Goal: Information Seeking & Learning: Learn about a topic

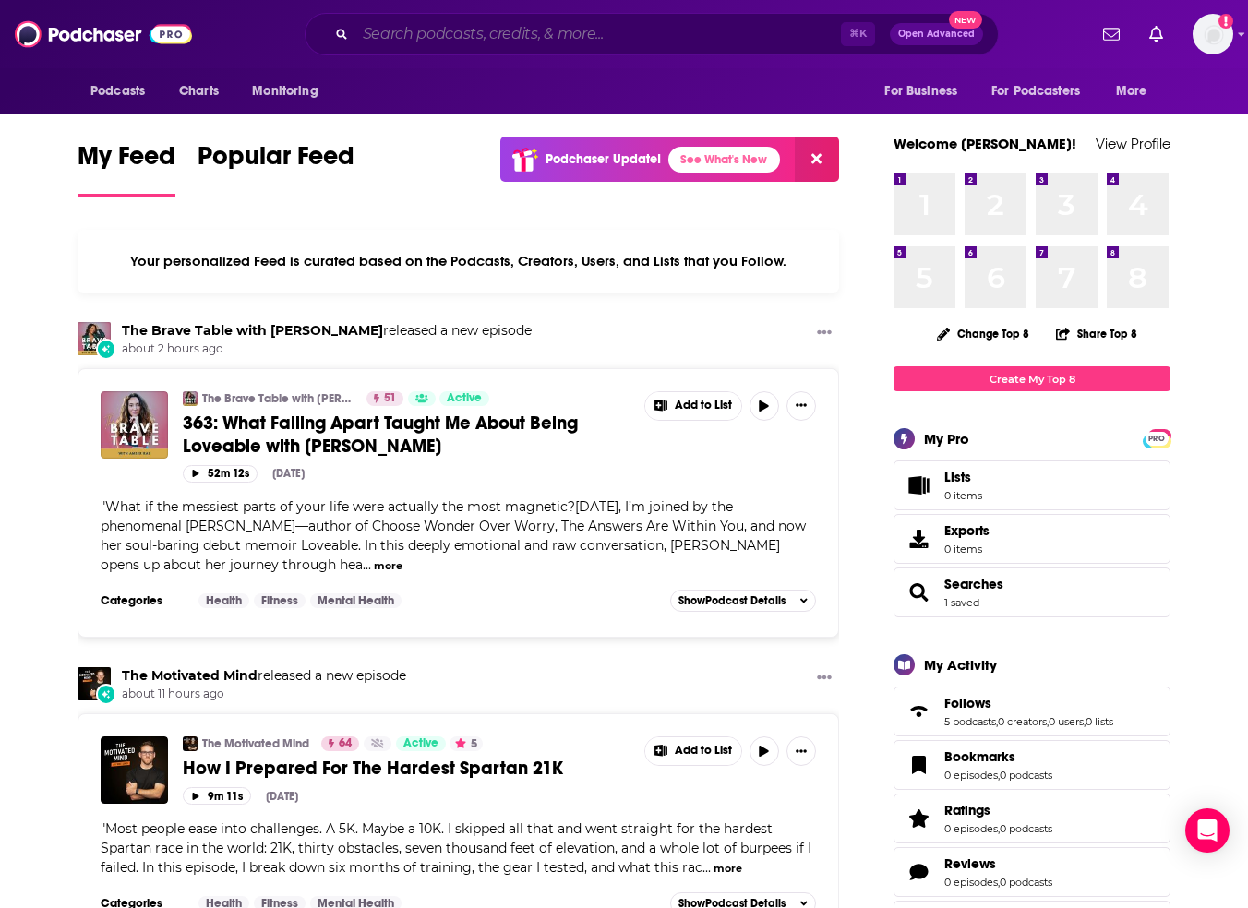
click at [487, 34] on input "Search podcasts, credits, & more..." at bounding box center [598, 34] width 486 height 30
click at [189, 91] on span "Charts" at bounding box center [199, 91] width 40 height 26
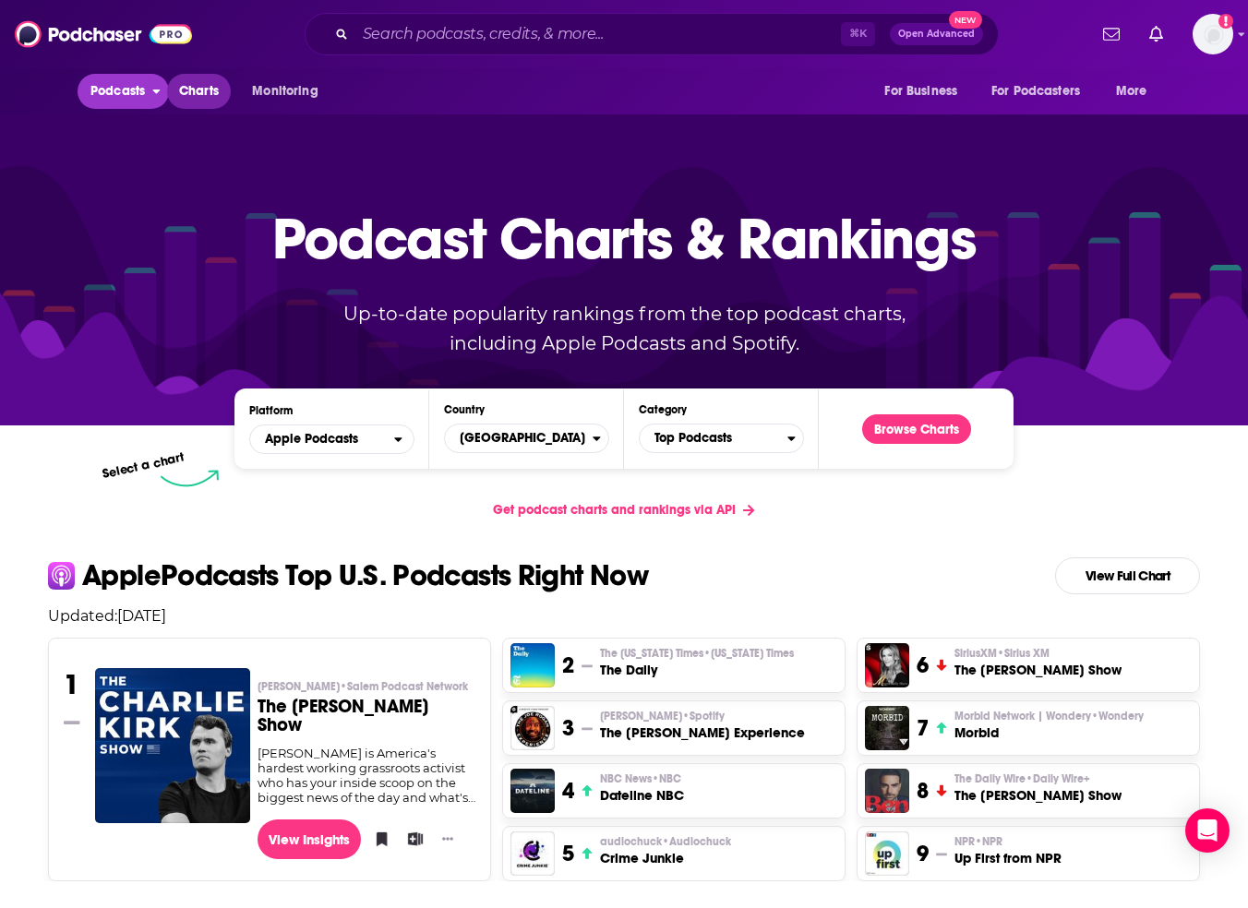
drag, startPoint x: 111, startPoint y: 88, endPoint x: 172, endPoint y: 85, distance: 61.0
click at [111, 88] on span "Podcasts" at bounding box center [117, 91] width 54 height 26
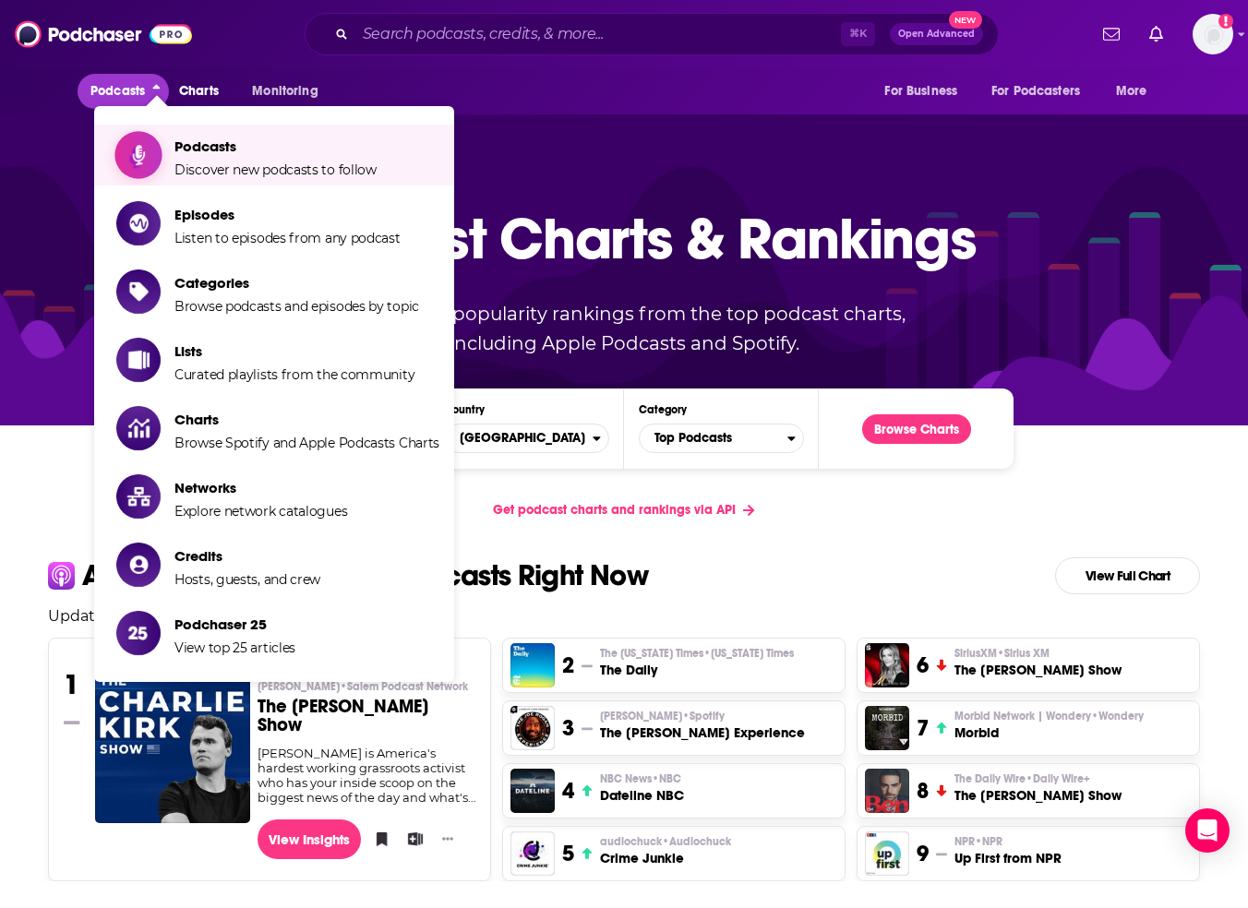
click at [198, 173] on span "Discover new podcasts to follow" at bounding box center [275, 170] width 202 height 17
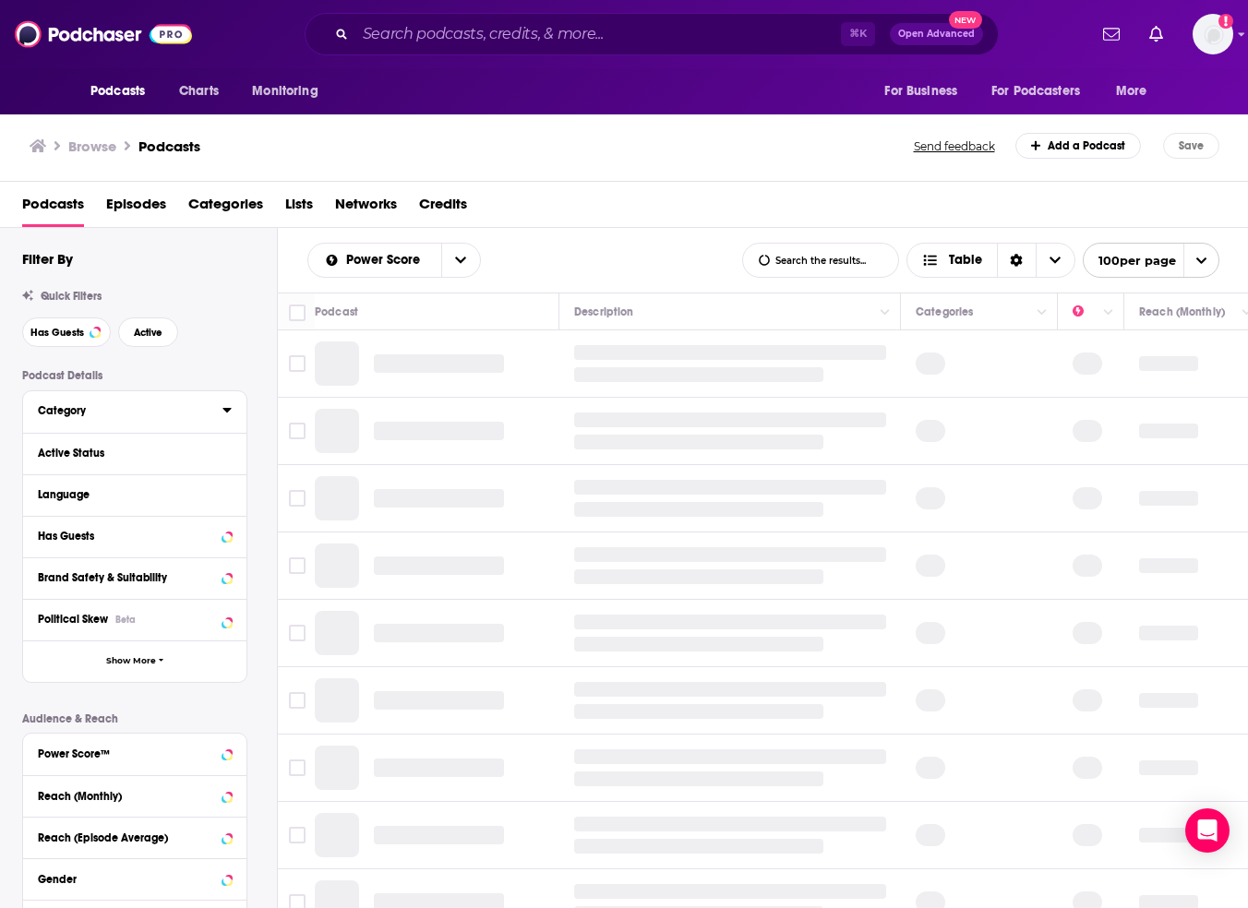
click at [95, 417] on div "Category" at bounding box center [124, 410] width 173 height 13
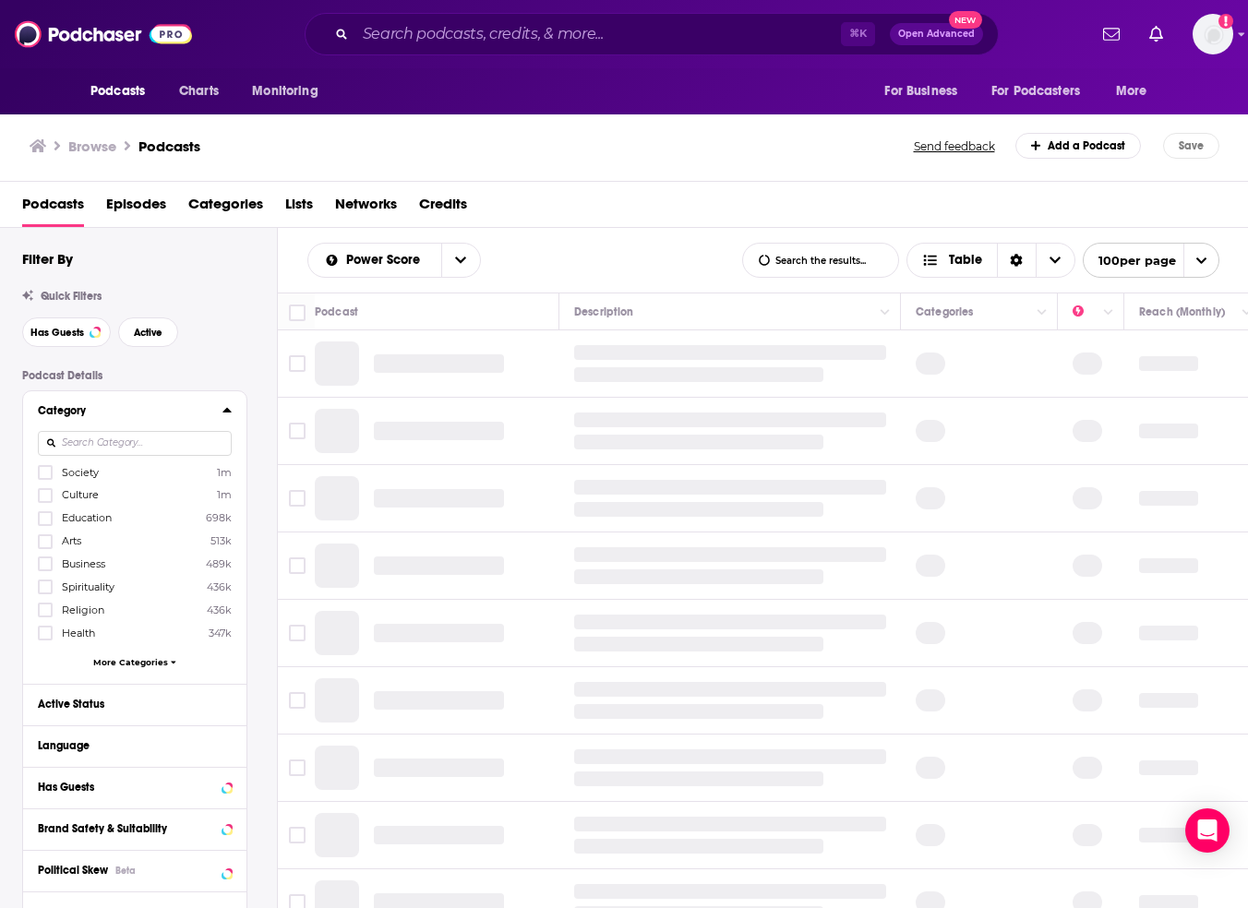
click at [158, 443] on input at bounding box center [135, 443] width 194 height 25
type input "spi"
click at [46, 472] on icon at bounding box center [45, 472] width 11 height 11
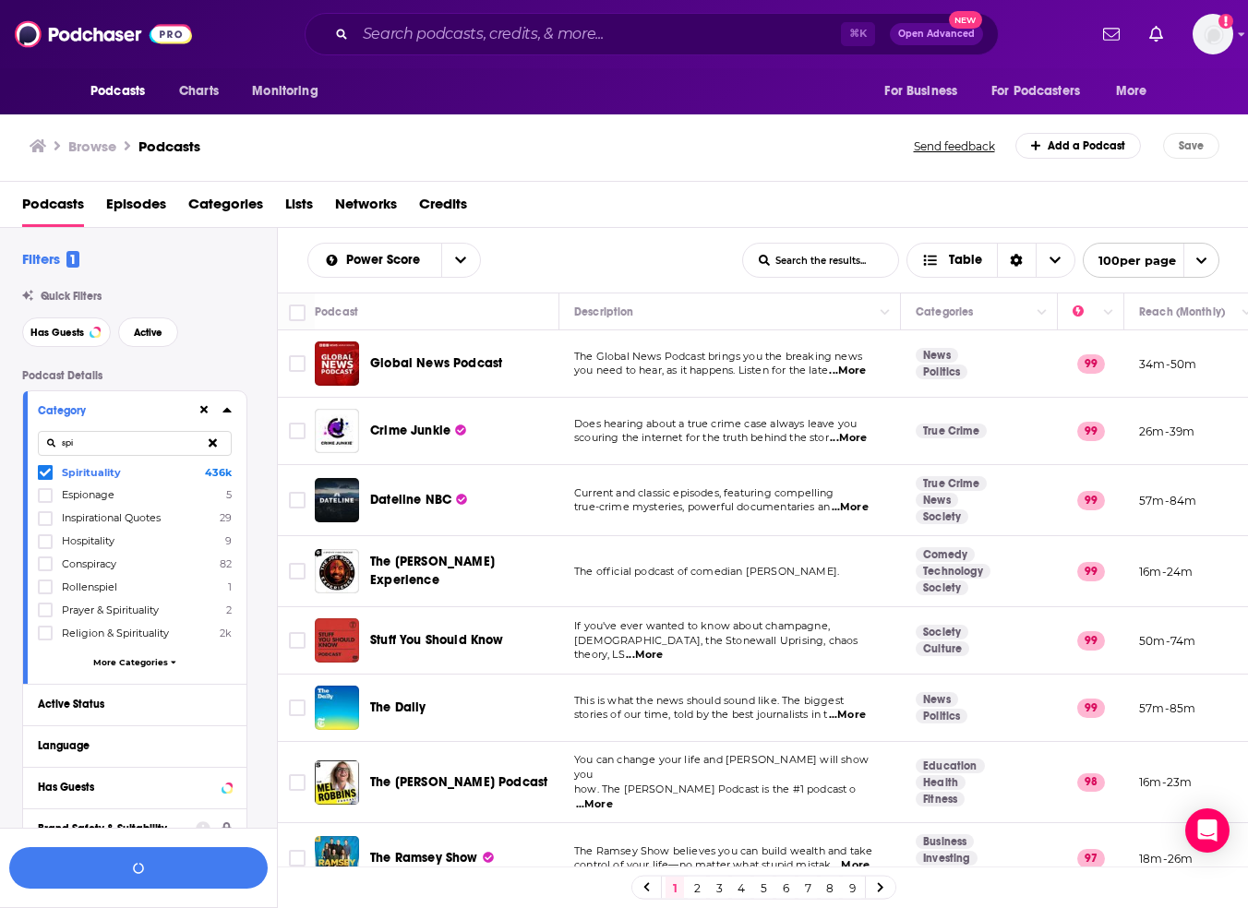
click at [223, 412] on icon at bounding box center [226, 409] width 9 height 15
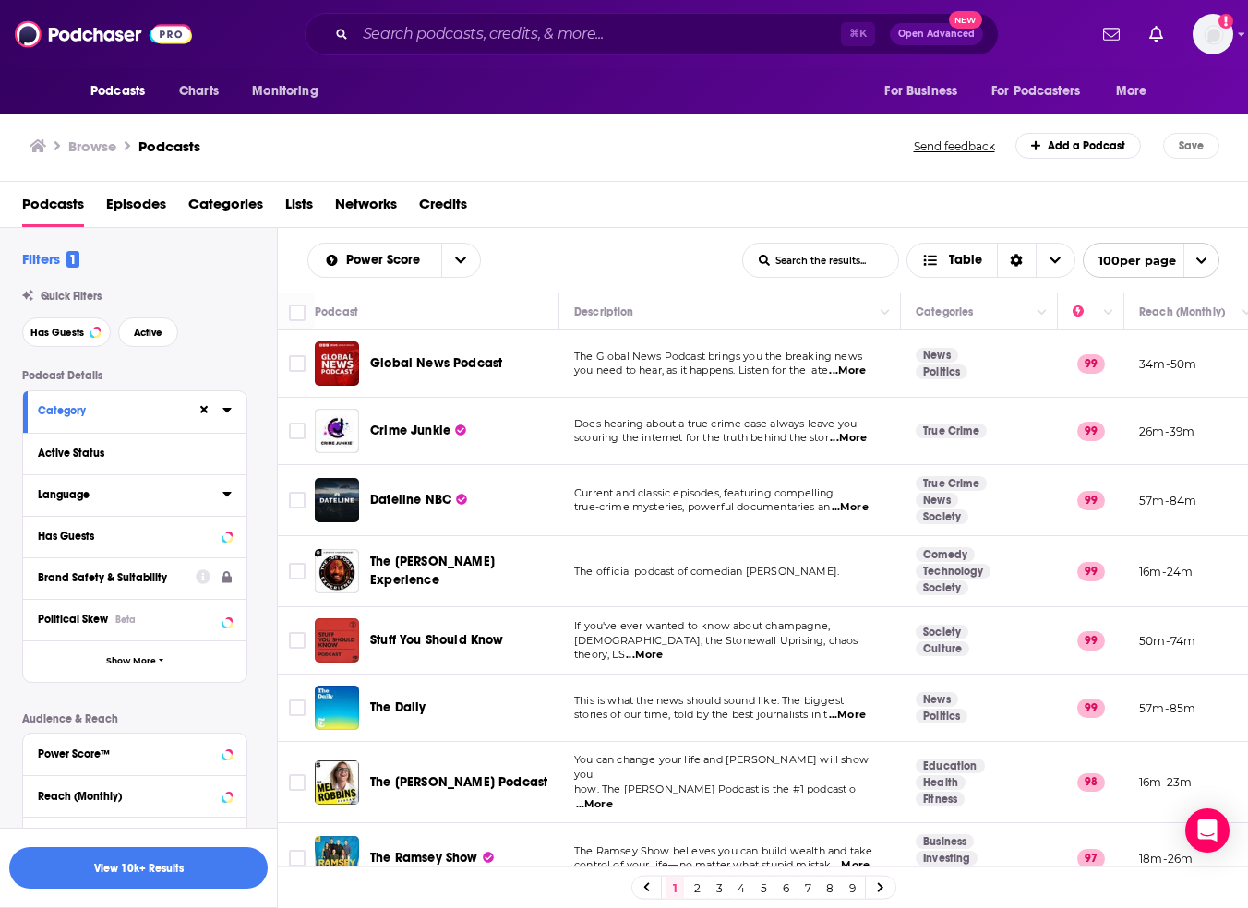
click at [227, 497] on icon at bounding box center [226, 494] width 8 height 5
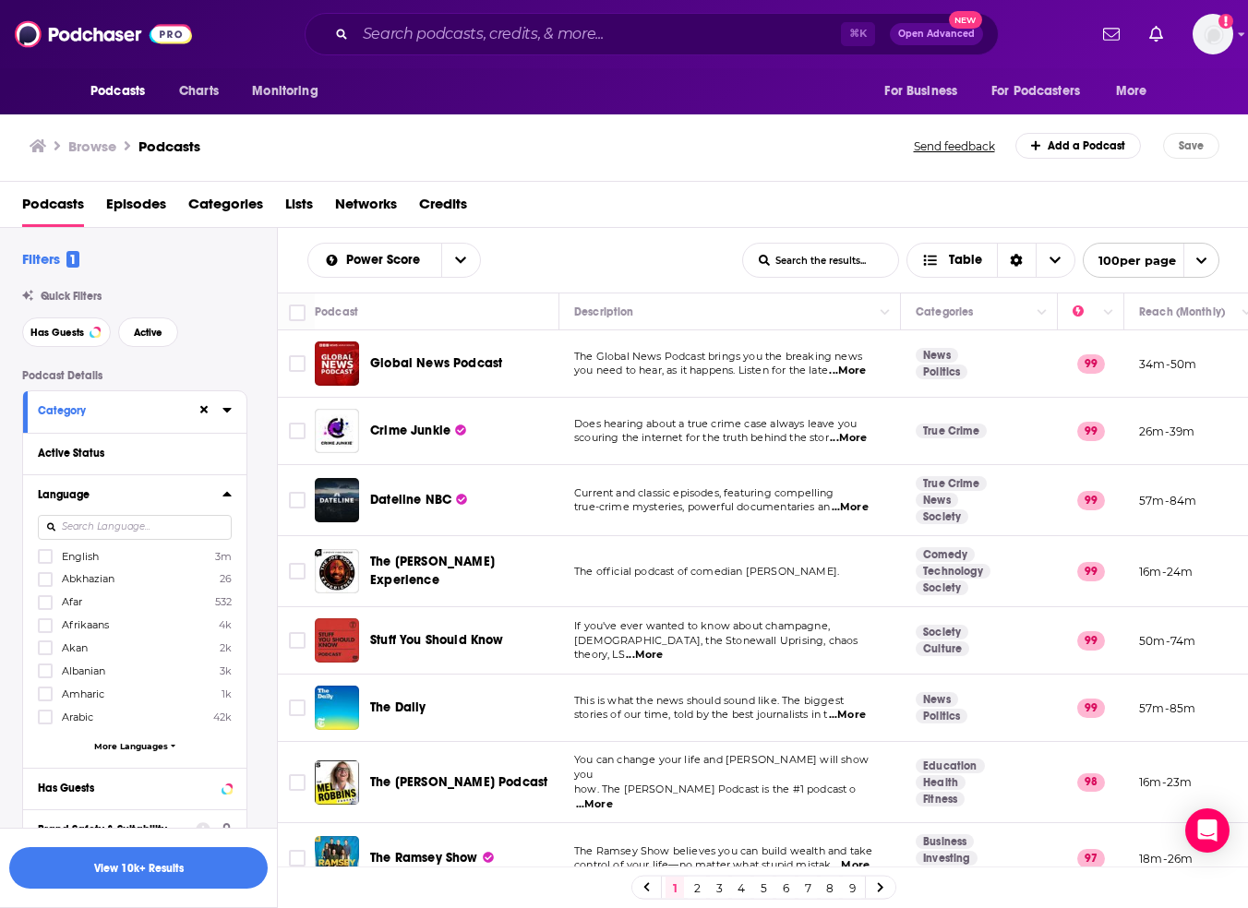
drag, startPoint x: 41, startPoint y: 558, endPoint x: 228, endPoint y: 486, distance: 200.4
click at [41, 558] on icon at bounding box center [45, 557] width 11 height 8
click at [226, 498] on icon at bounding box center [226, 493] width 9 height 15
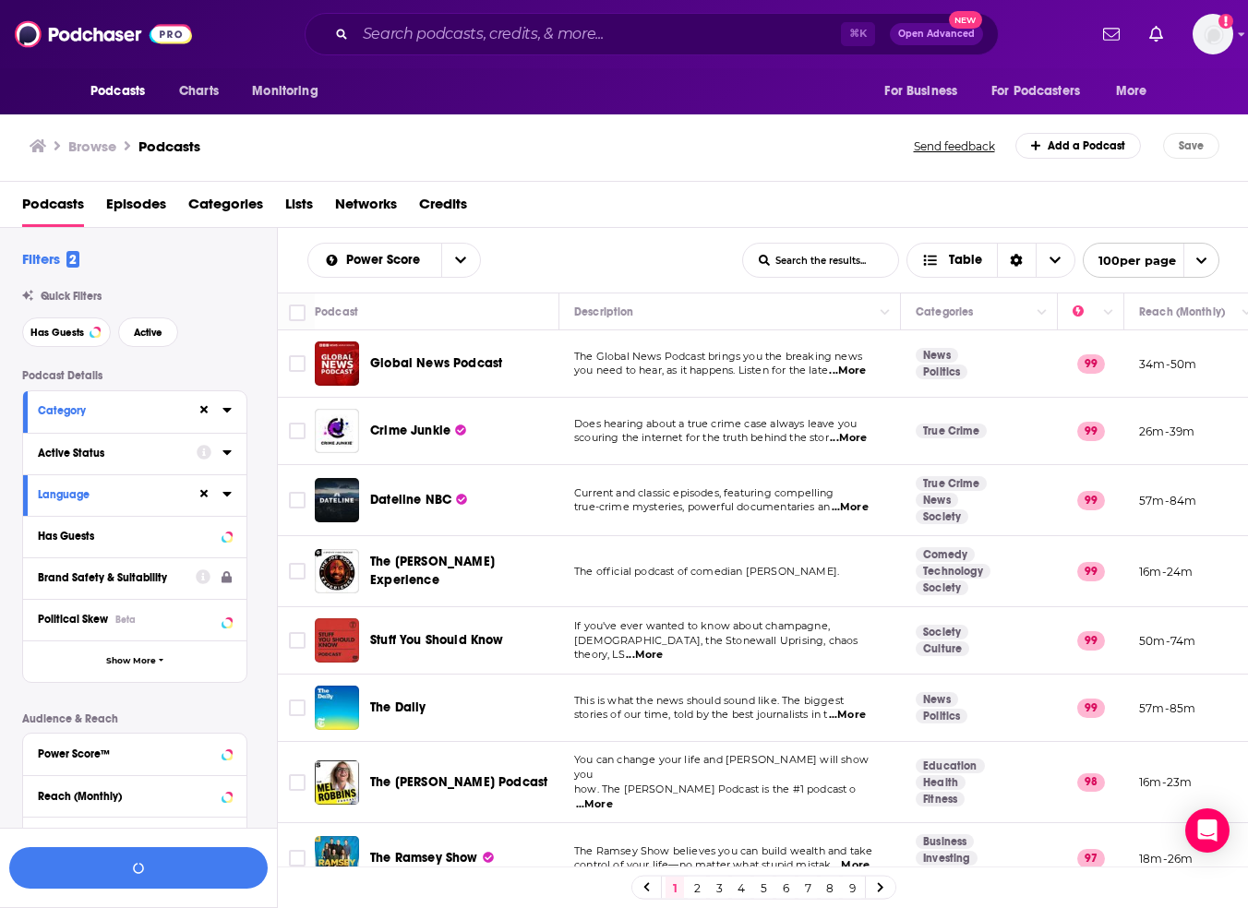
click at [226, 455] on icon at bounding box center [226, 452] width 8 height 5
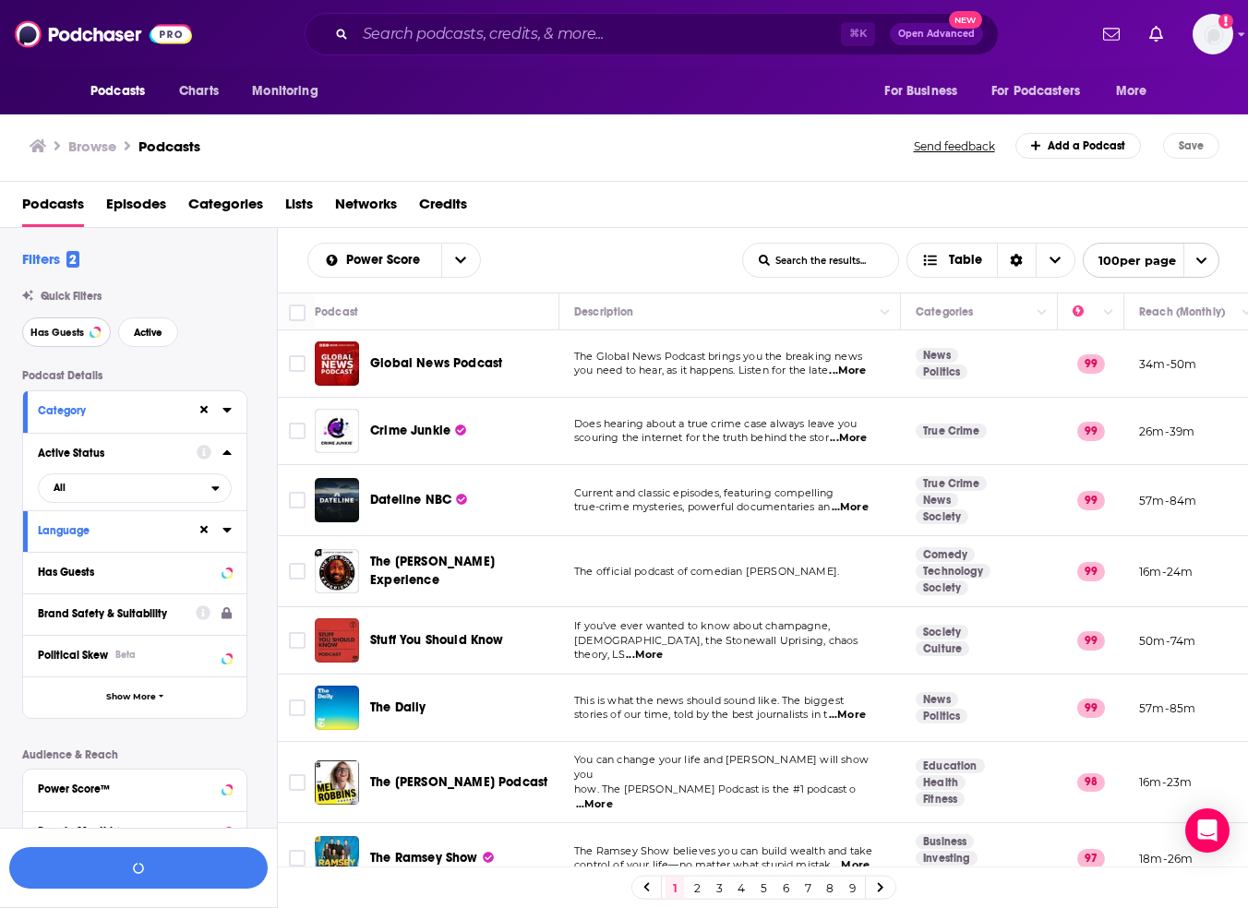
click at [78, 332] on span "Has Guests" at bounding box center [57, 333] width 54 height 10
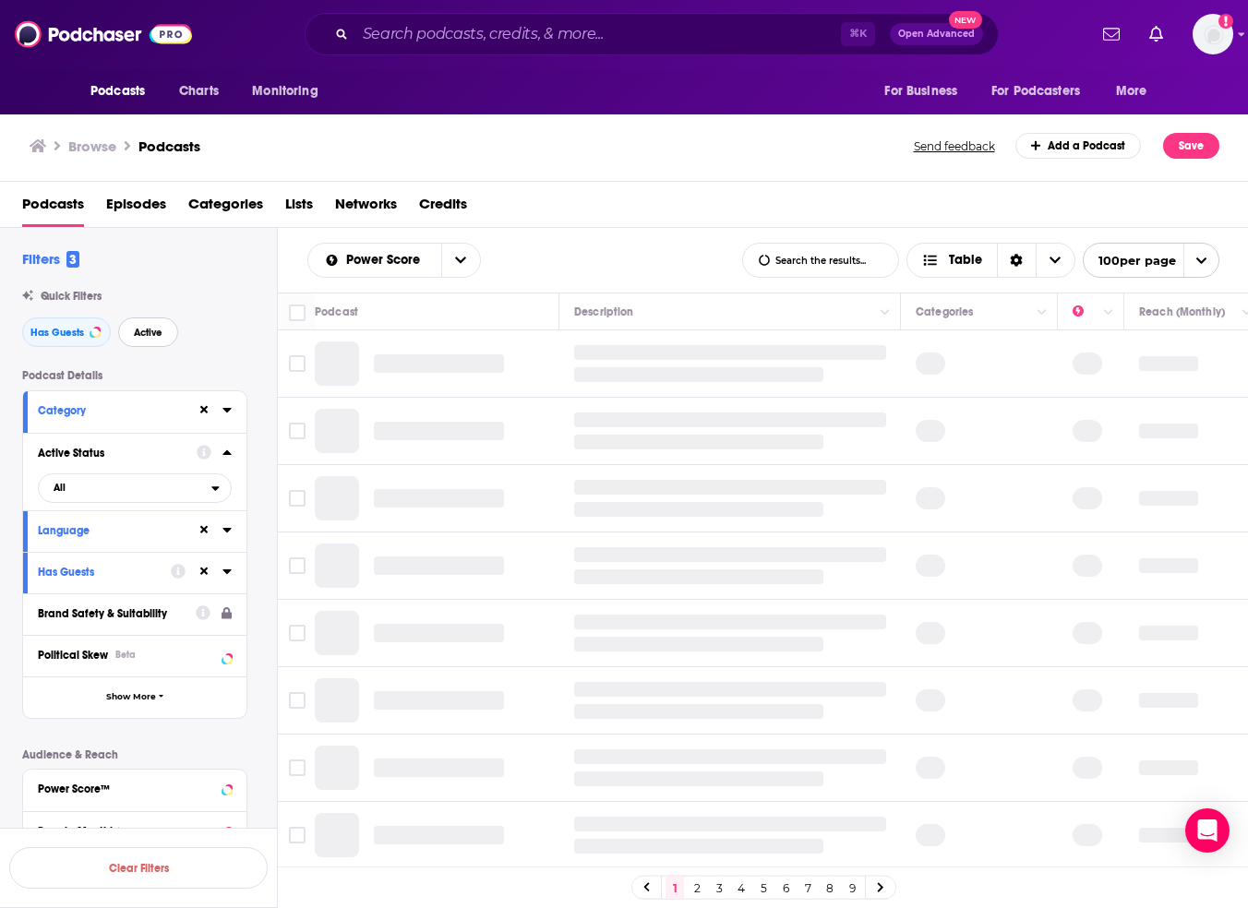
click at [141, 330] on span "Active" at bounding box center [148, 333] width 29 height 10
click at [227, 455] on icon at bounding box center [226, 452] width 8 height 5
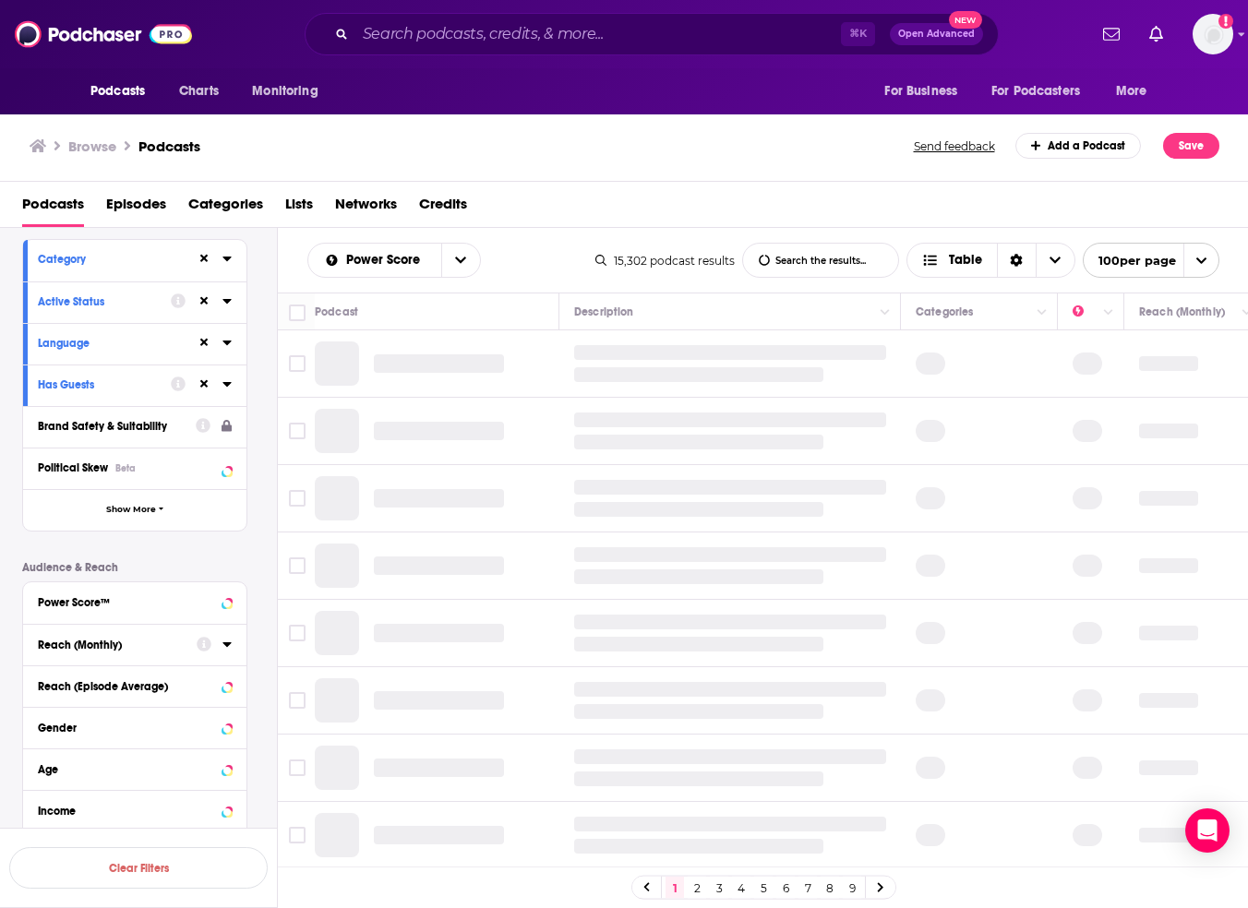
scroll to position [174, 0]
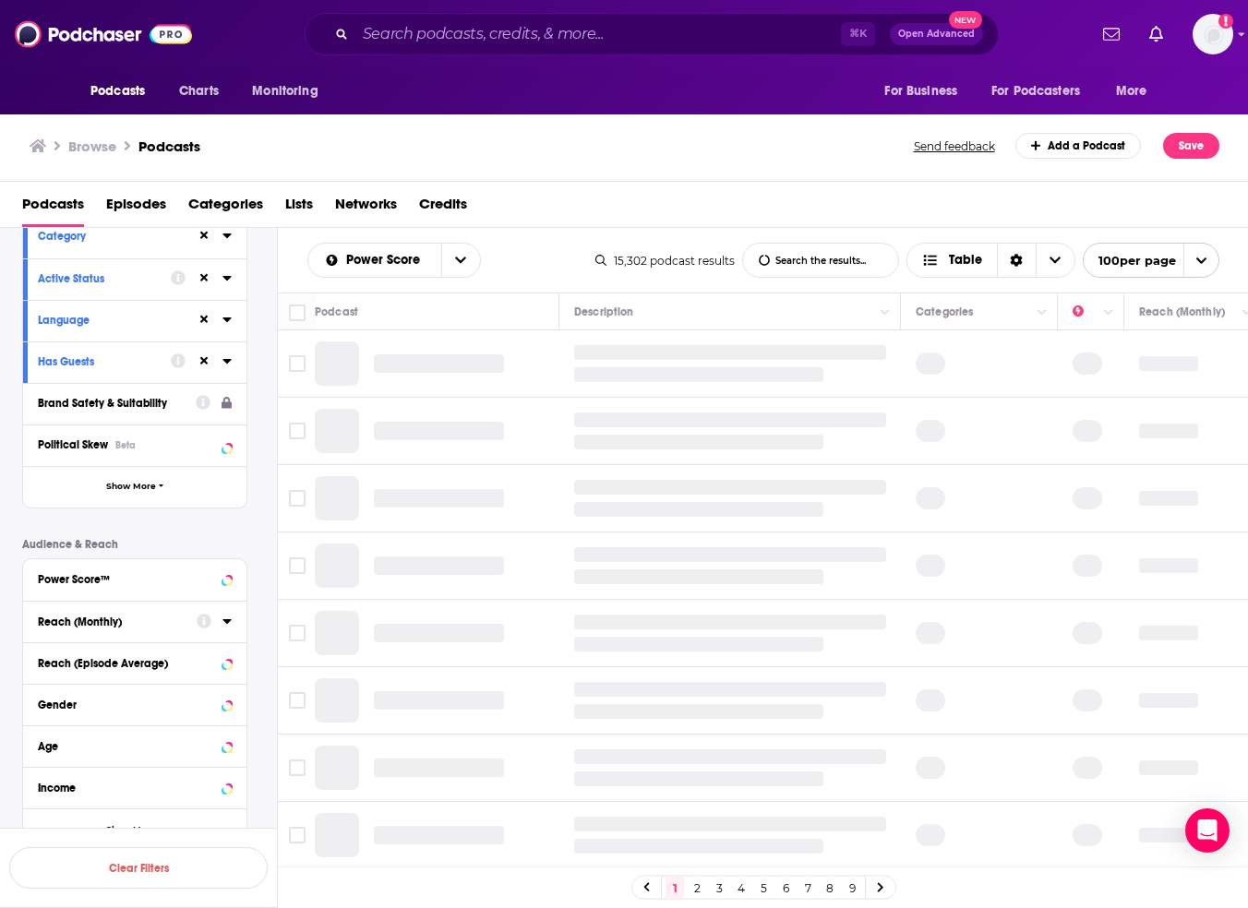
click at [226, 622] on icon at bounding box center [226, 621] width 8 height 5
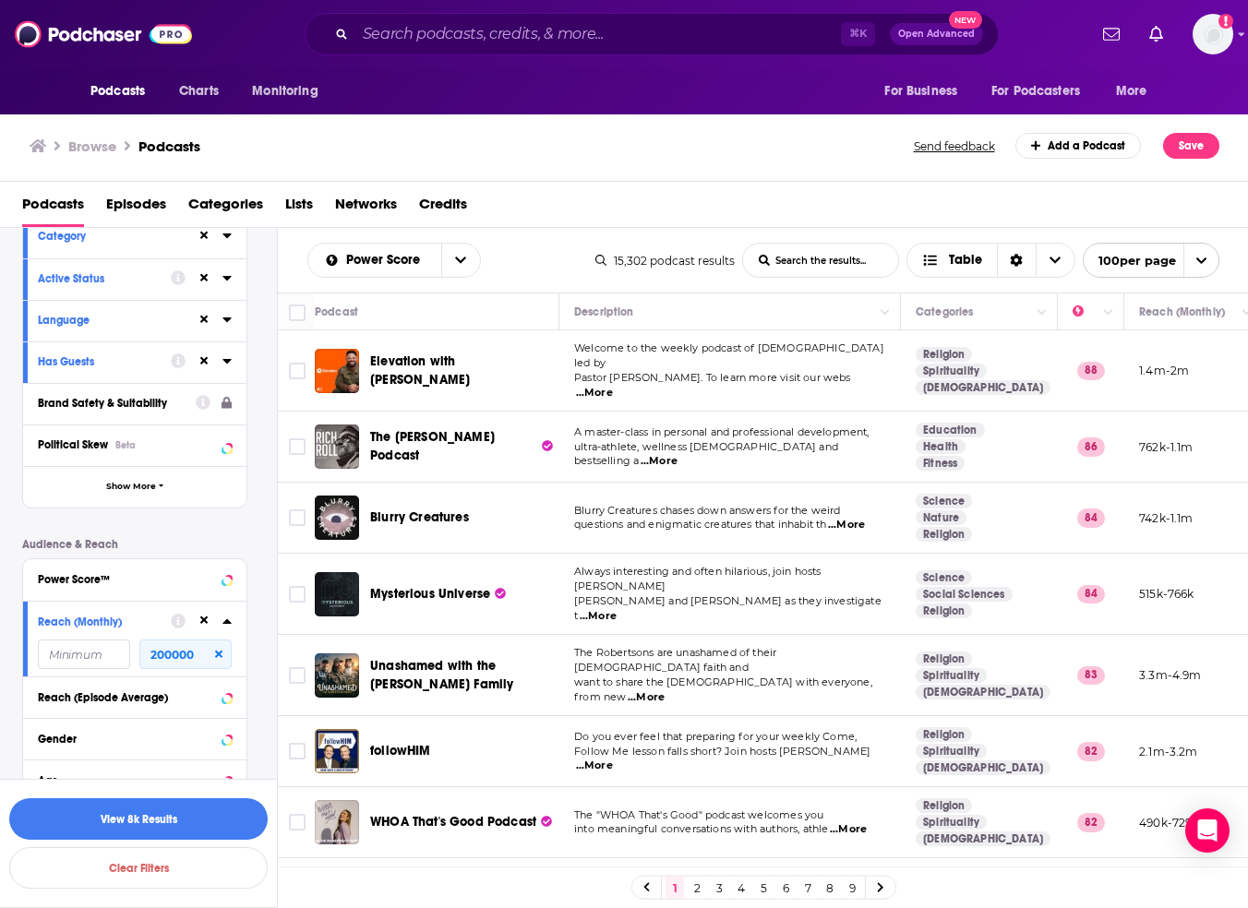
type input "200000"
click at [88, 657] on input "number" at bounding box center [84, 655] width 92 height 30
type input "50000"
click at [193, 652] on input "200000" at bounding box center [185, 655] width 92 height 30
click at [182, 822] on button "View 231 Results" at bounding box center [138, 819] width 258 height 42
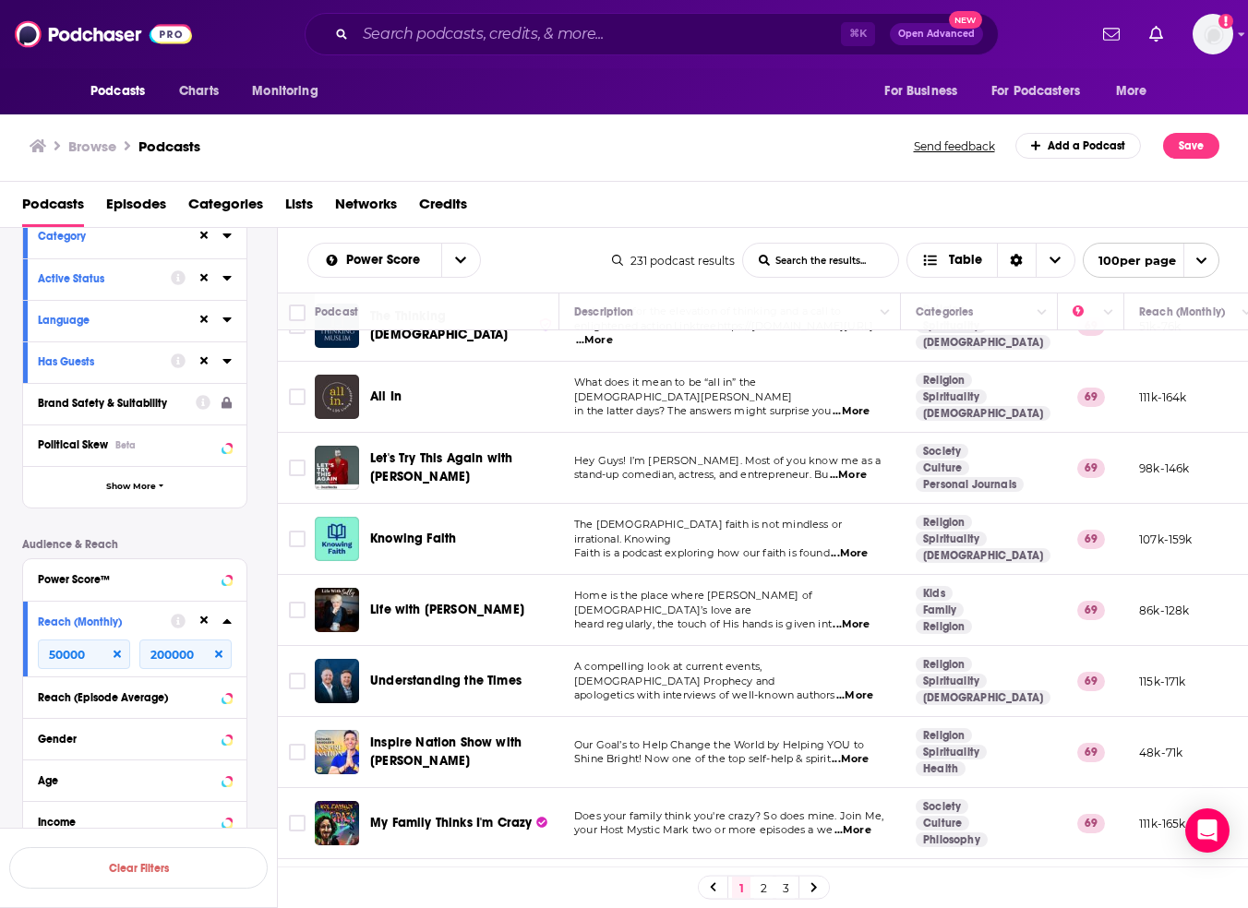
scroll to position [2951, 0]
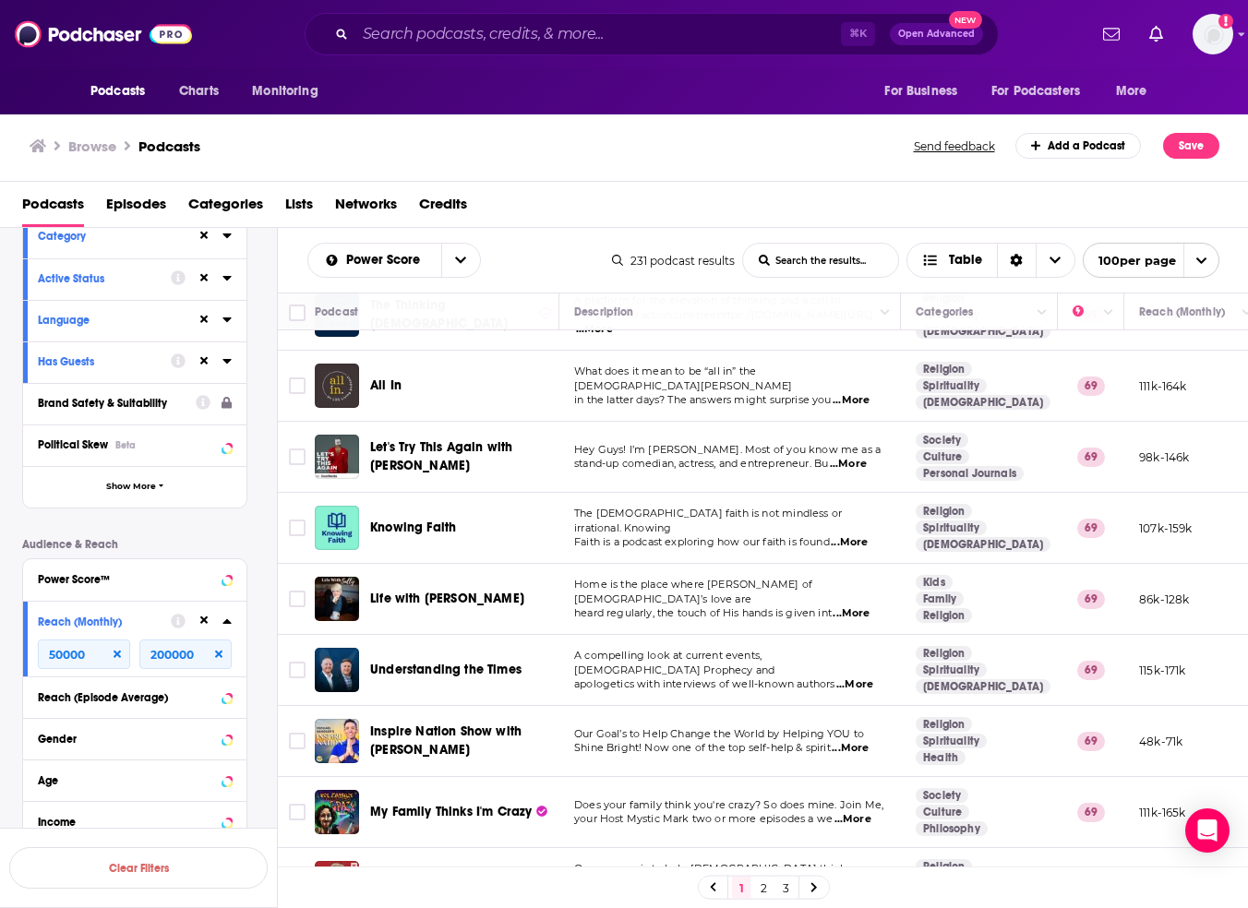
drag, startPoint x: 415, startPoint y: 734, endPoint x: 1120, endPoint y: 540, distance: 730.5
click at [0, 0] on div "Podcasts Charts Monitoring ⌘ K Open Advanced New For Business For Podcasters Mo…" at bounding box center [624, 454] width 1248 height 908
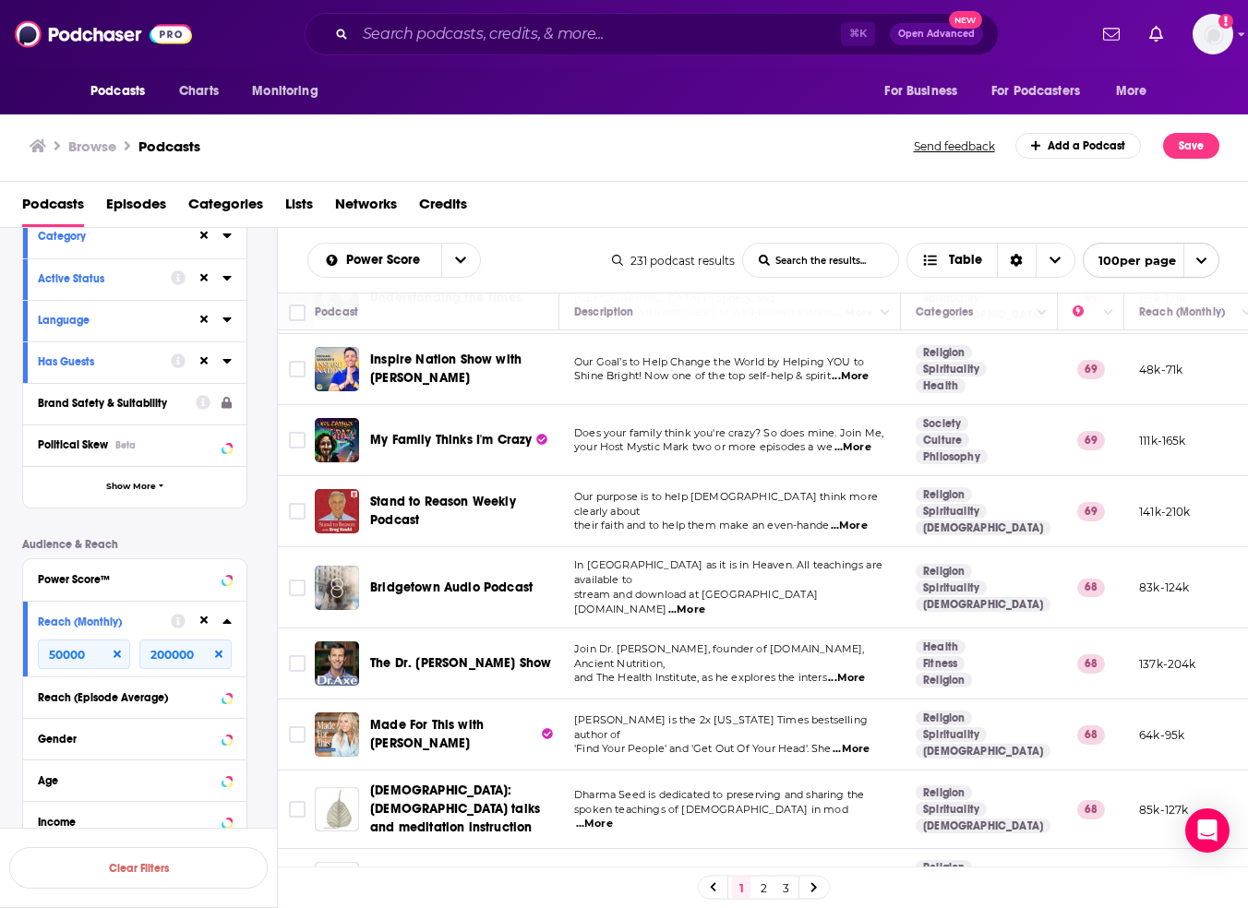
scroll to position [3325, 0]
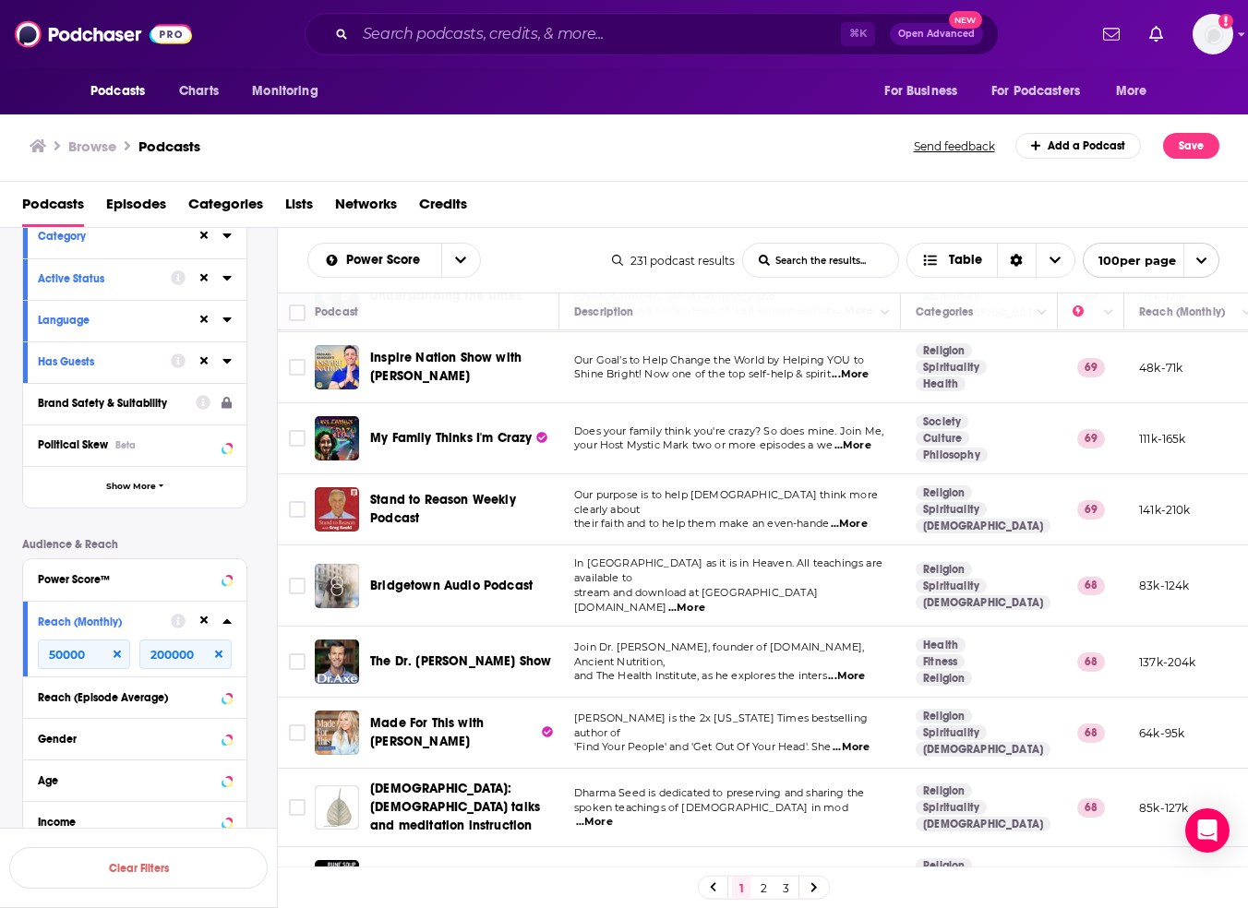
click at [857, 740] on span "...More" at bounding box center [851, 747] width 37 height 15
click at [755, 740] on span "'Find Your People' and 'Get Out Of Your Head'. She" at bounding box center [703, 746] width 258 height 13
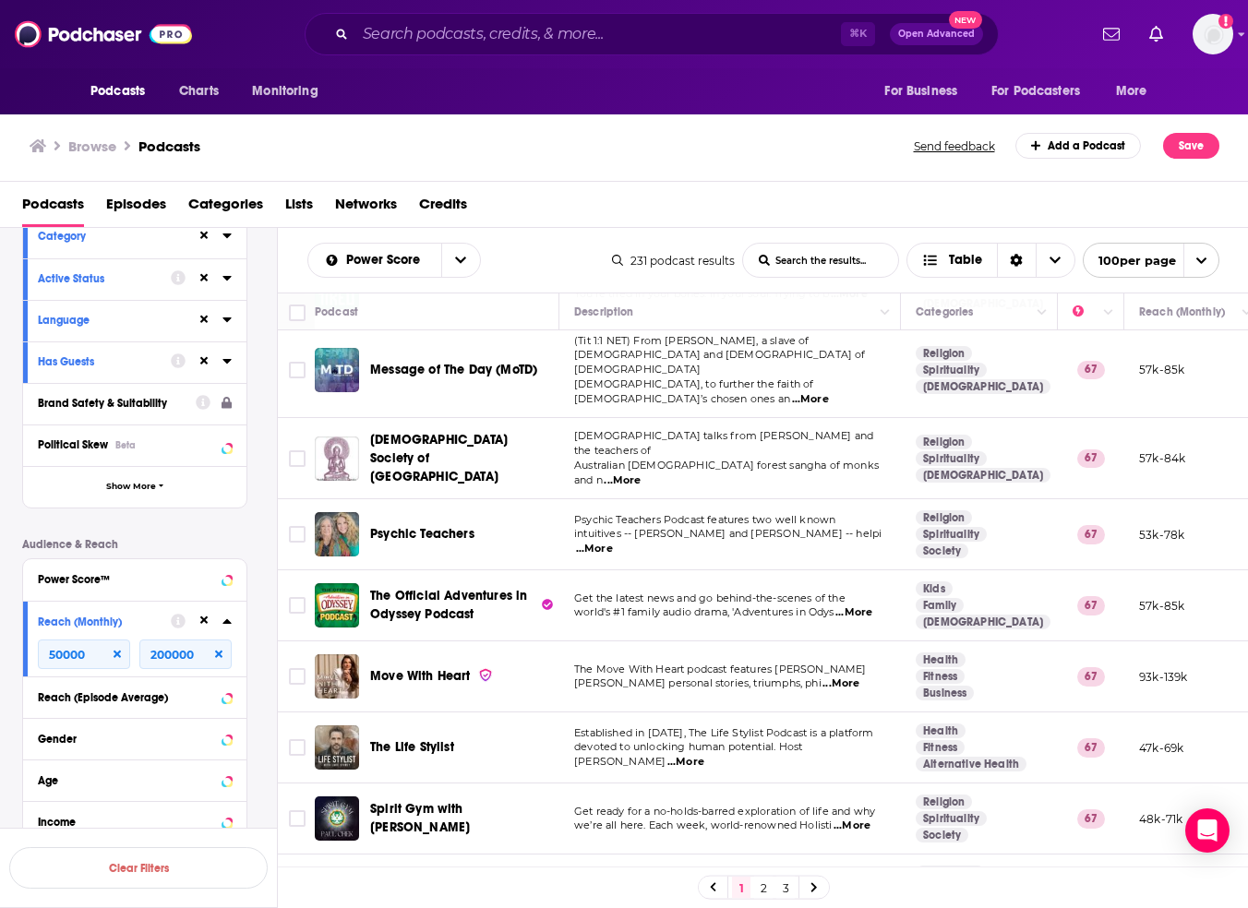
scroll to position [4815, 0]
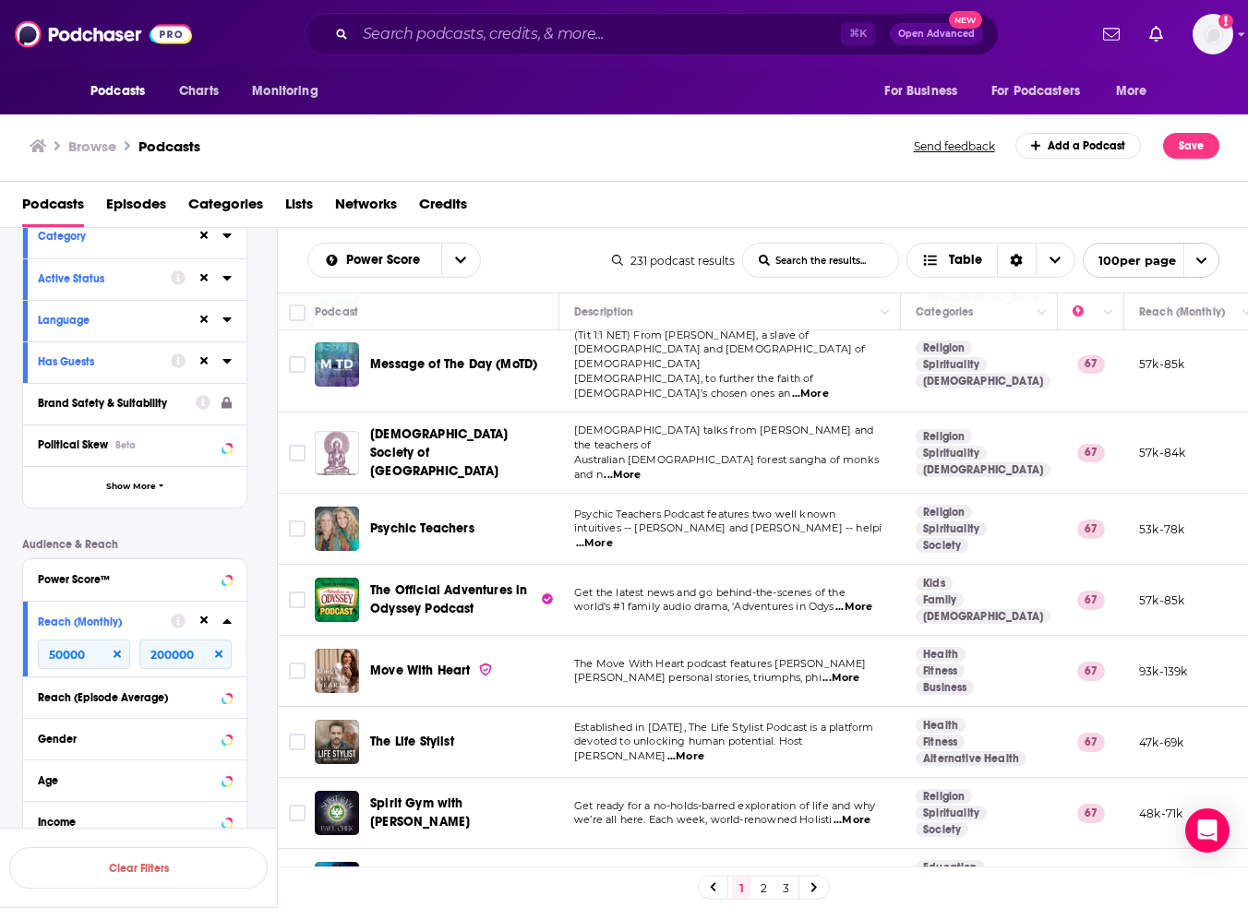
click at [867, 884] on span "...More" at bounding box center [854, 891] width 37 height 15
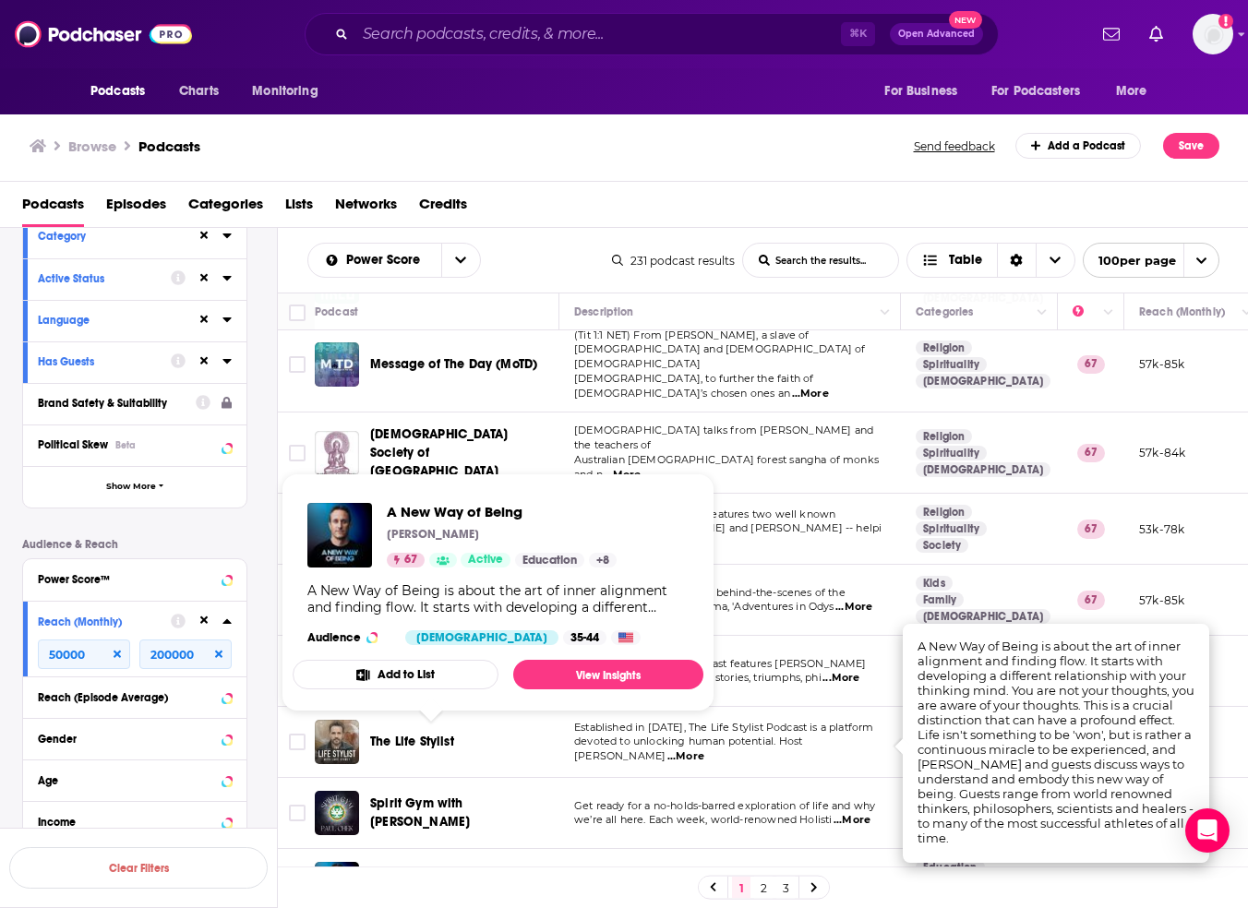
click at [459, 876] on span "A New Way of Being" at bounding box center [432, 884] width 124 height 16
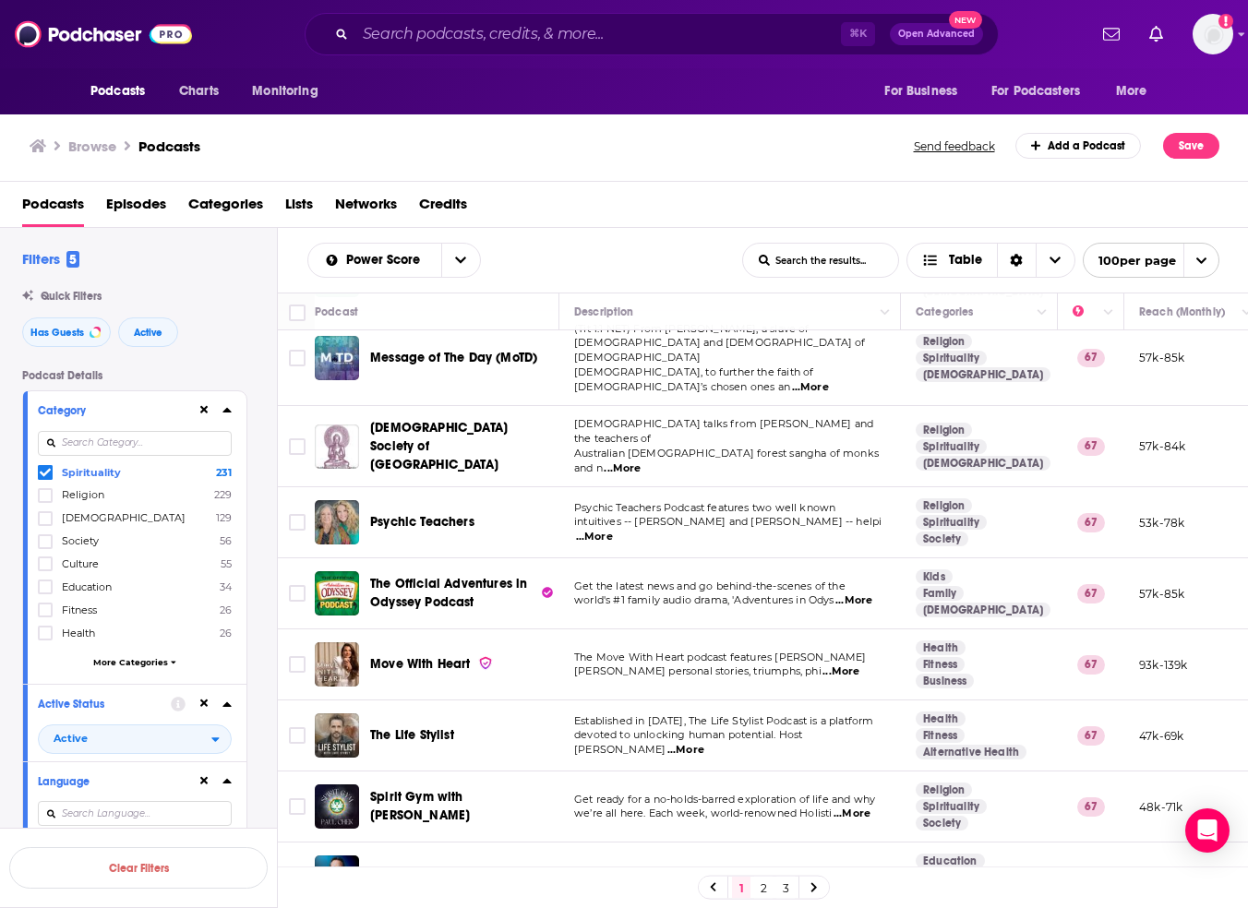
scroll to position [4849, 0]
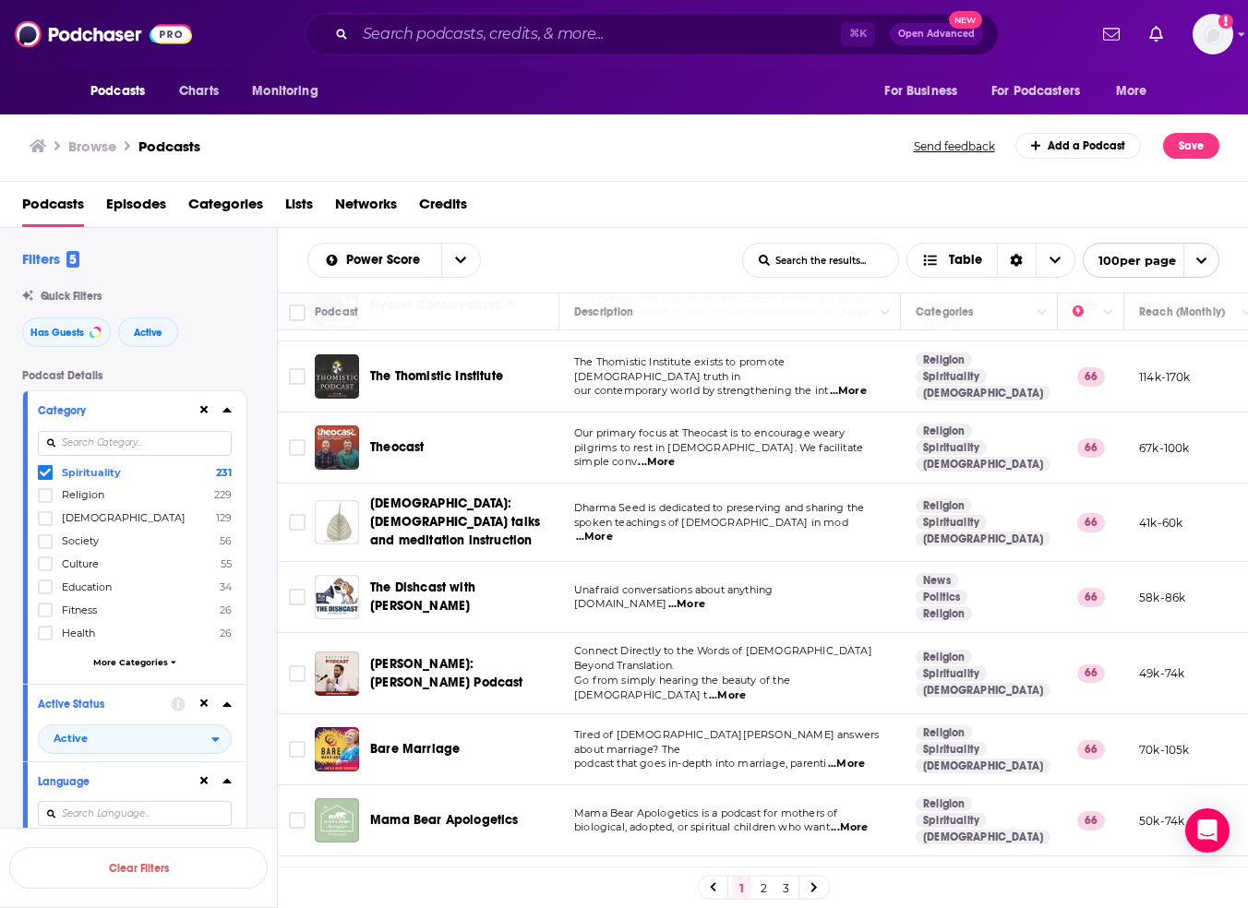
scroll to position [6569, 0]
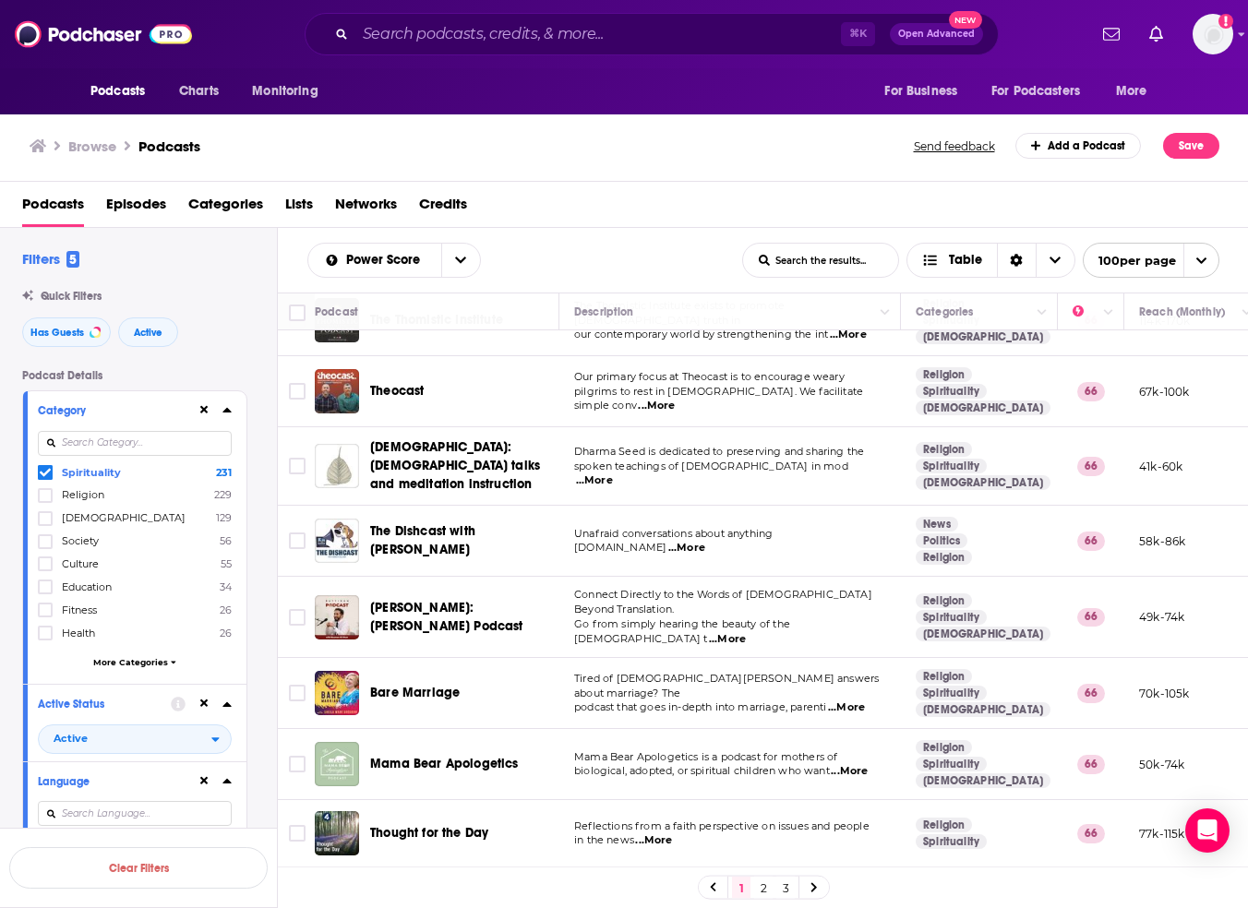
click at [758, 885] on link "2" at bounding box center [763, 888] width 18 height 22
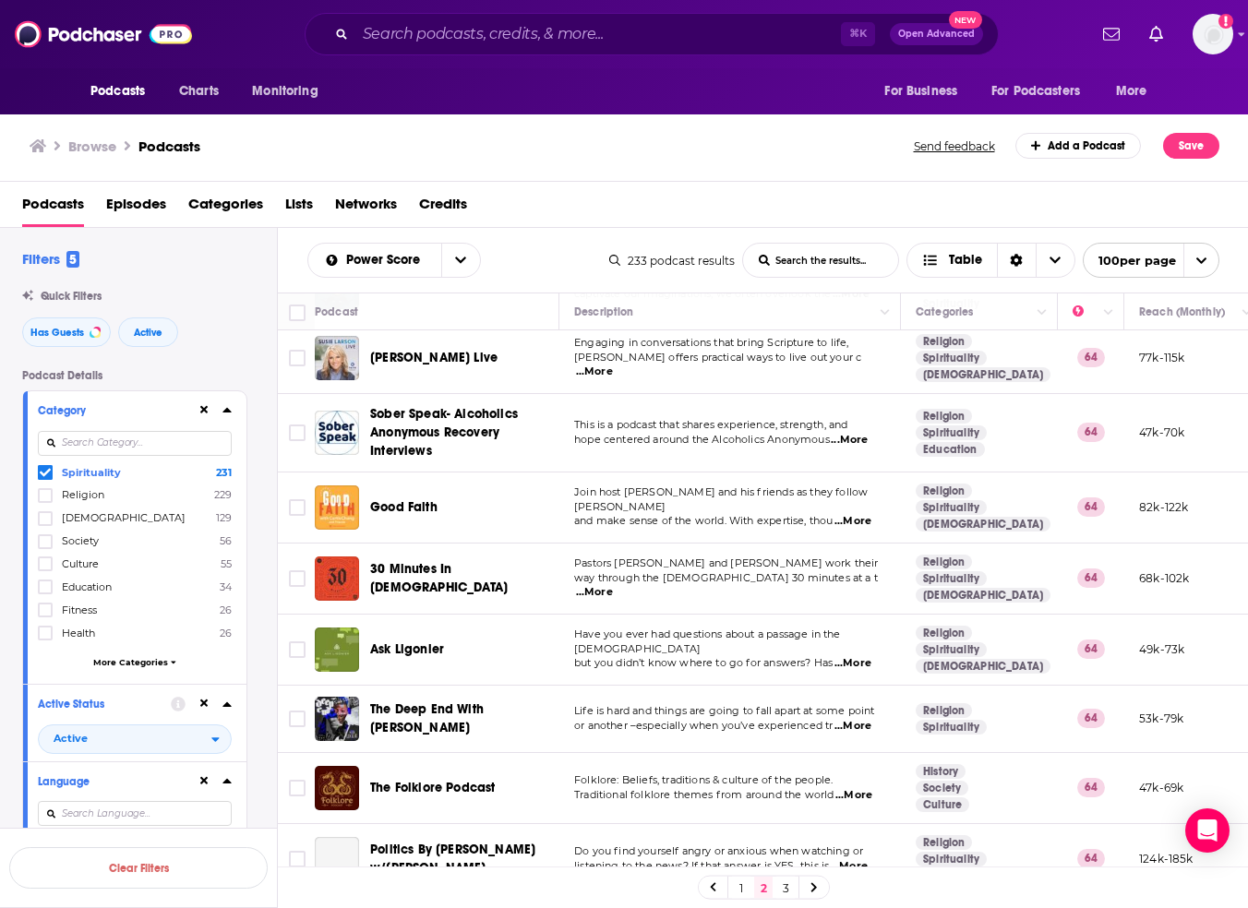
scroll to position [1381, 0]
click at [863, 718] on span "...More" at bounding box center [852, 725] width 37 height 15
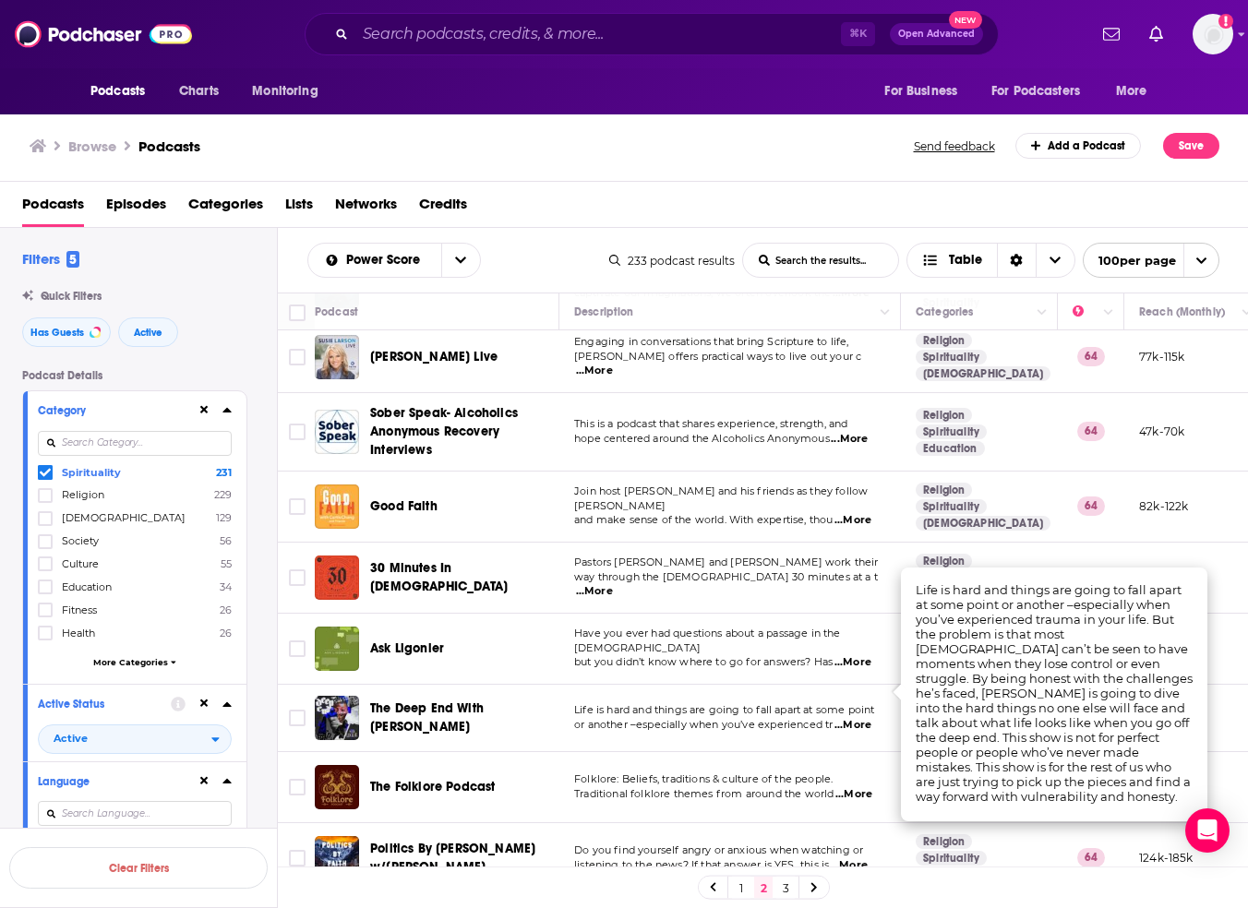
click at [863, 718] on span "...More" at bounding box center [852, 725] width 37 height 15
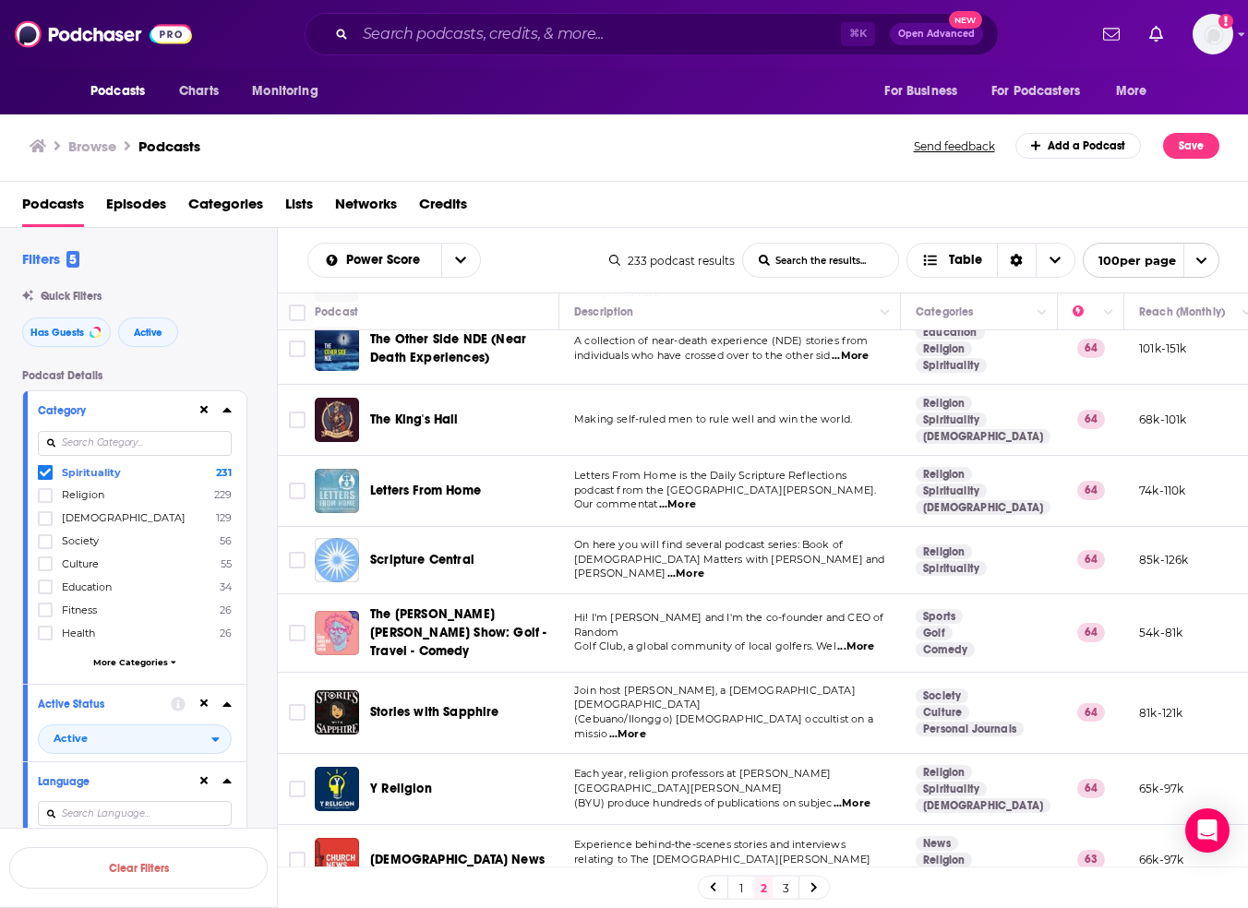
scroll to position [2654, 0]
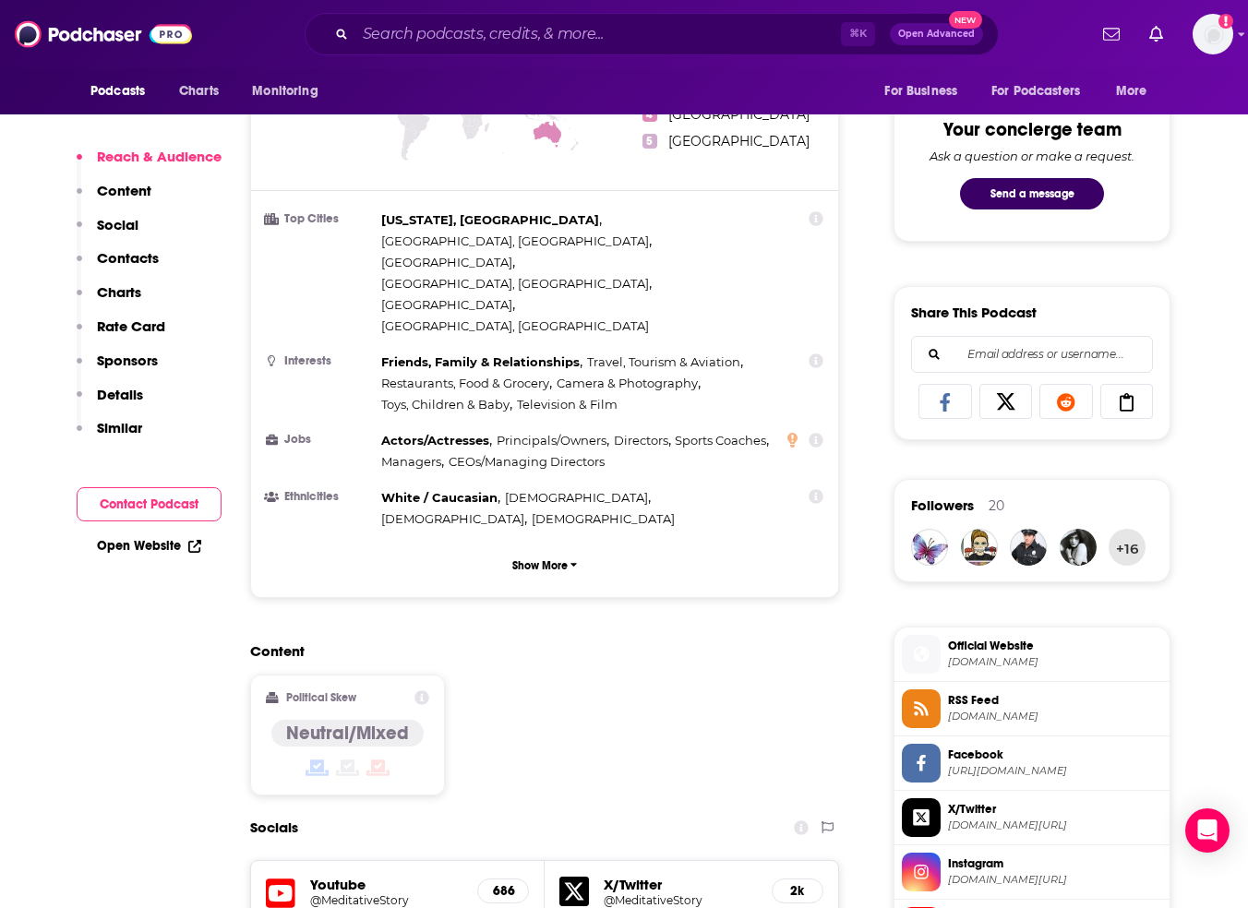
scroll to position [1622, 0]
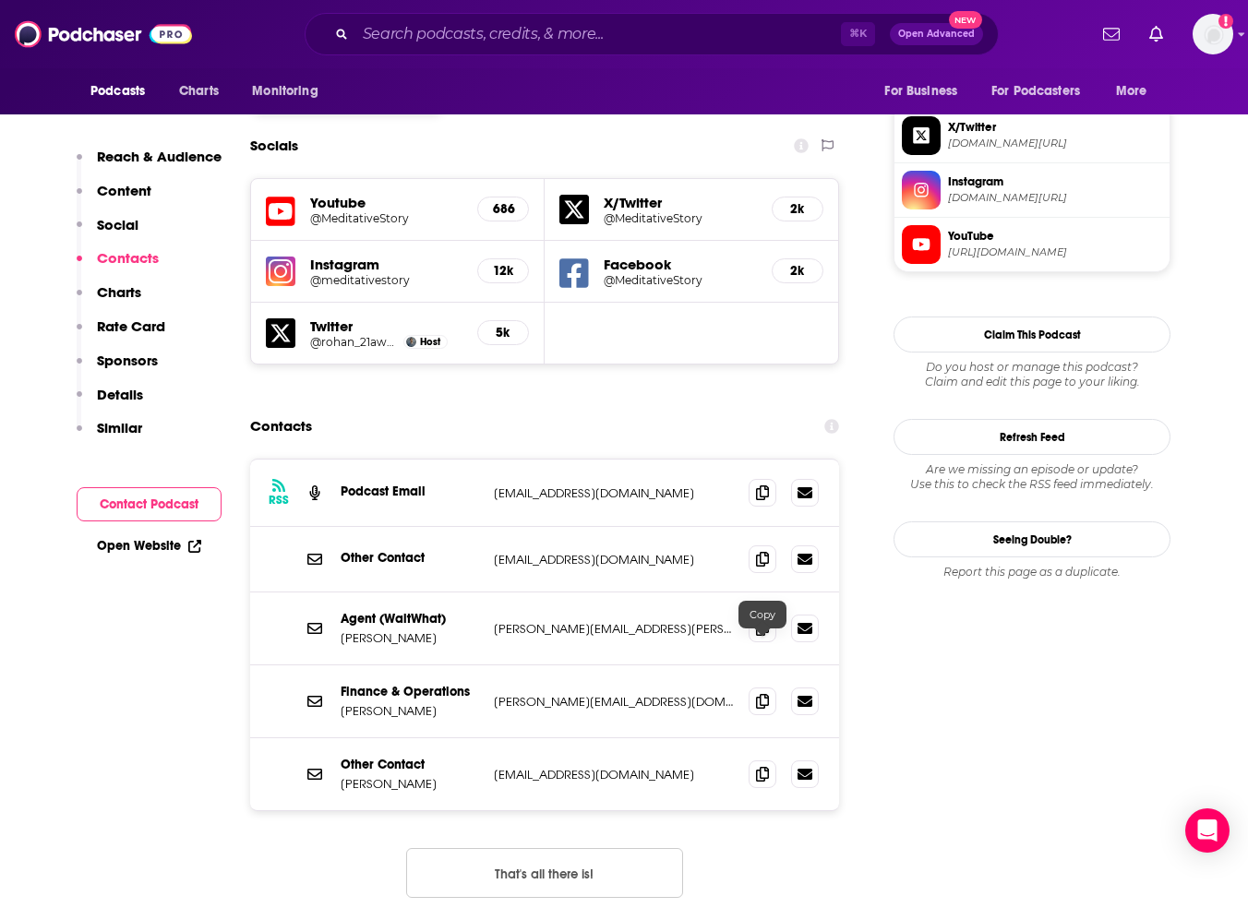
drag, startPoint x: 764, startPoint y: 653, endPoint x: 784, endPoint y: 651, distance: 19.5
click at [765, 767] on icon at bounding box center [762, 774] width 13 height 15
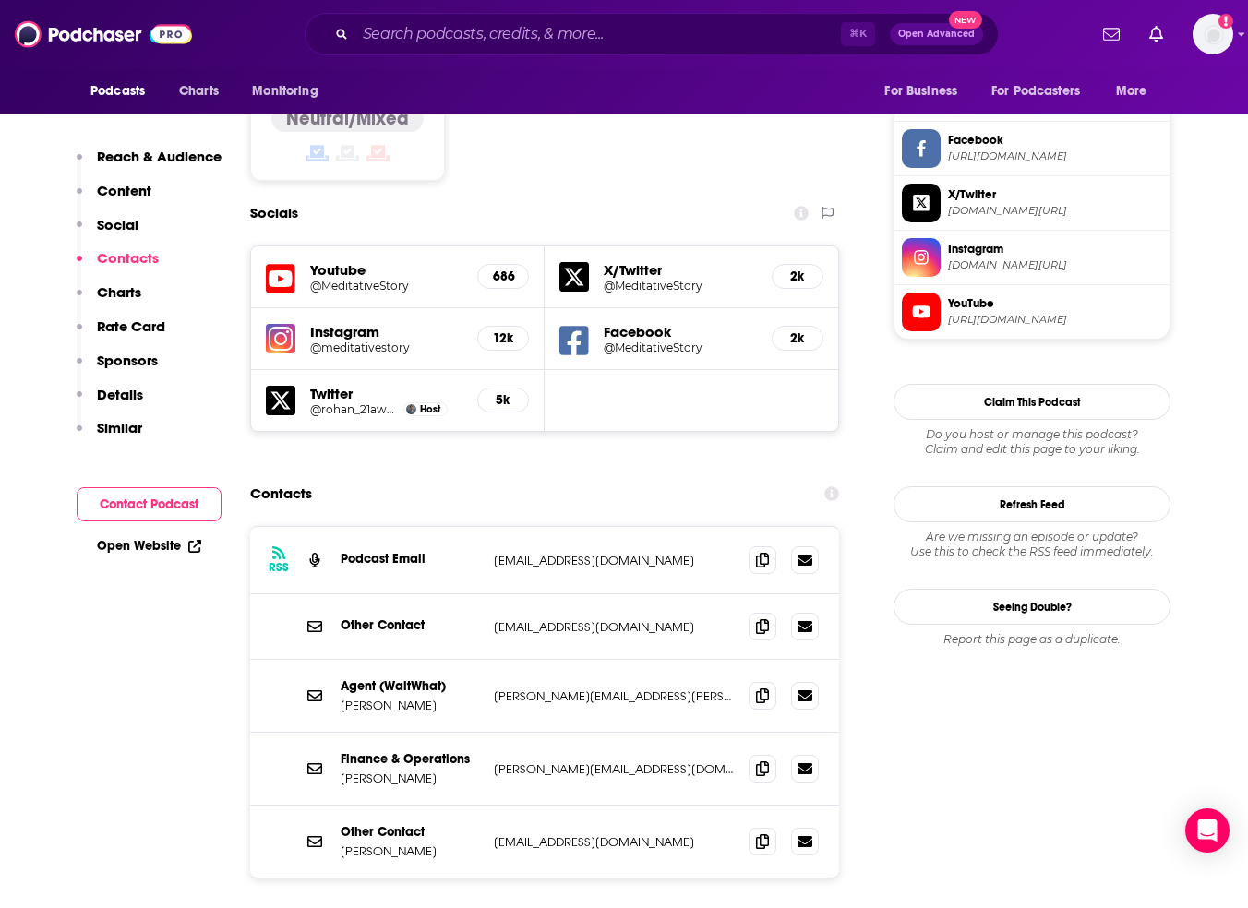
scroll to position [1397, 0]
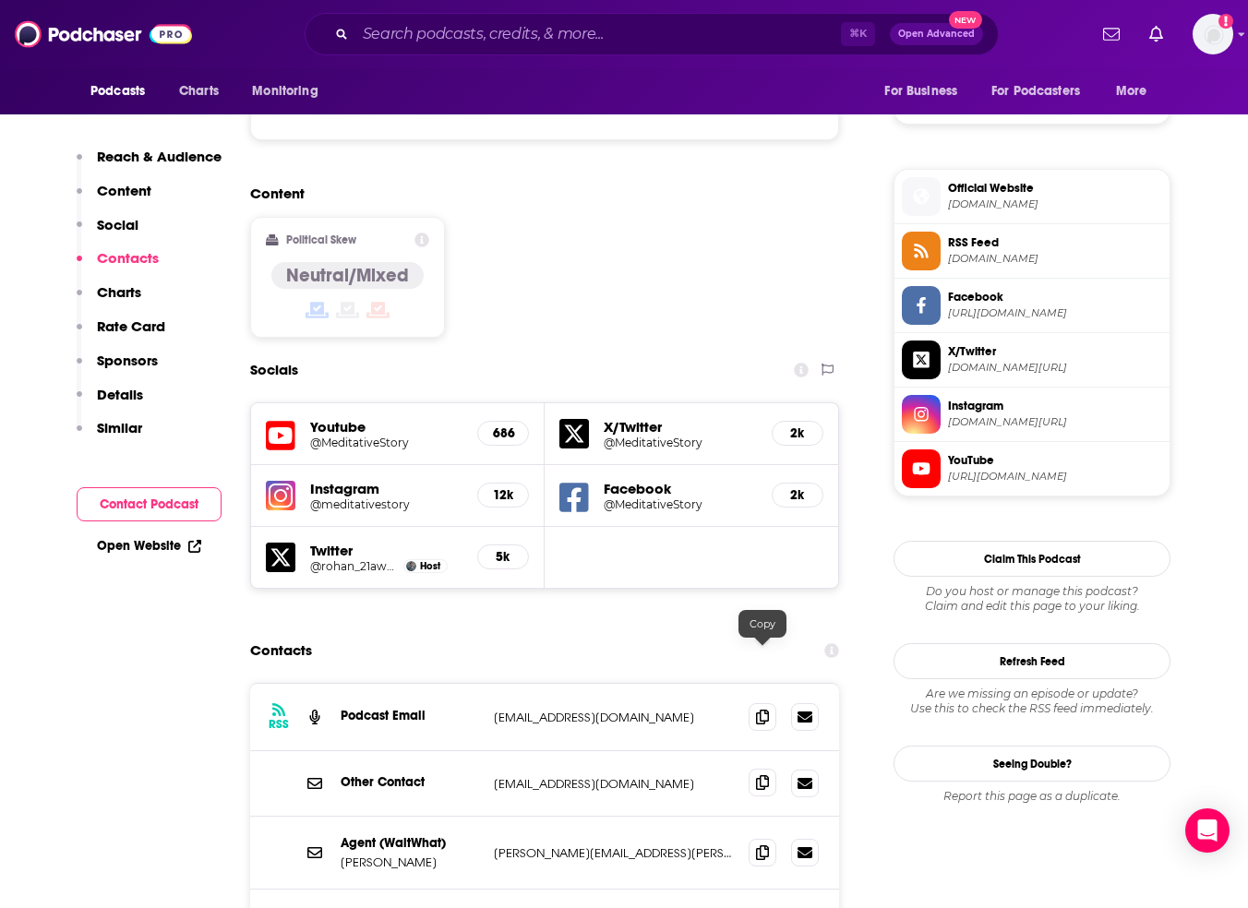
click at [759, 775] on icon at bounding box center [762, 782] width 13 height 15
drag, startPoint x: 770, startPoint y: 589, endPoint x: 826, endPoint y: 592, distance: 56.4
click at [770, 703] on span at bounding box center [763, 717] width 28 height 28
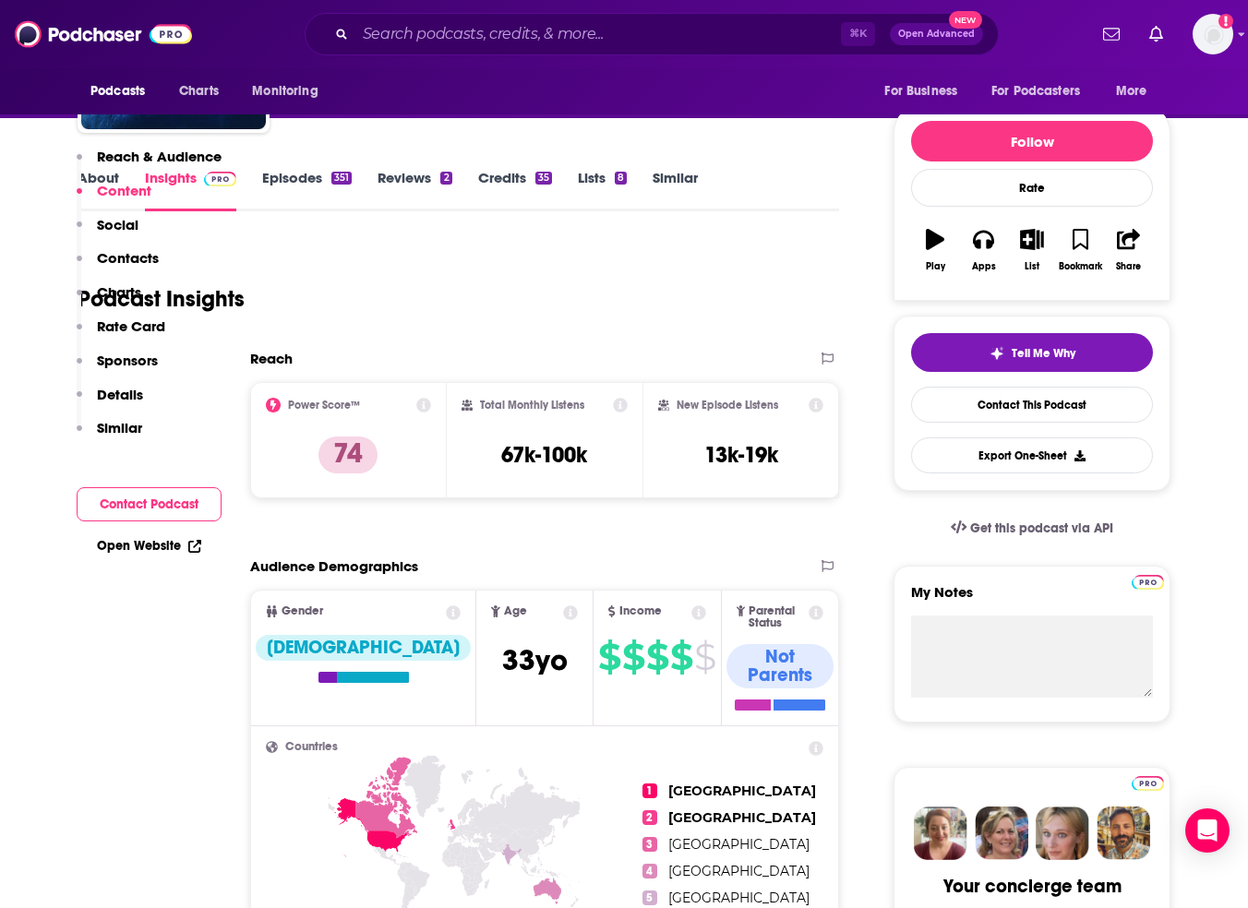
scroll to position [0, 0]
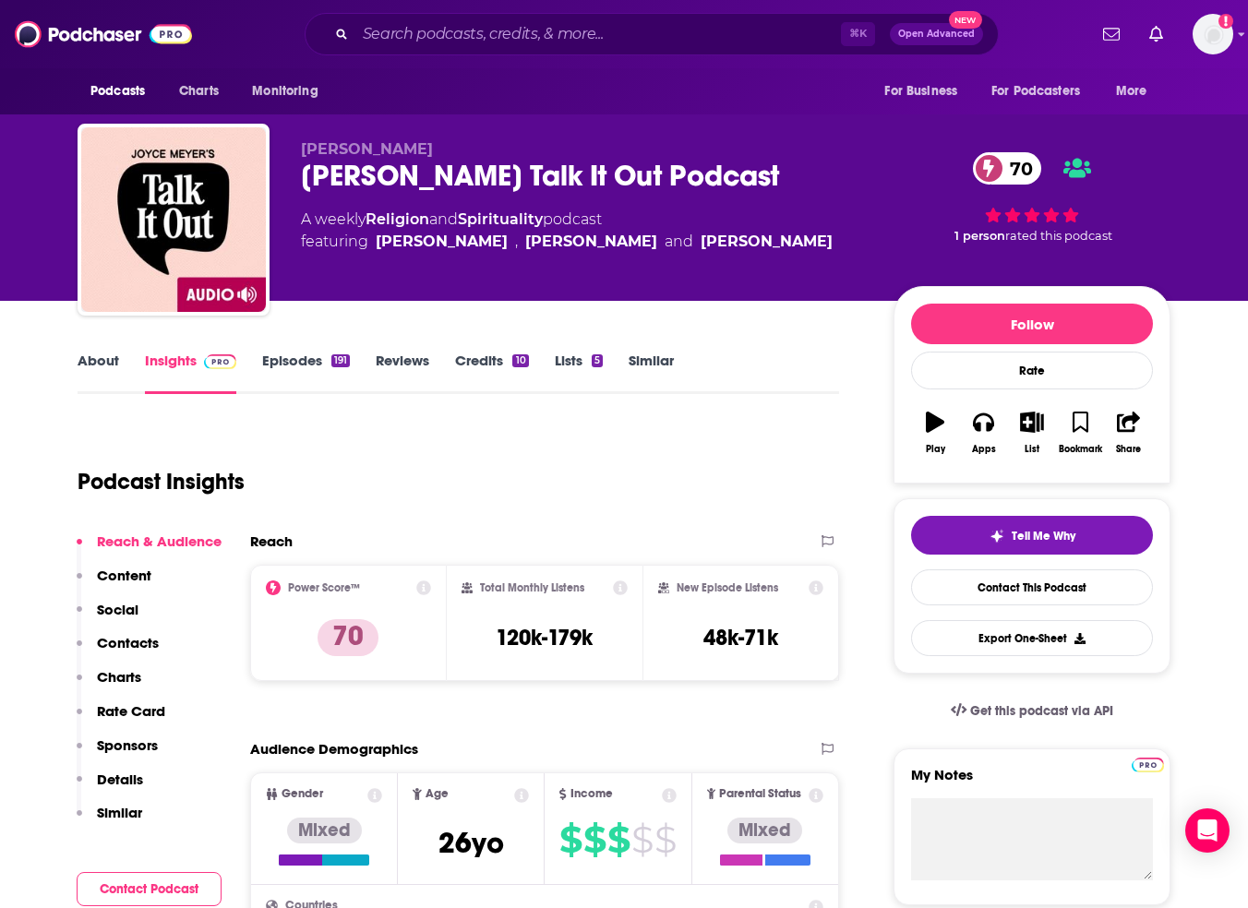
click at [90, 360] on link "About" at bounding box center [99, 373] width 42 height 42
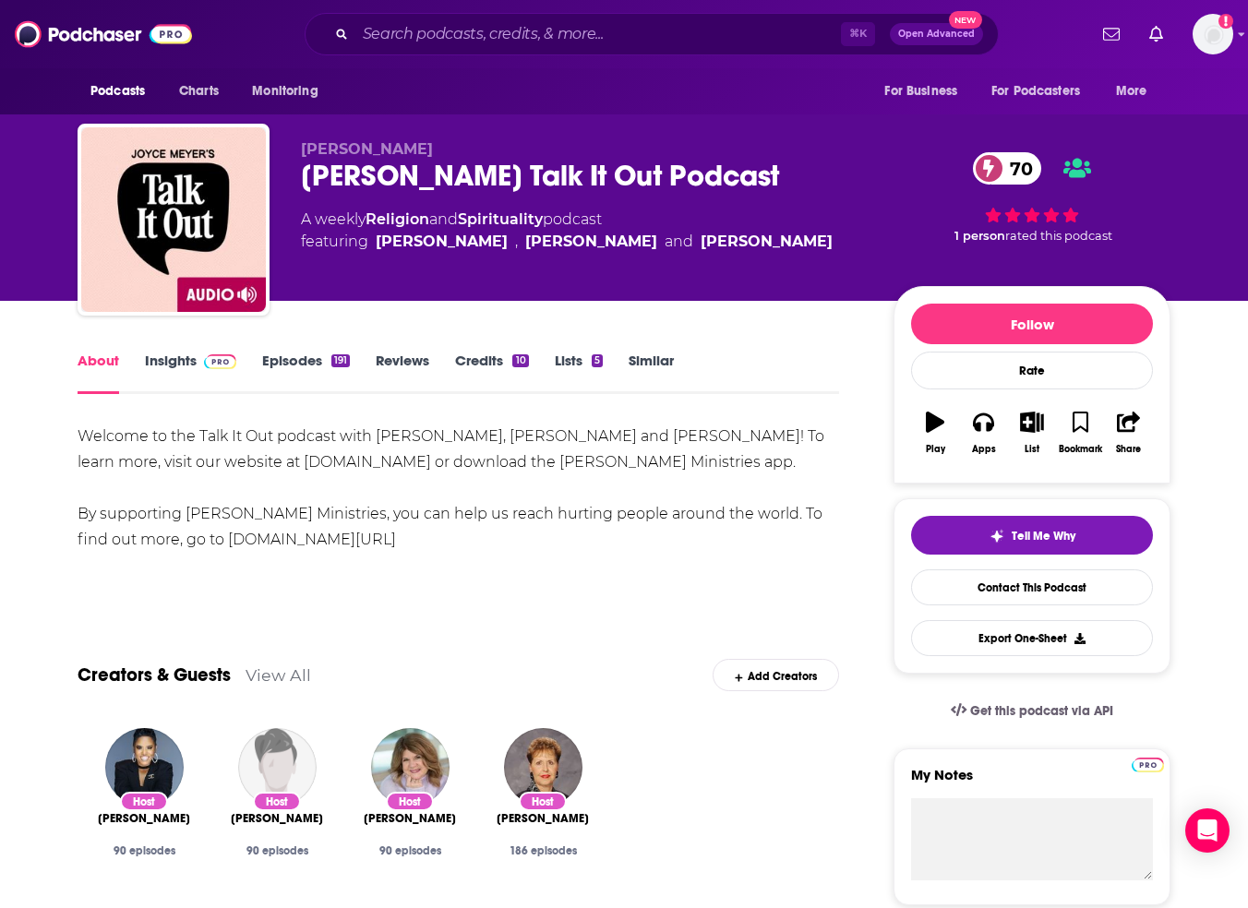
click at [330, 354] on link "Episodes 191" at bounding box center [306, 373] width 88 height 42
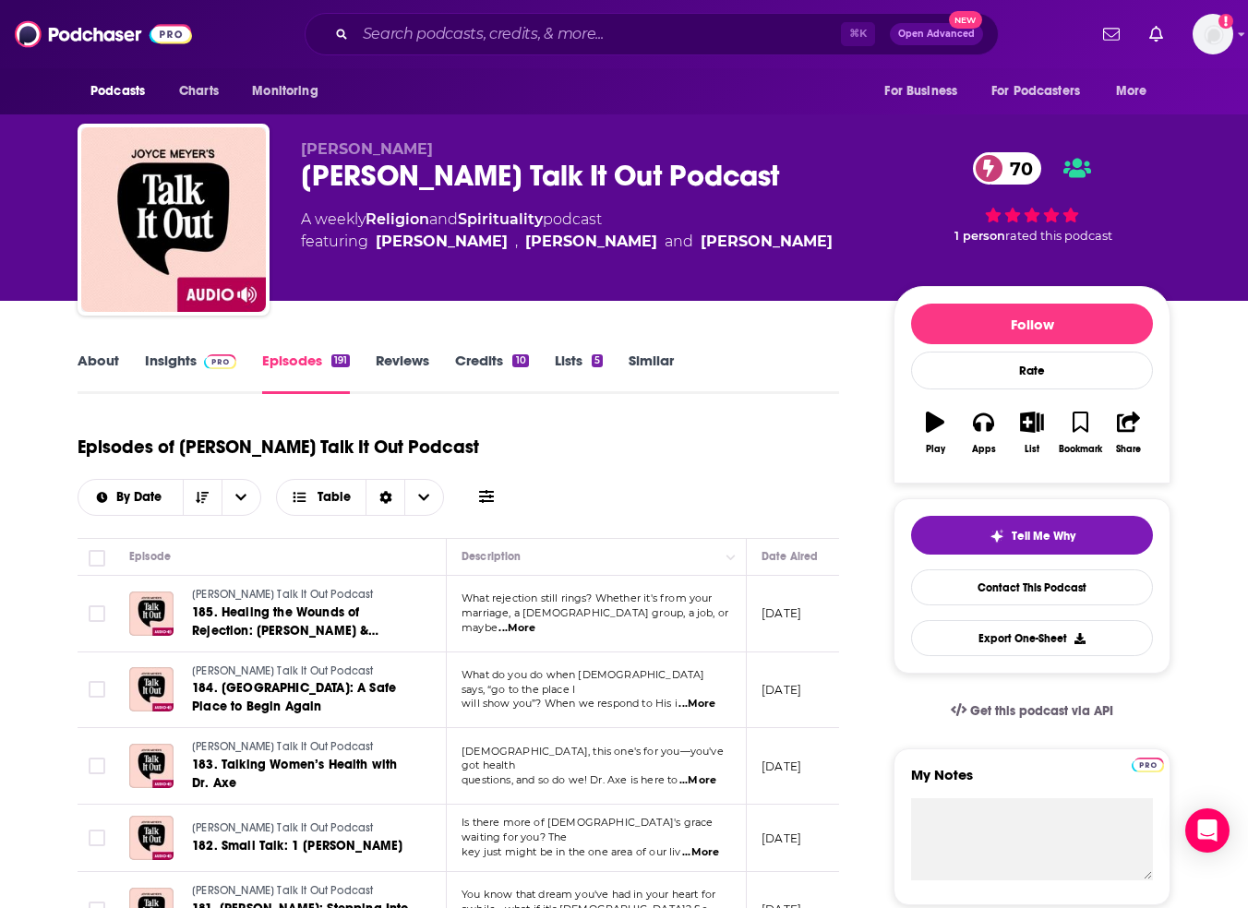
click at [190, 363] on link "Insights" at bounding box center [190, 373] width 91 height 42
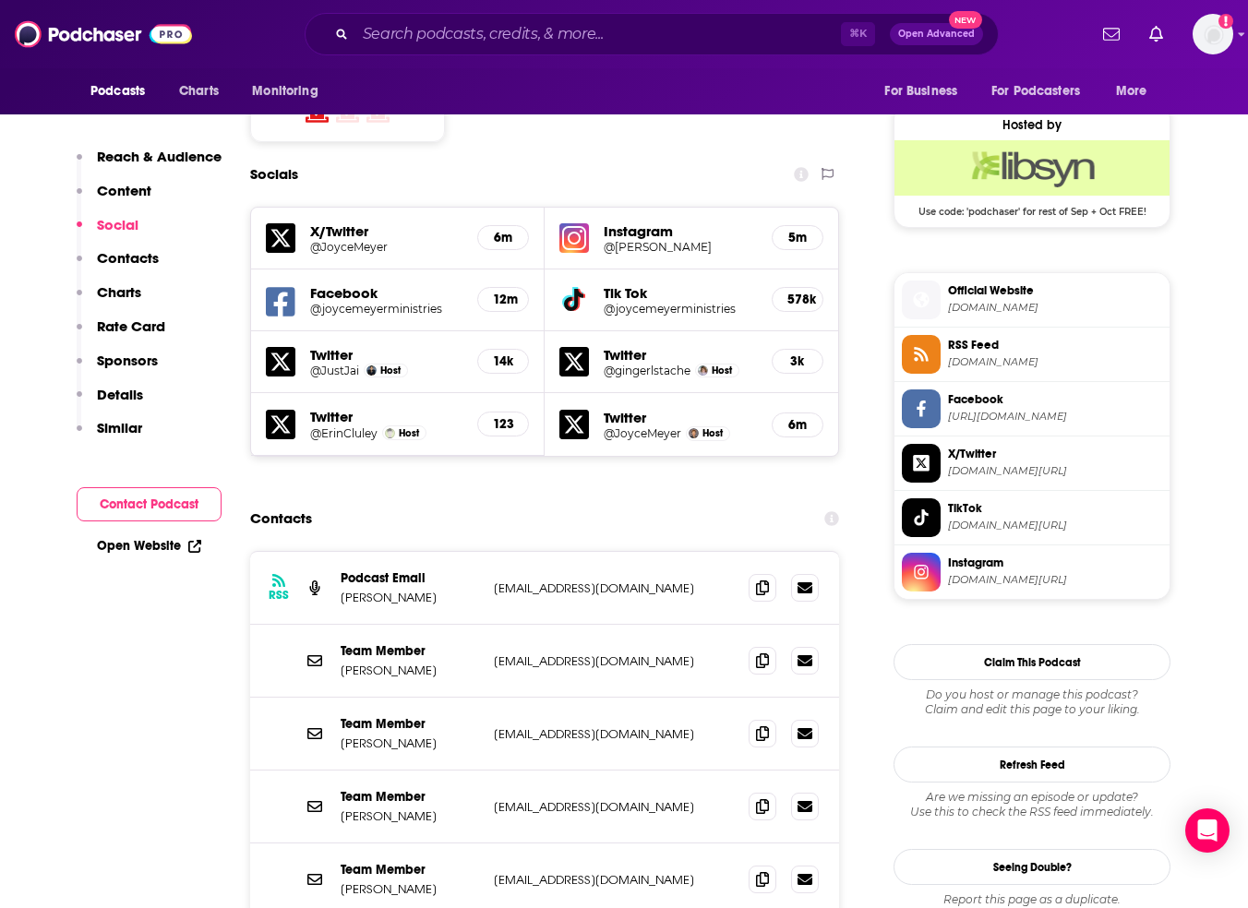
scroll to position [1472, 0]
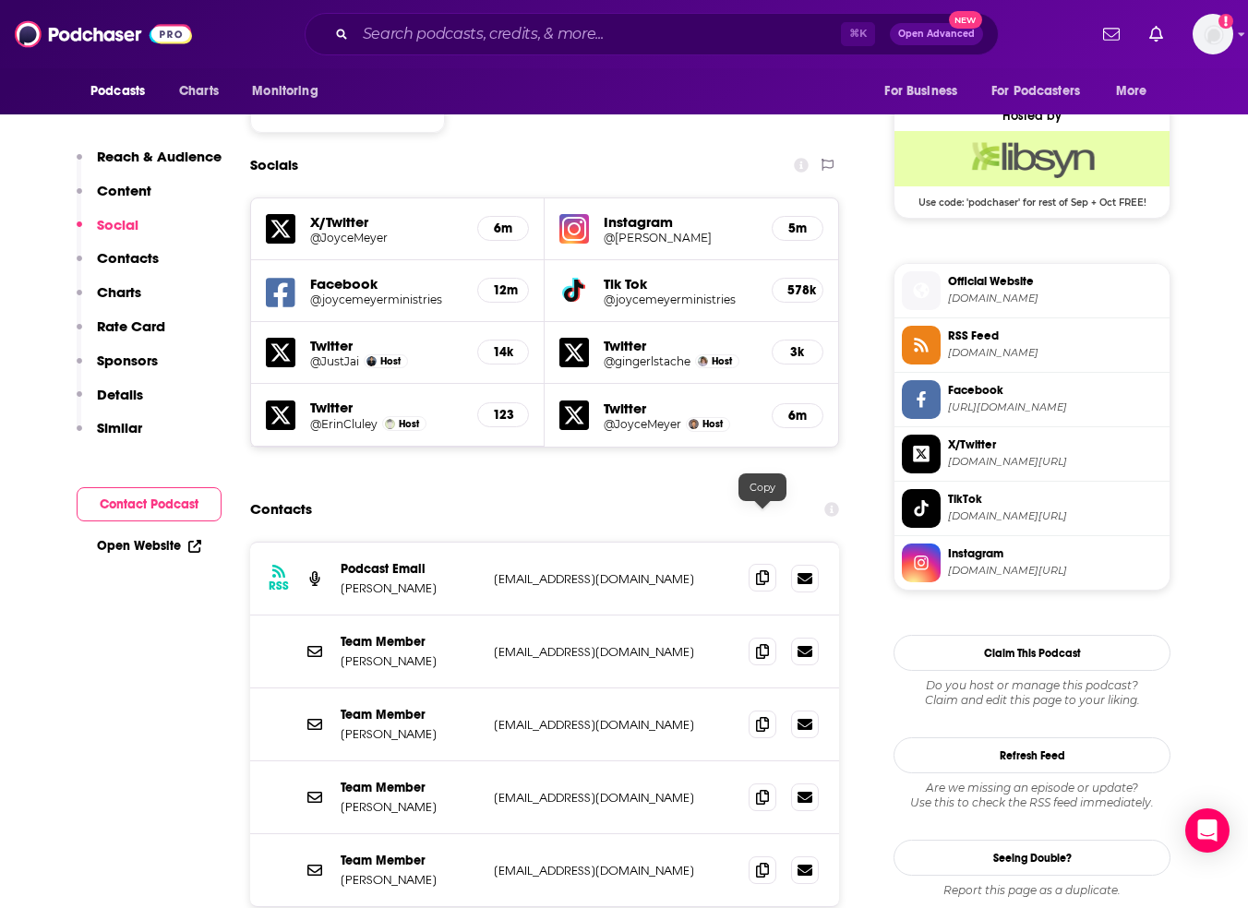
click at [763, 570] on icon at bounding box center [762, 577] width 13 height 15
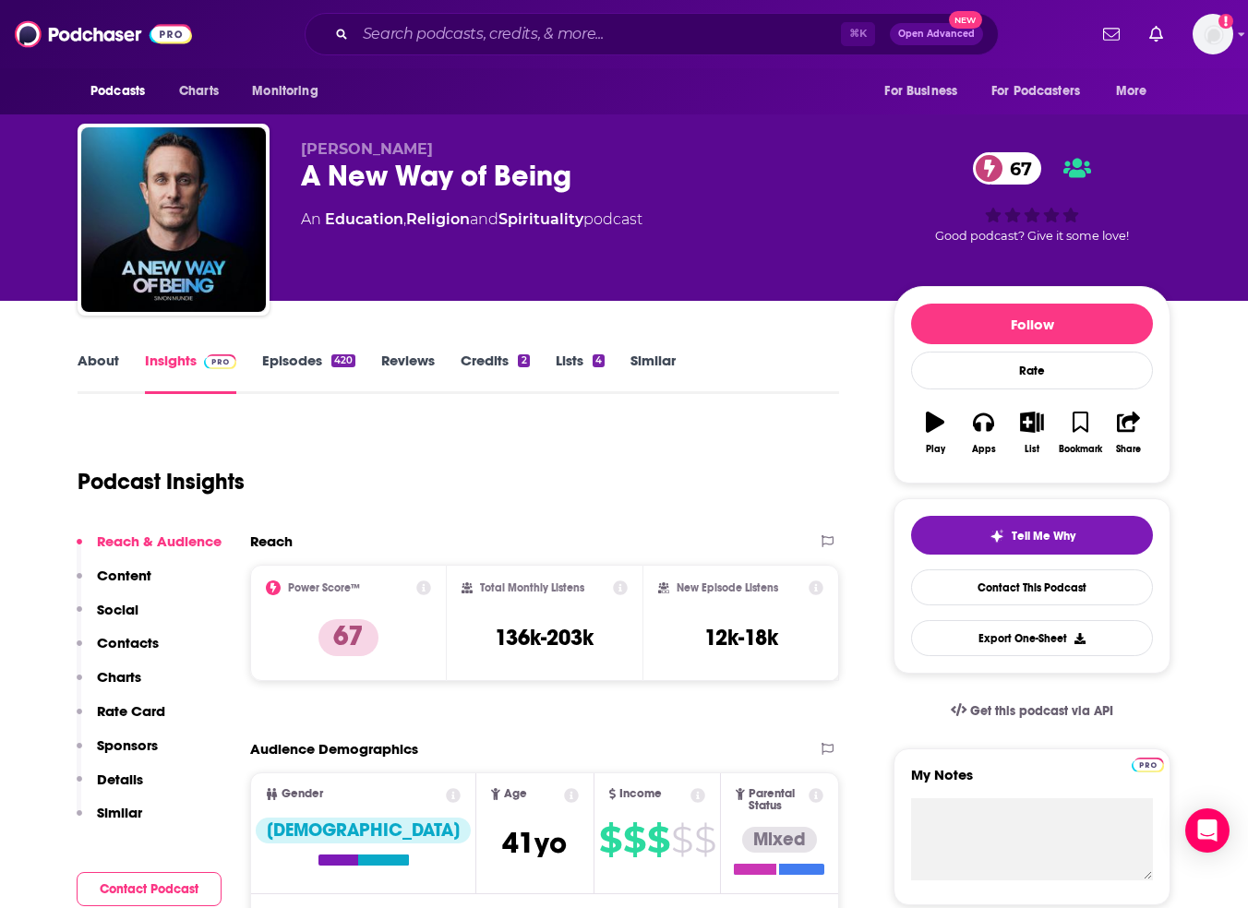
click at [100, 361] on link "About" at bounding box center [99, 373] width 42 height 42
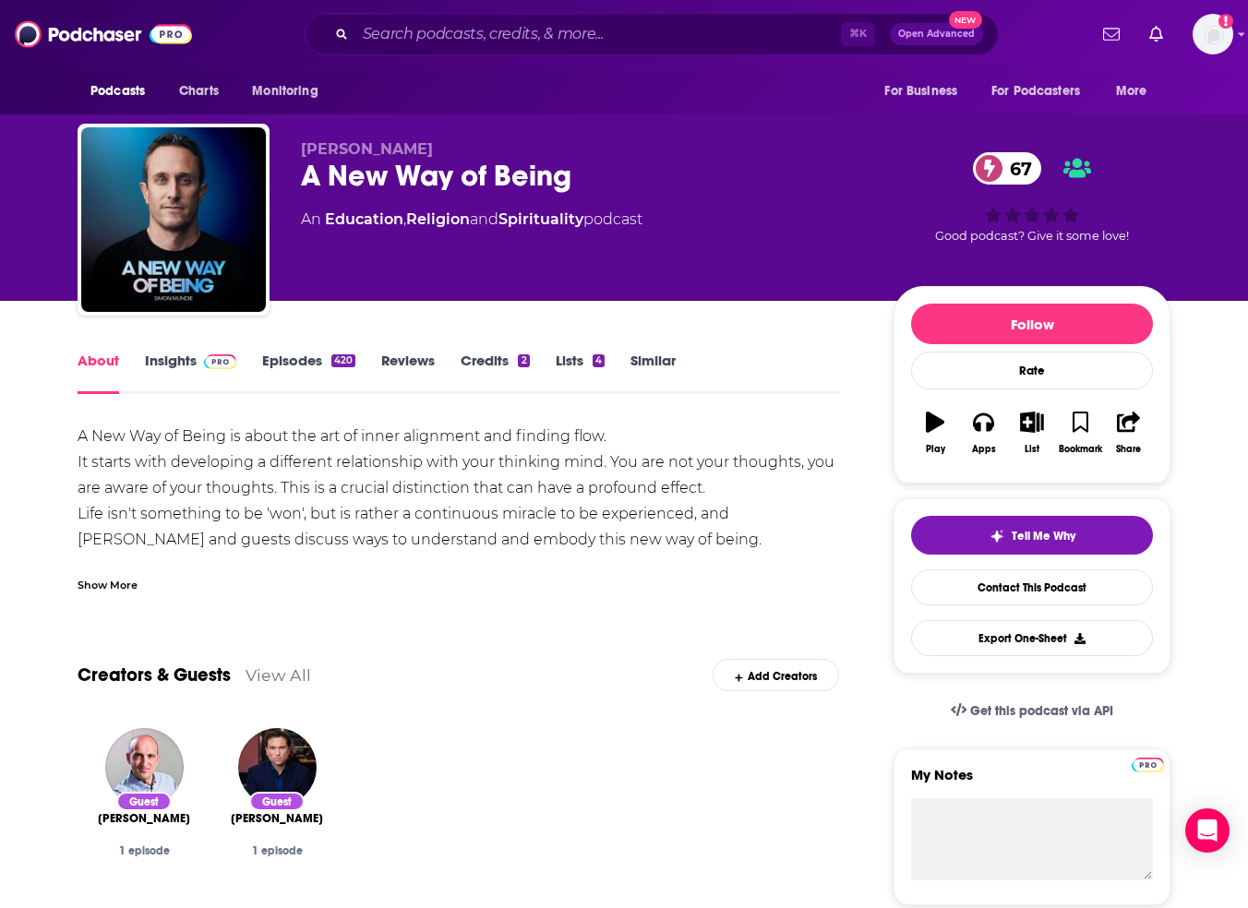
click at [121, 593] on div "Show More" at bounding box center [108, 584] width 60 height 18
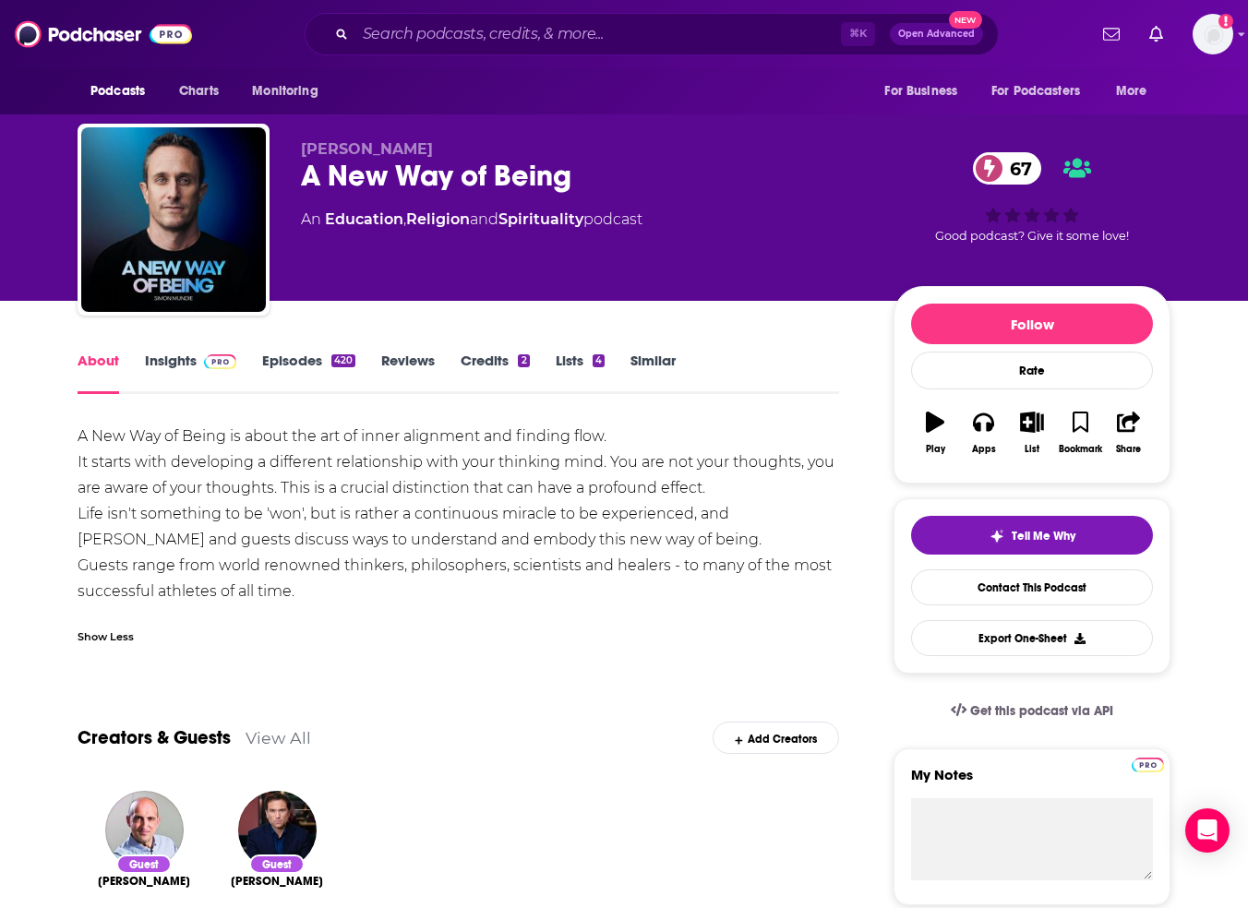
click at [321, 366] on link "Episodes 420" at bounding box center [308, 373] width 93 height 42
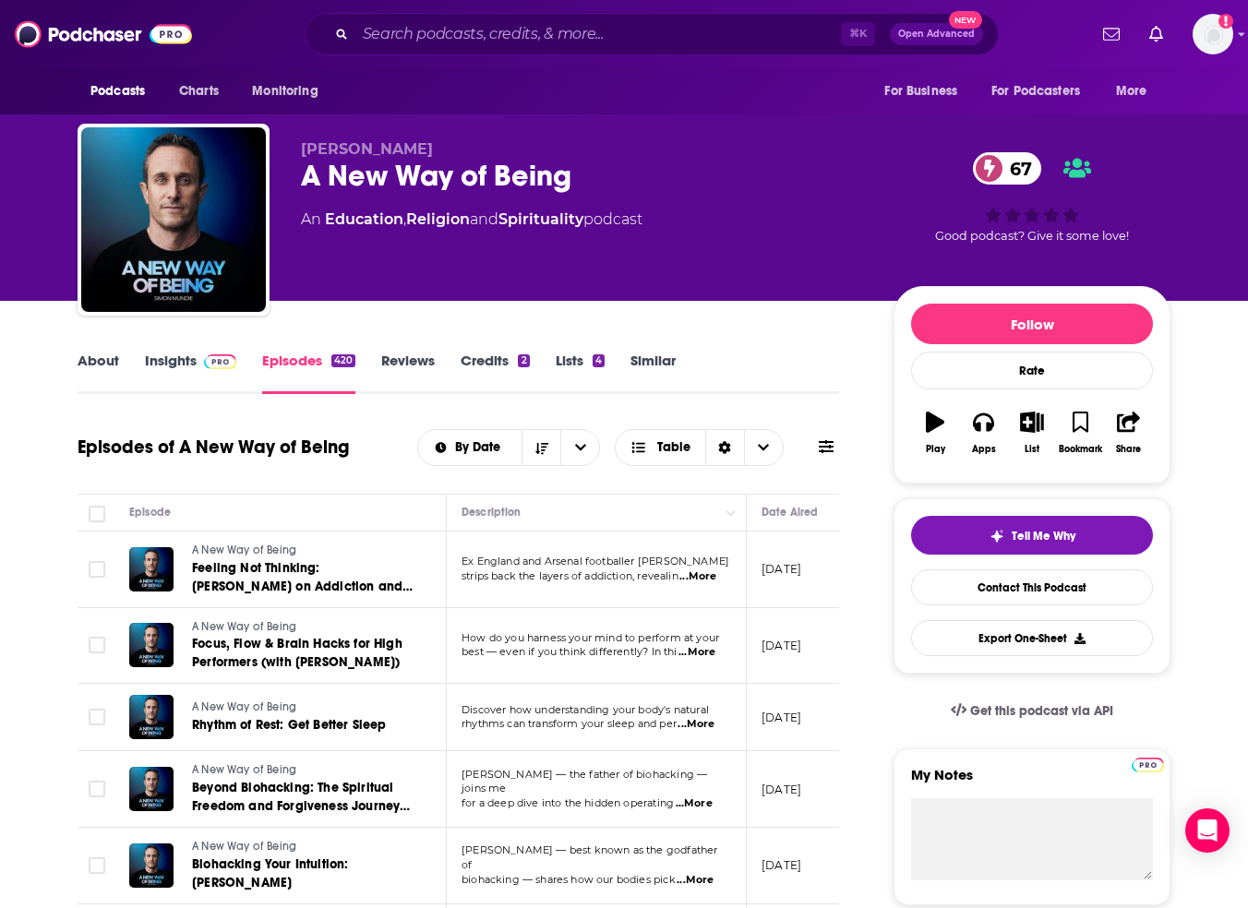
click at [204, 363] on img at bounding box center [220, 361] width 32 height 15
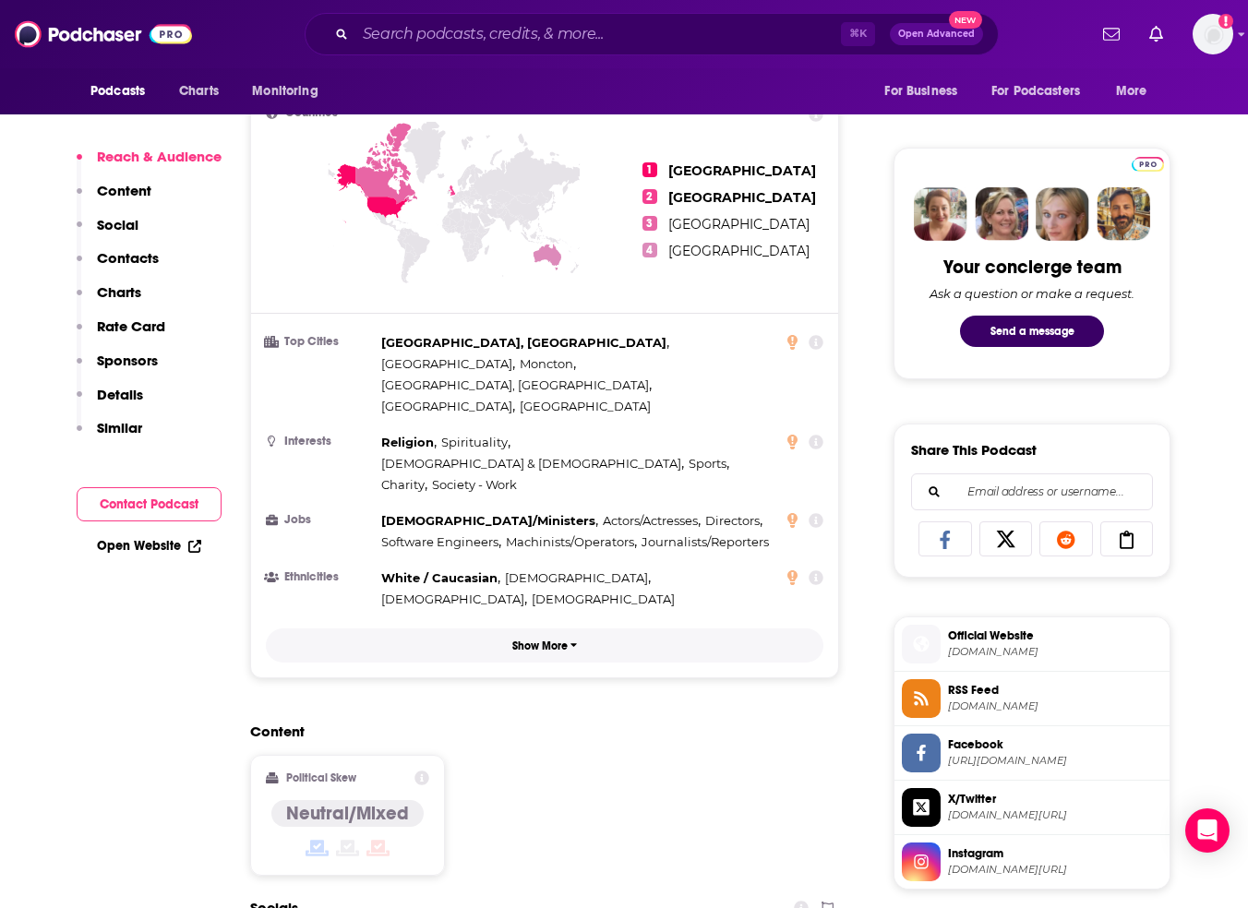
scroll to position [1619, 0]
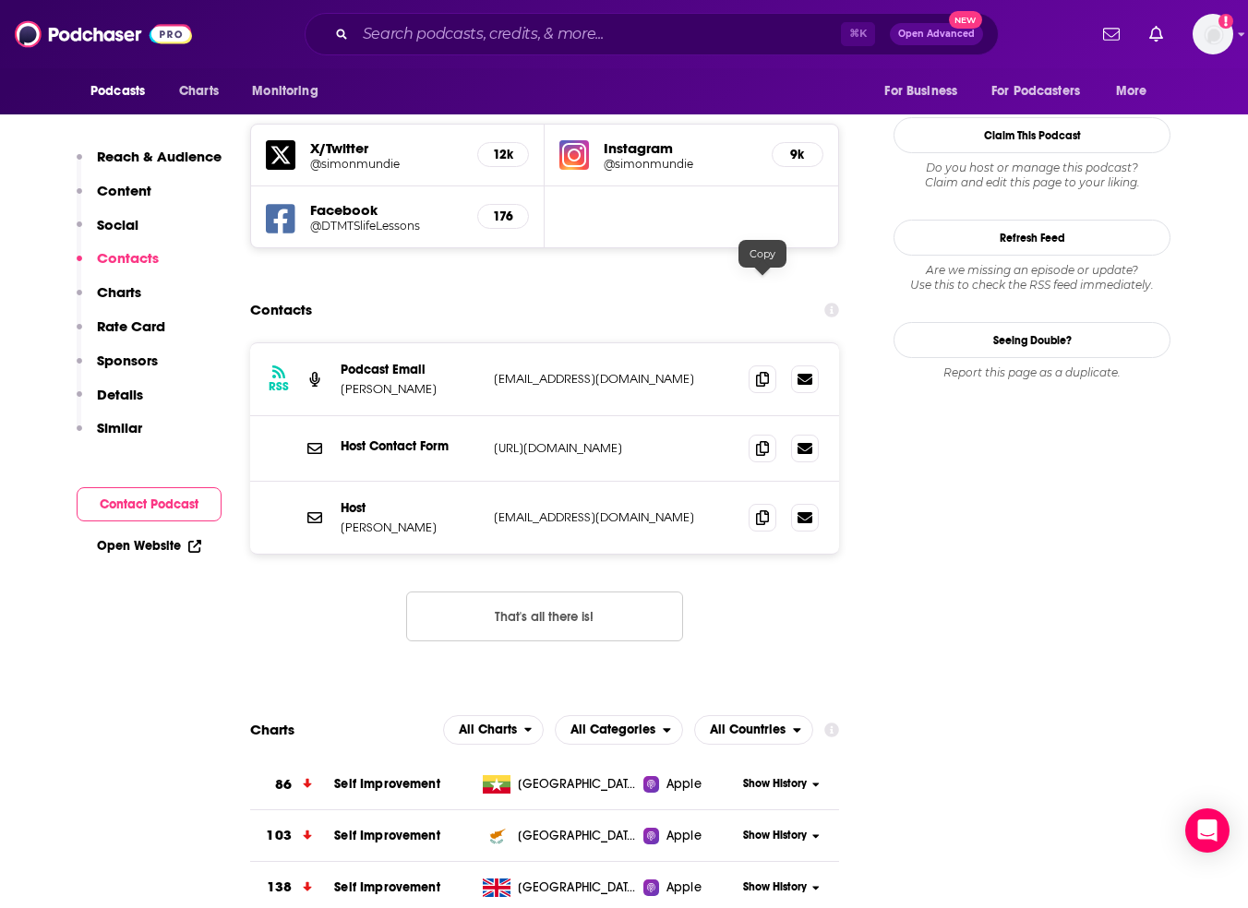
click at [775, 366] on div at bounding box center [784, 380] width 70 height 28
click at [763, 371] on icon at bounding box center [762, 378] width 13 height 15
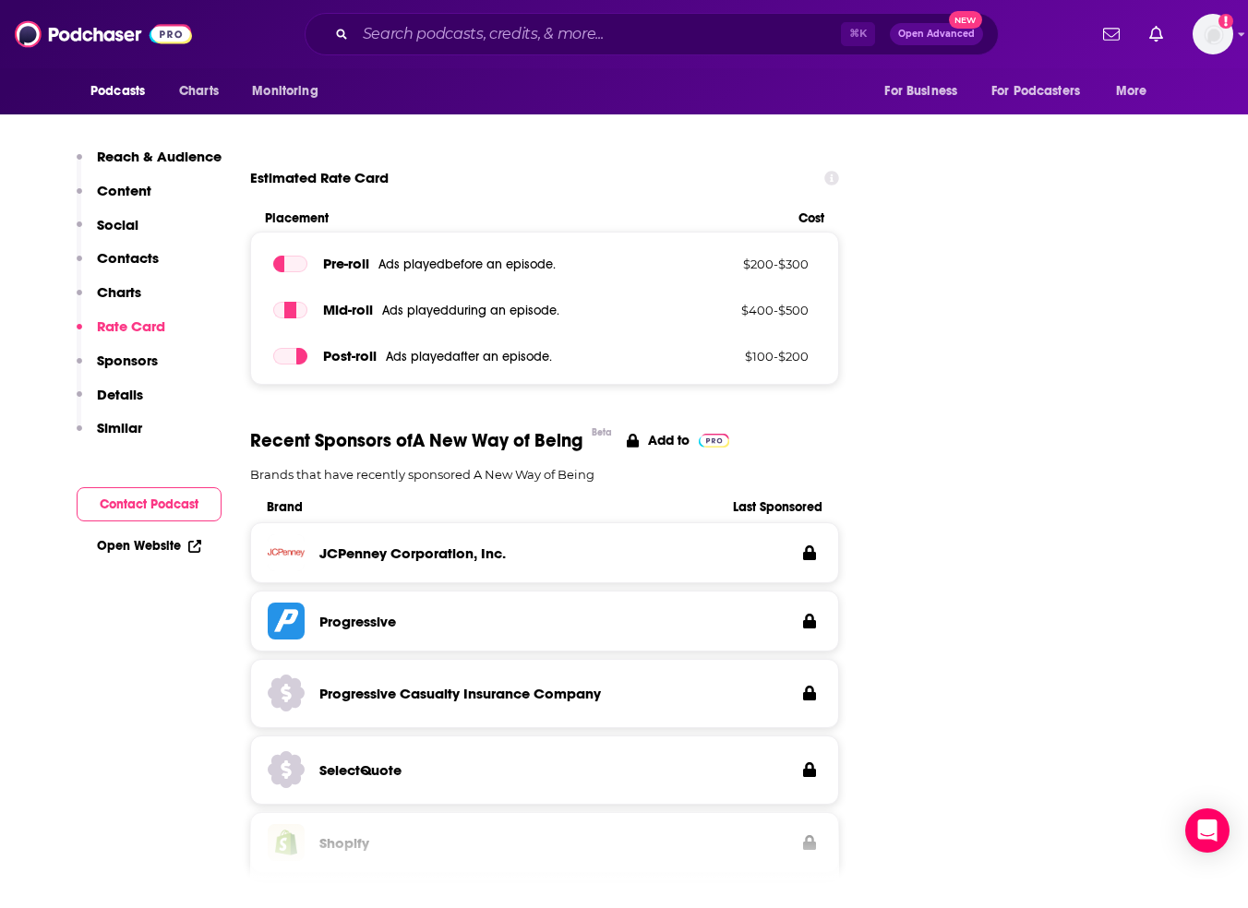
scroll to position [2620, 0]
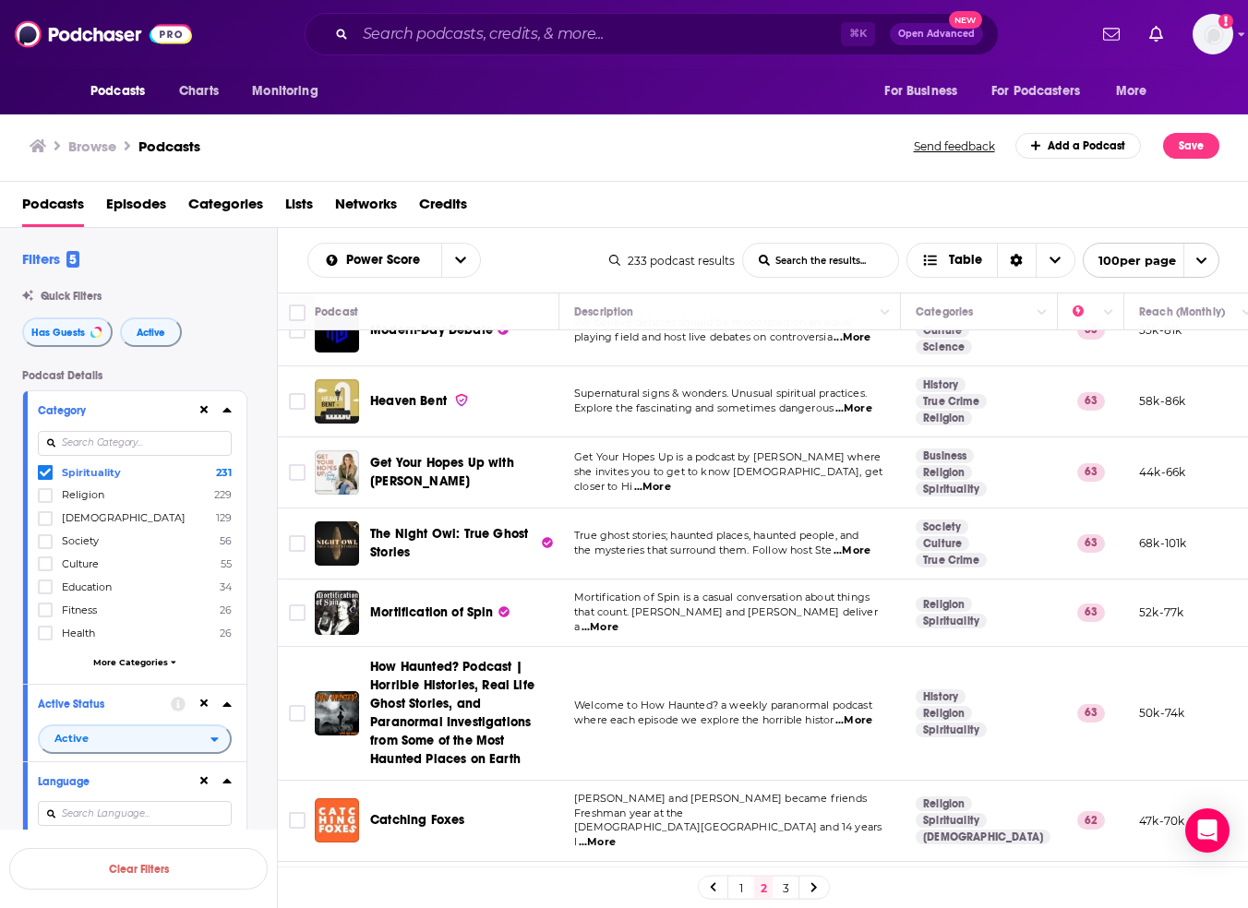
scroll to position [4383, 0]
drag, startPoint x: 407, startPoint y: 774, endPoint x: 1100, endPoint y: 35, distance: 1012.8
click at [0, 0] on div "Podcasts Charts Monitoring ⌘ K Open Advanced New For Business For Podcasters Mo…" at bounding box center [624, 454] width 1248 height 908
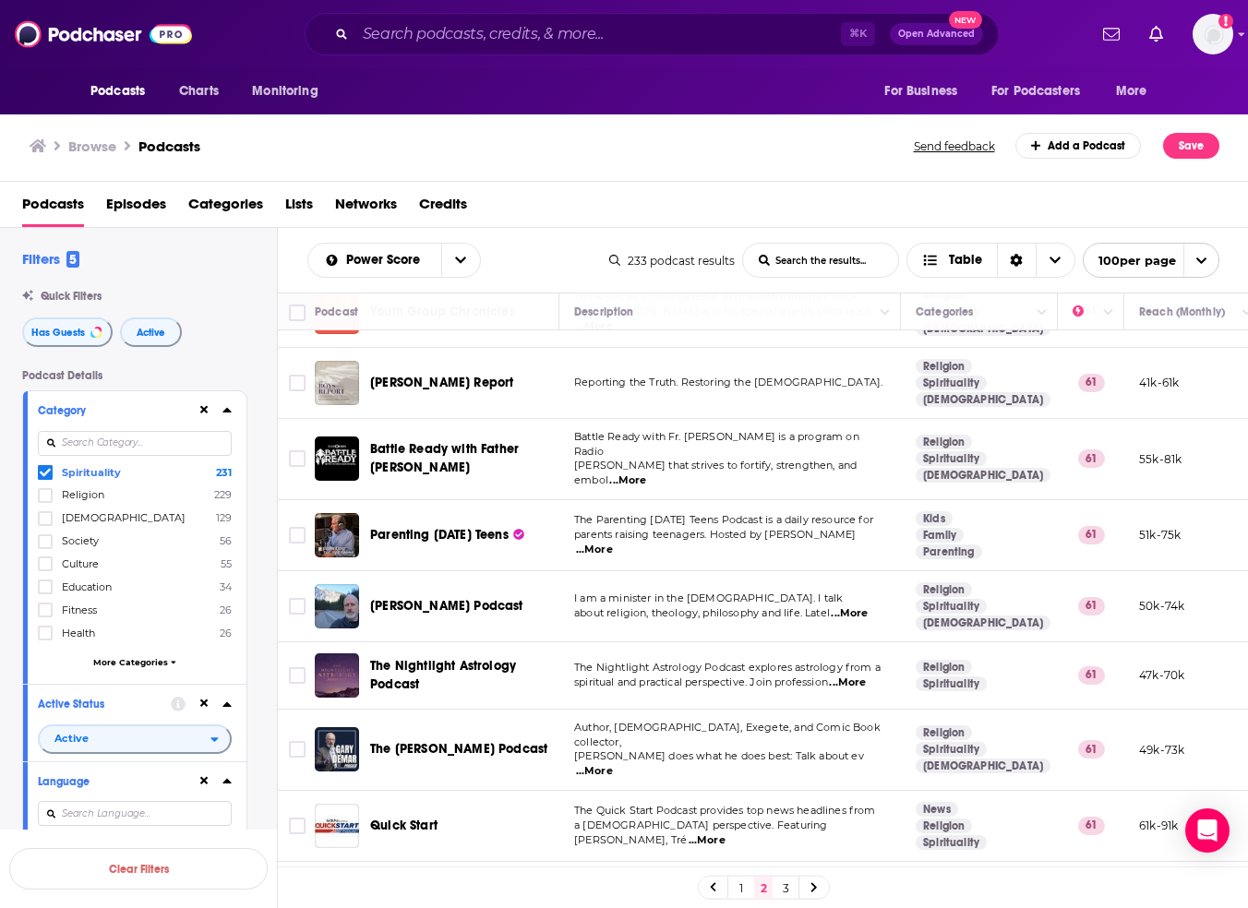
scroll to position [6566, 0]
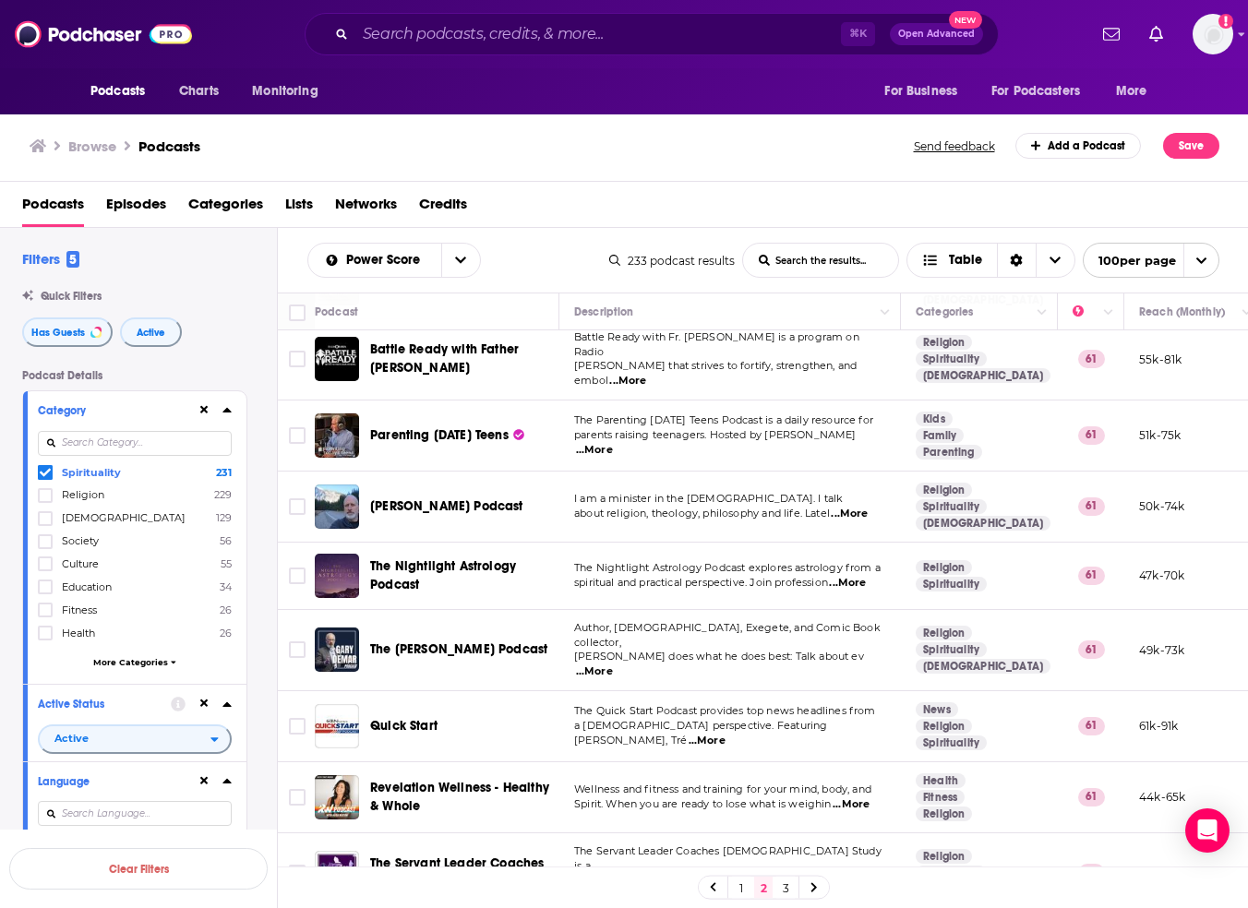
click at [784, 889] on link "3" at bounding box center [785, 888] width 18 height 22
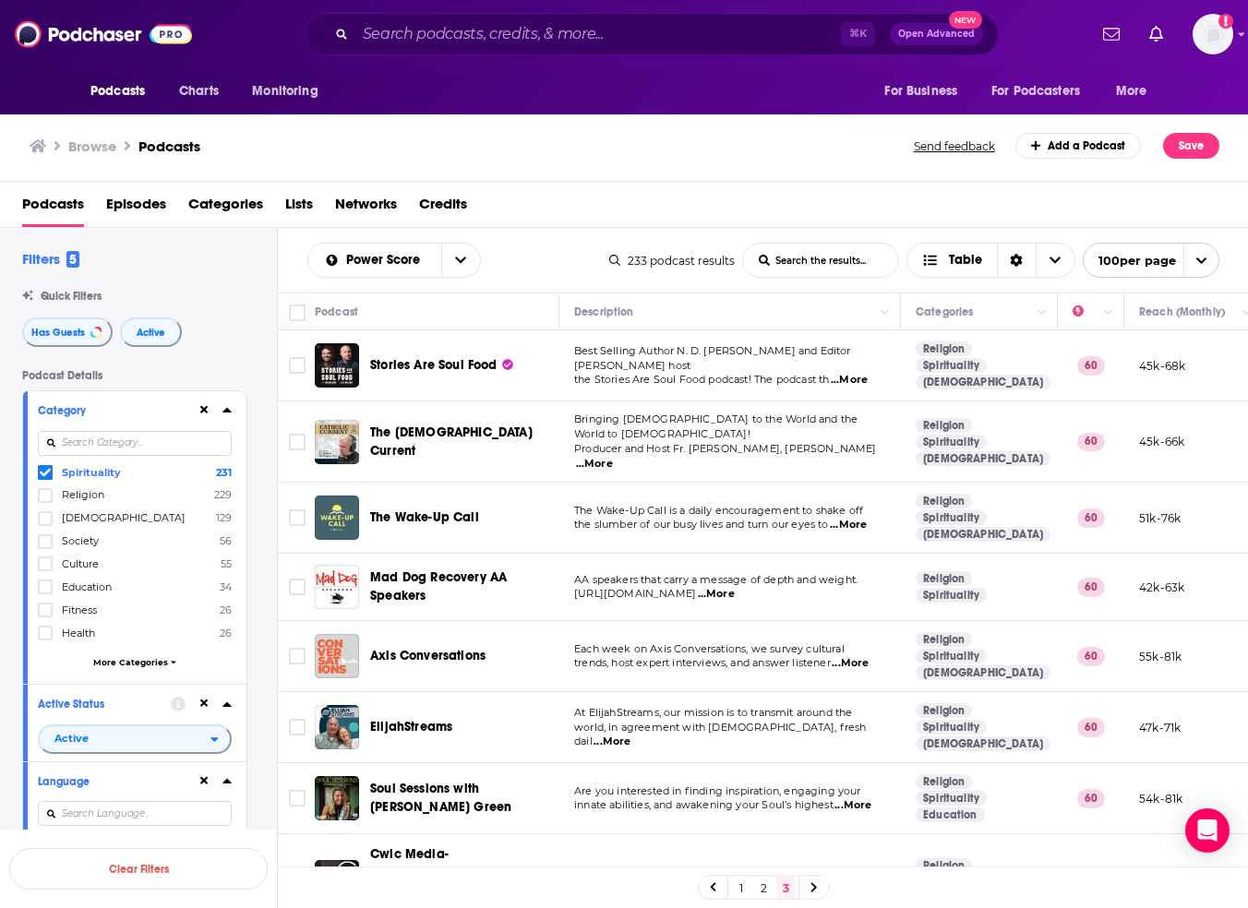
click at [848, 373] on span "...More" at bounding box center [849, 380] width 37 height 15
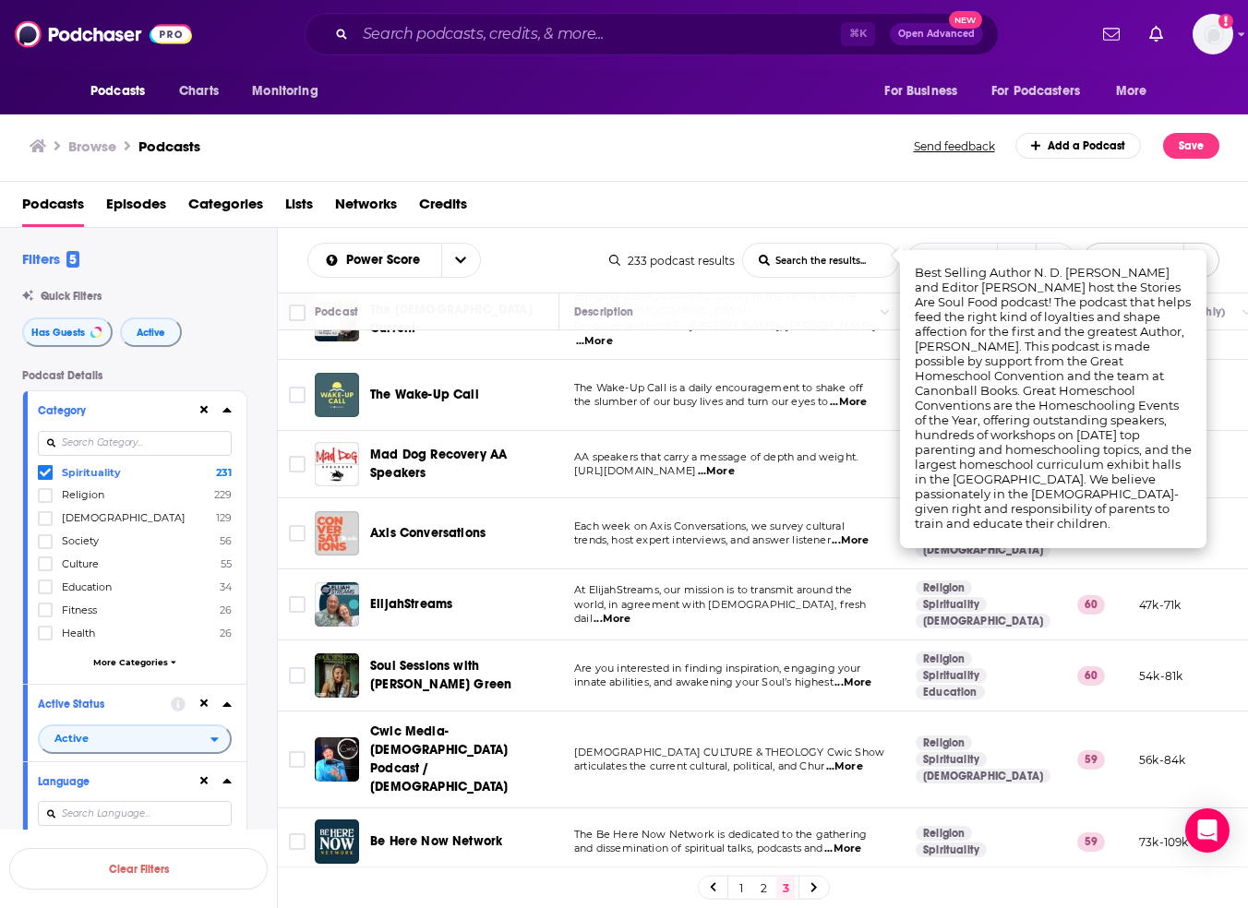
scroll to position [134, 0]
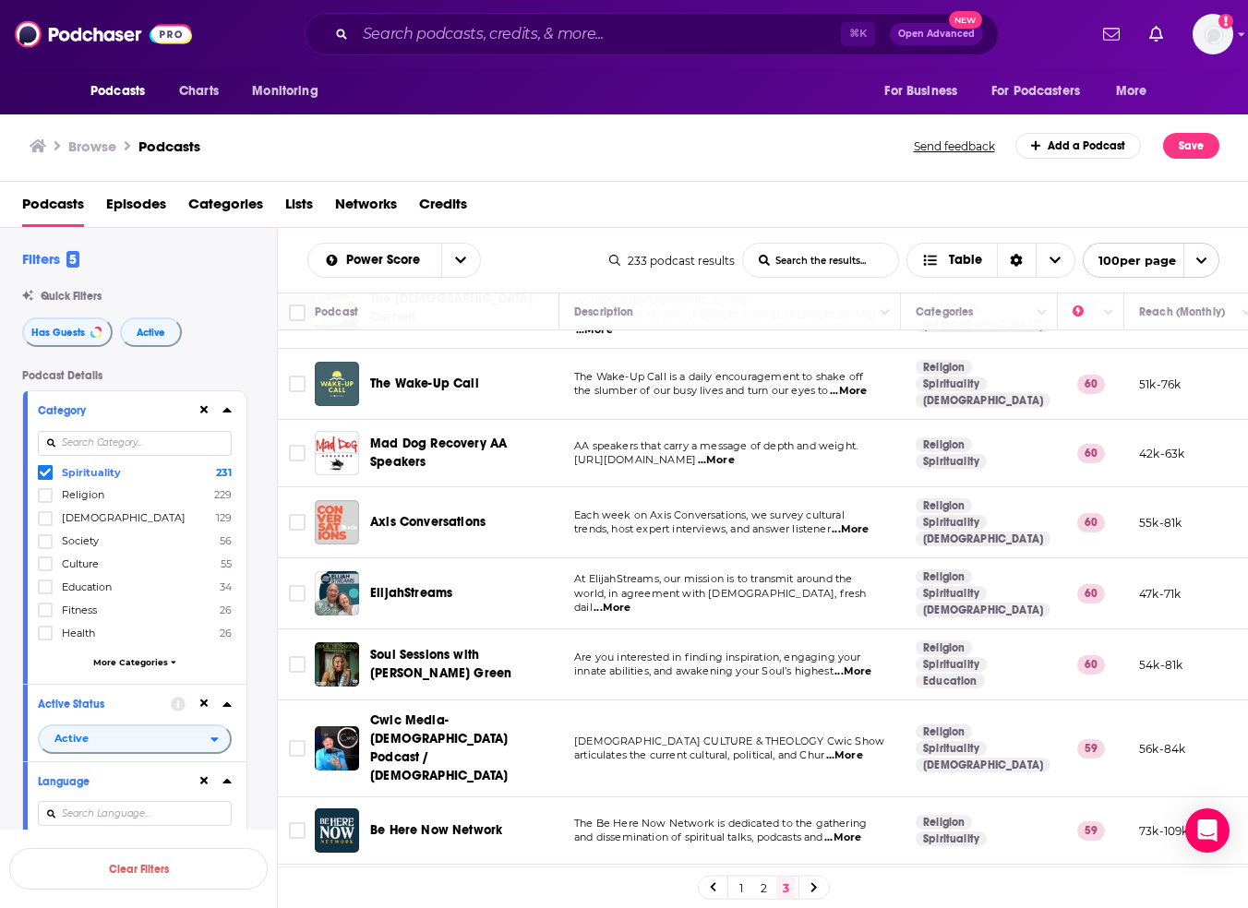
click at [661, 631] on td "Are you interested in finding inspiration, engaging your innate abilities, and …" at bounding box center [730, 665] width 342 height 71
click at [866, 665] on span "...More" at bounding box center [852, 672] width 37 height 15
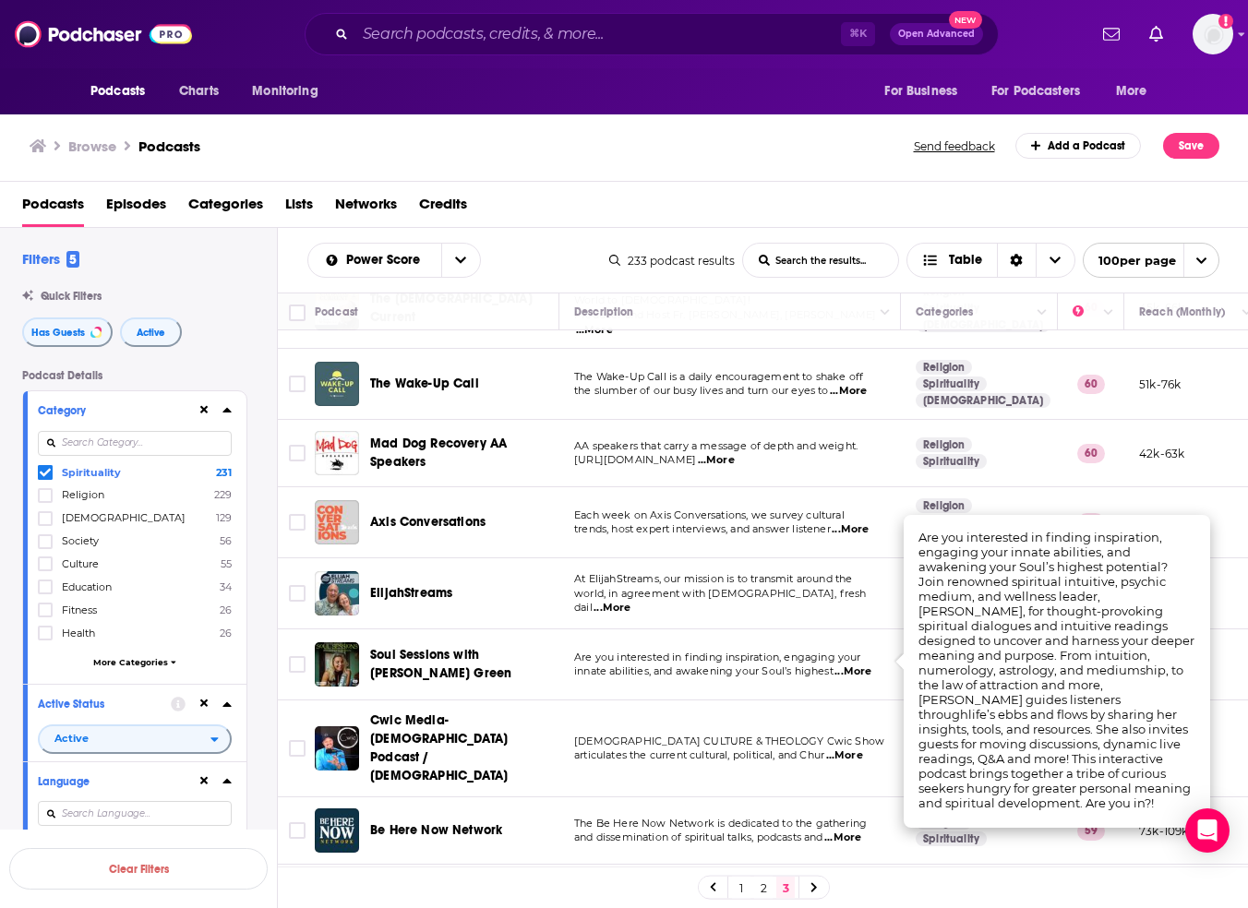
click at [866, 665] on span "...More" at bounding box center [852, 672] width 37 height 15
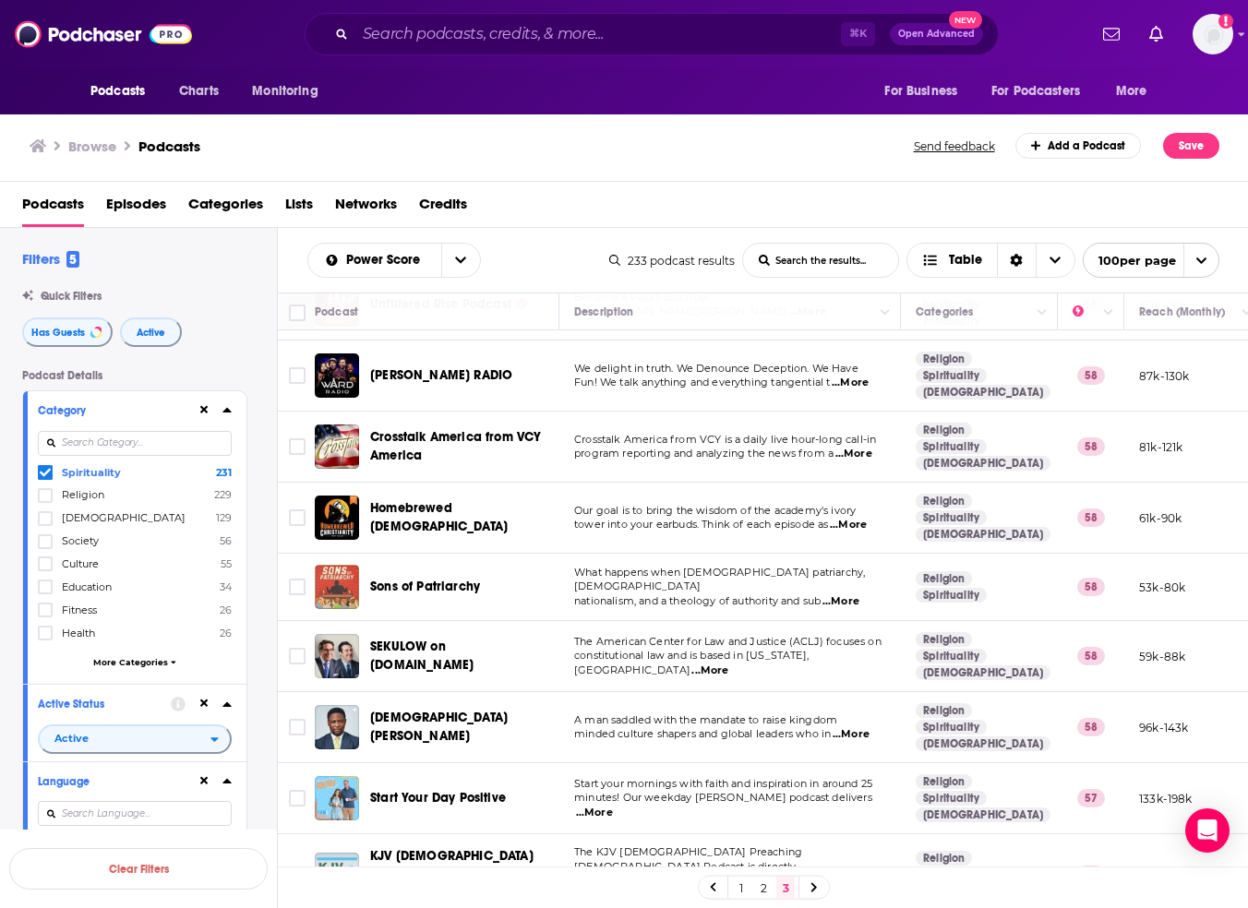
scroll to position [1745, 0]
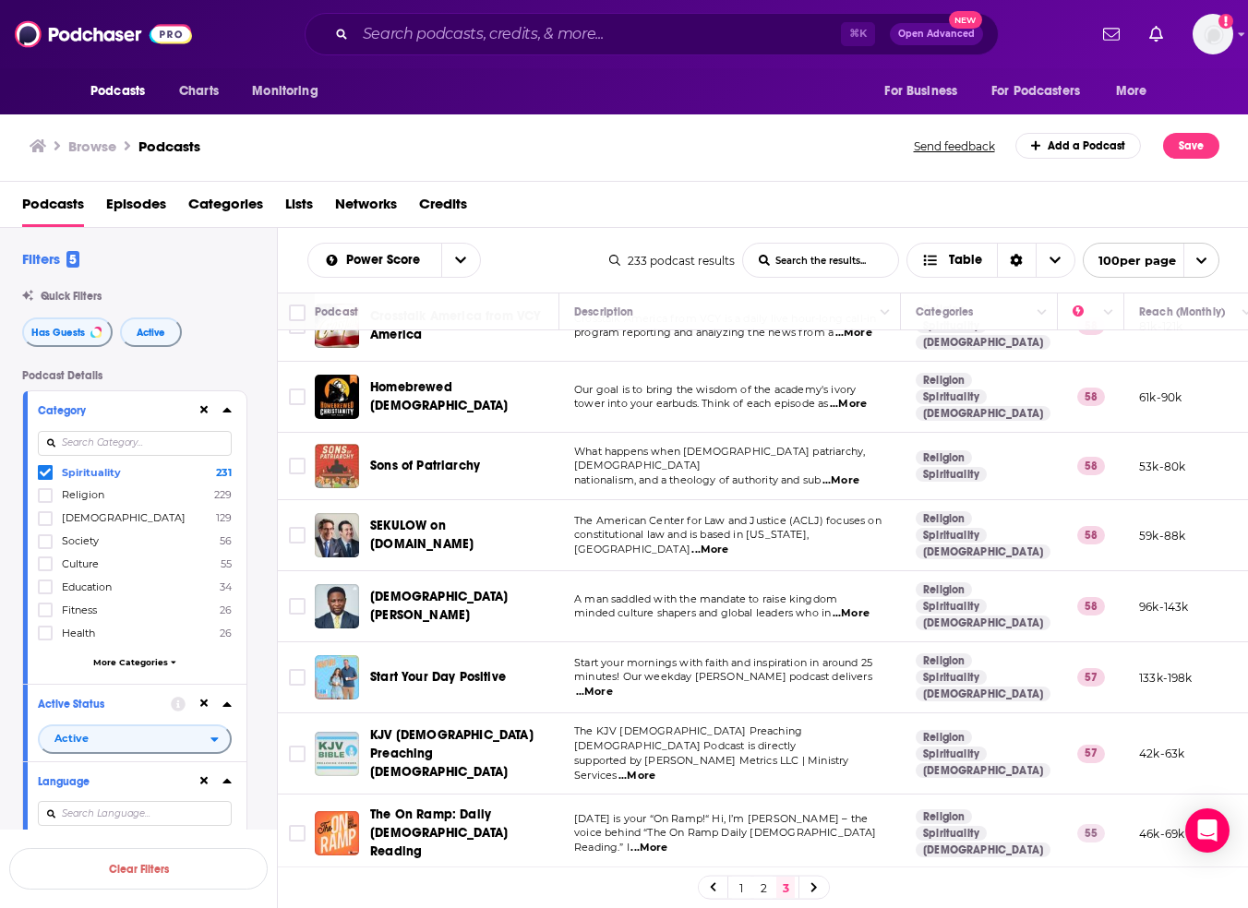
drag, startPoint x: 409, startPoint y: 644, endPoint x: 366, endPoint y: 22, distance: 623.6
click at [0, 0] on div "Podcasts Charts Monitoring ⌘ K Open Advanced New For Business For Podcasters Mo…" at bounding box center [624, 454] width 1248 height 908
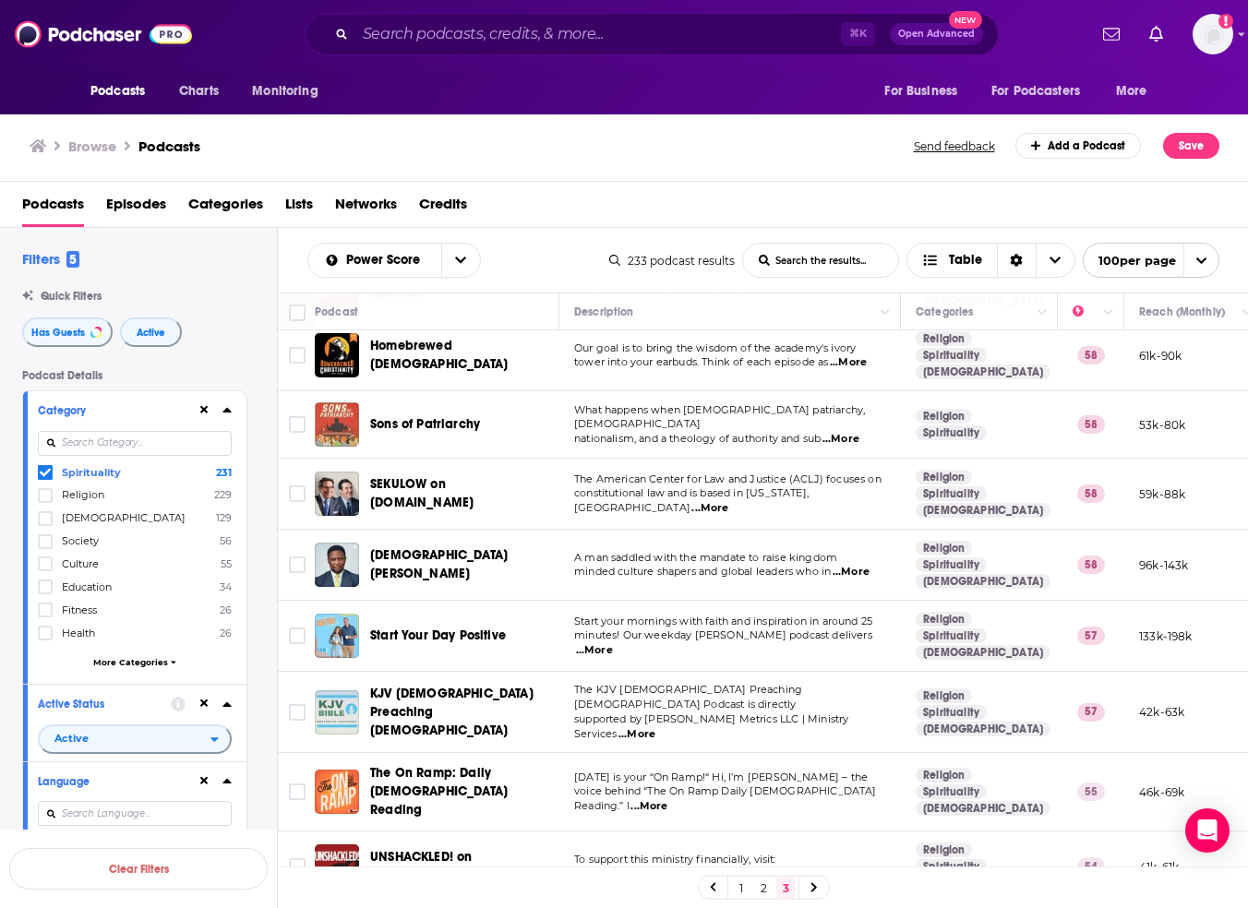
scroll to position [1789, 0]
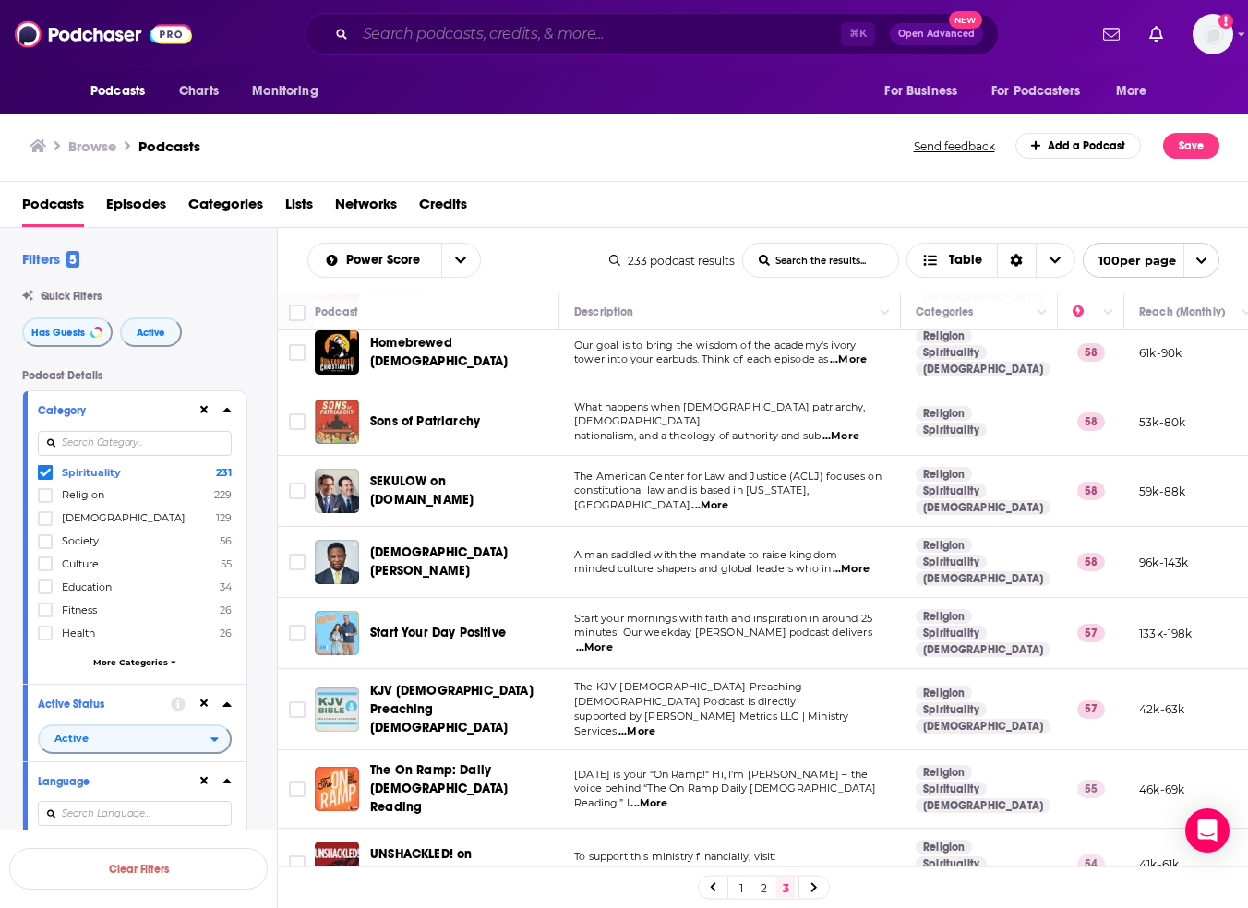
click at [408, 33] on input "Search podcasts, credits, & more..." at bounding box center [598, 34] width 486 height 30
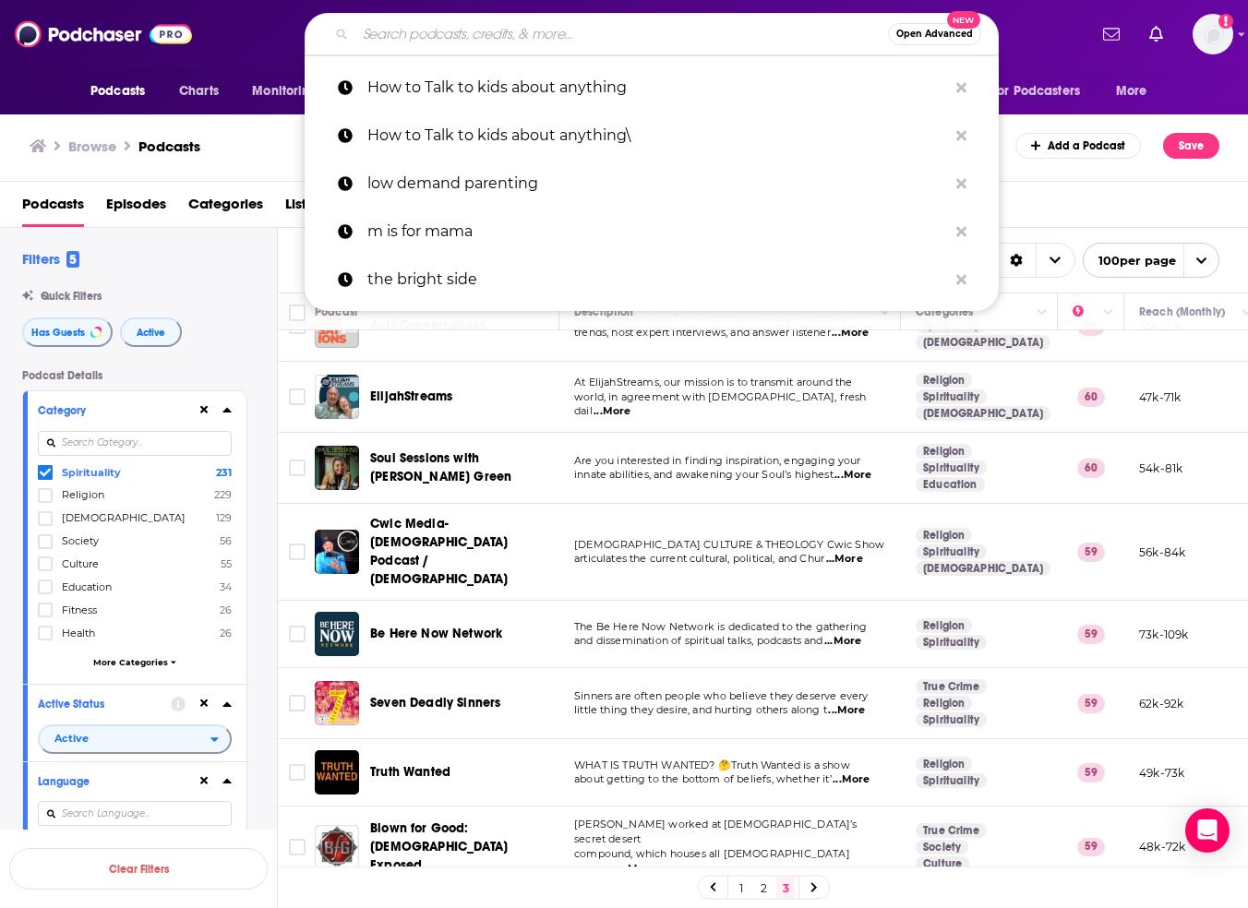
scroll to position [227, 0]
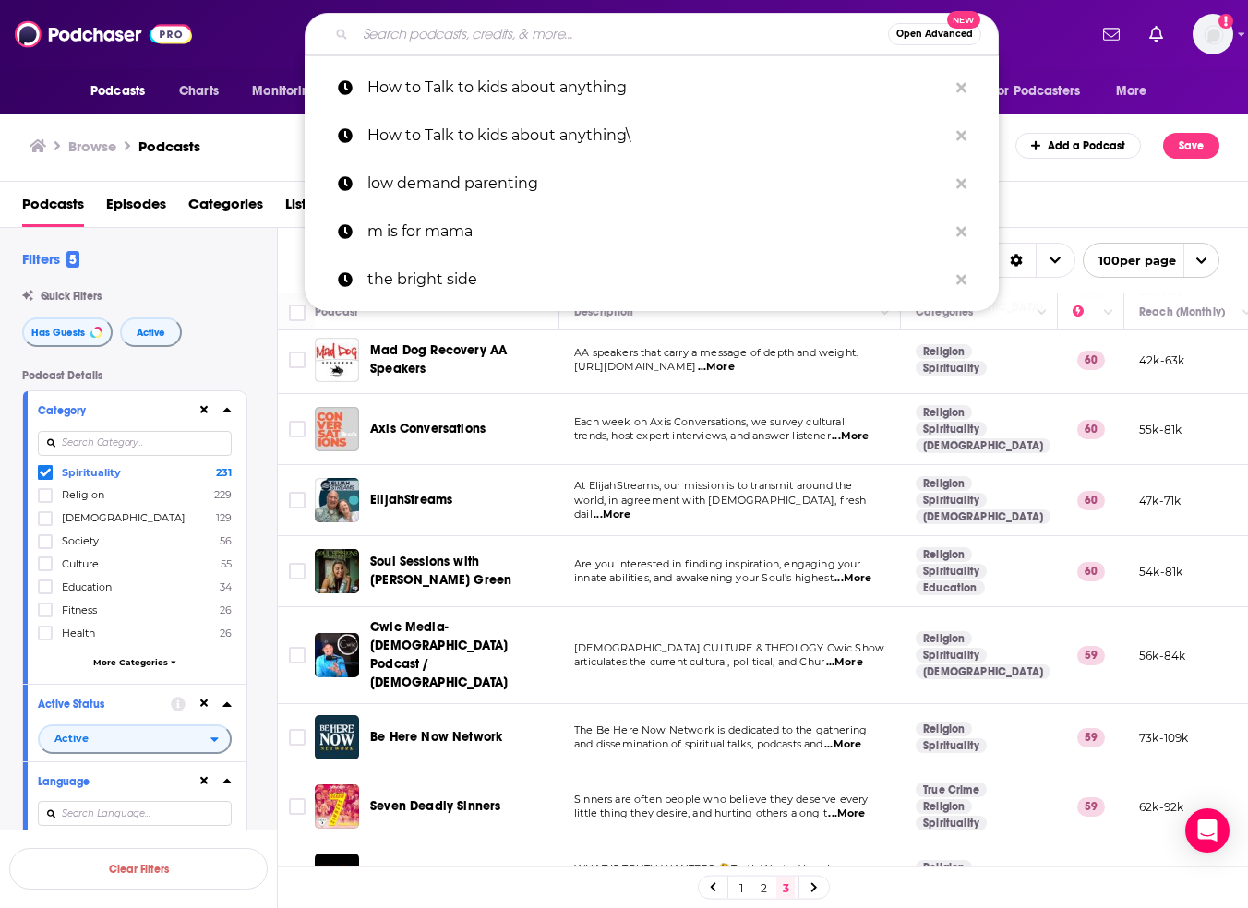
click at [426, 558] on span "Soul Sessions with Amanda Rieger Green" at bounding box center [440, 571] width 141 height 34
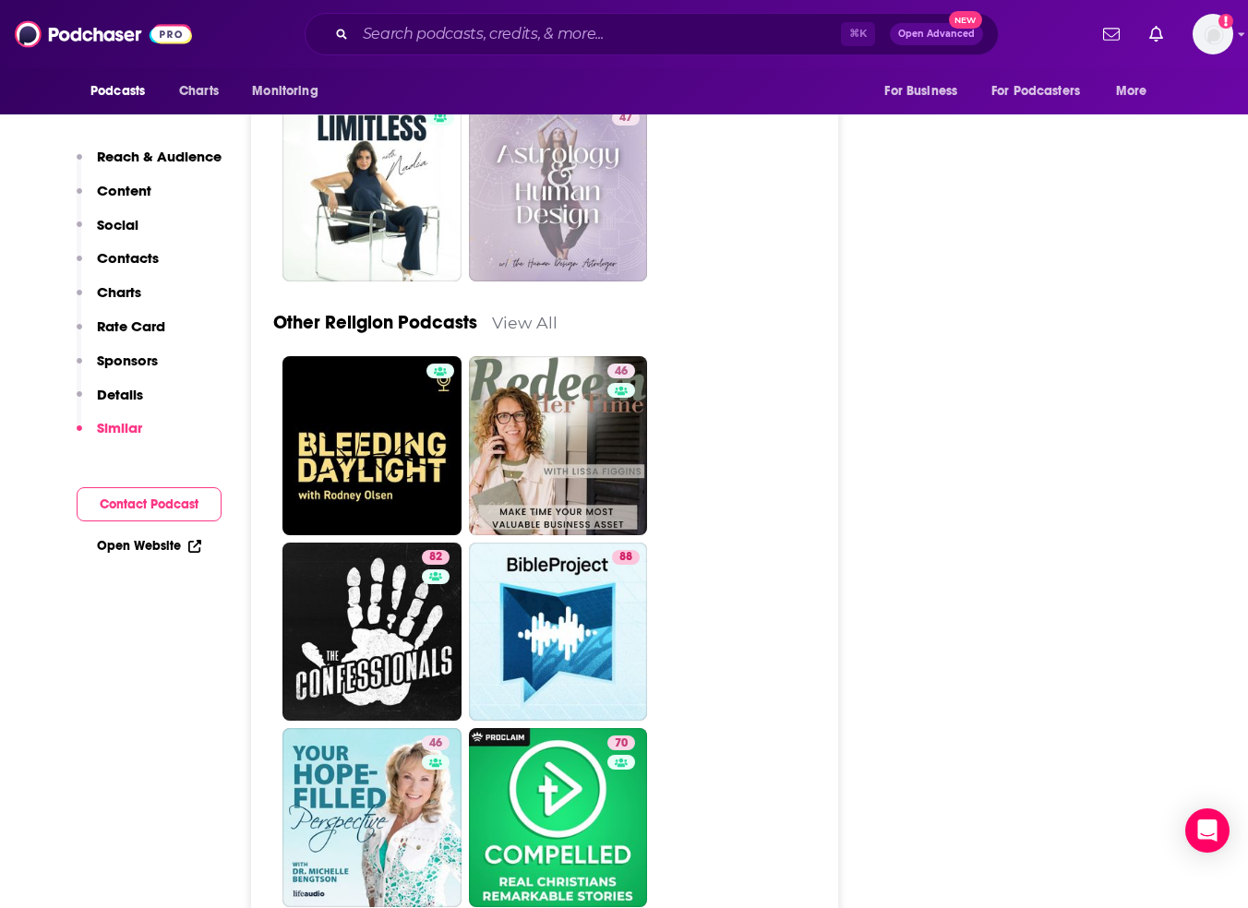
scroll to position [5758, 0]
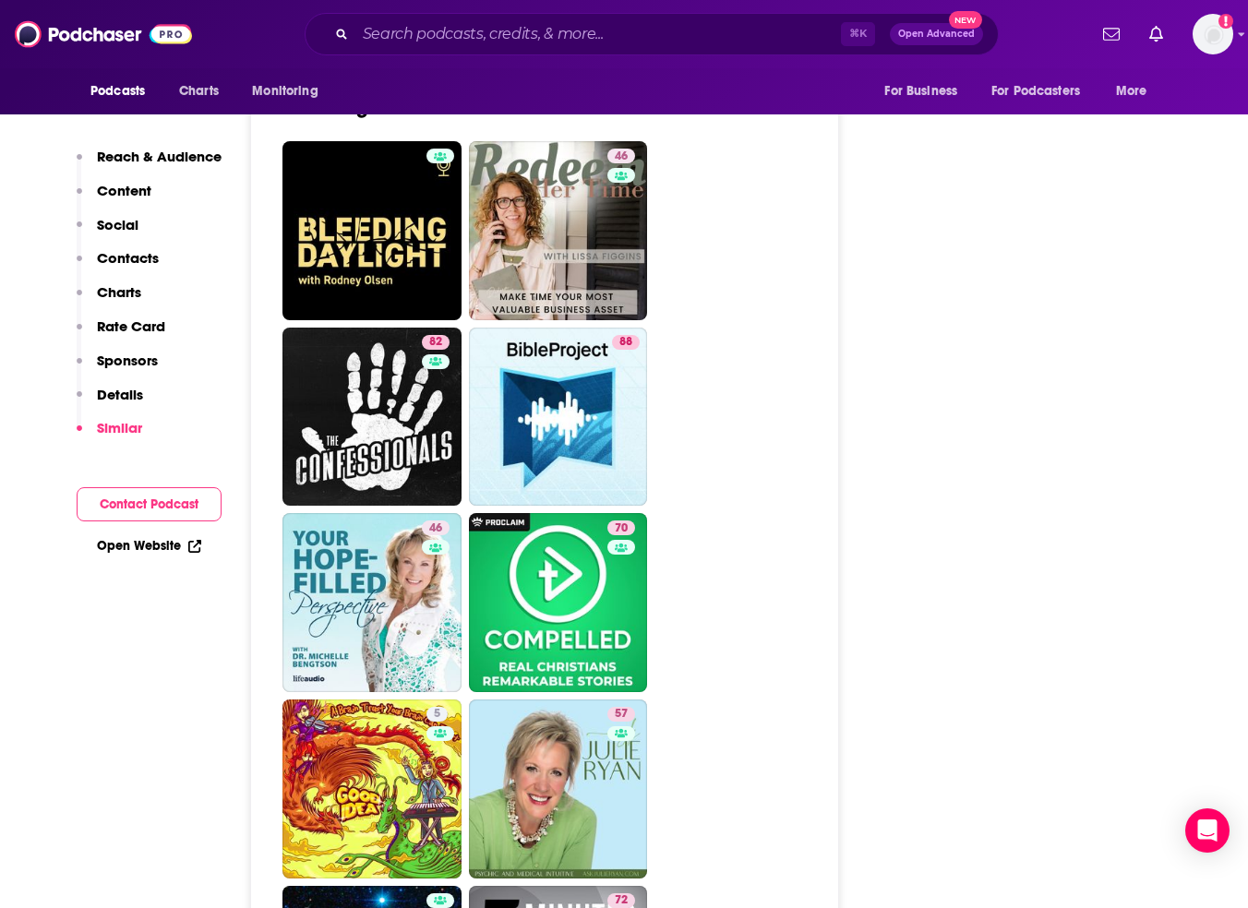
drag, startPoint x: 361, startPoint y: 654, endPoint x: 1052, endPoint y: 16, distance: 941.3
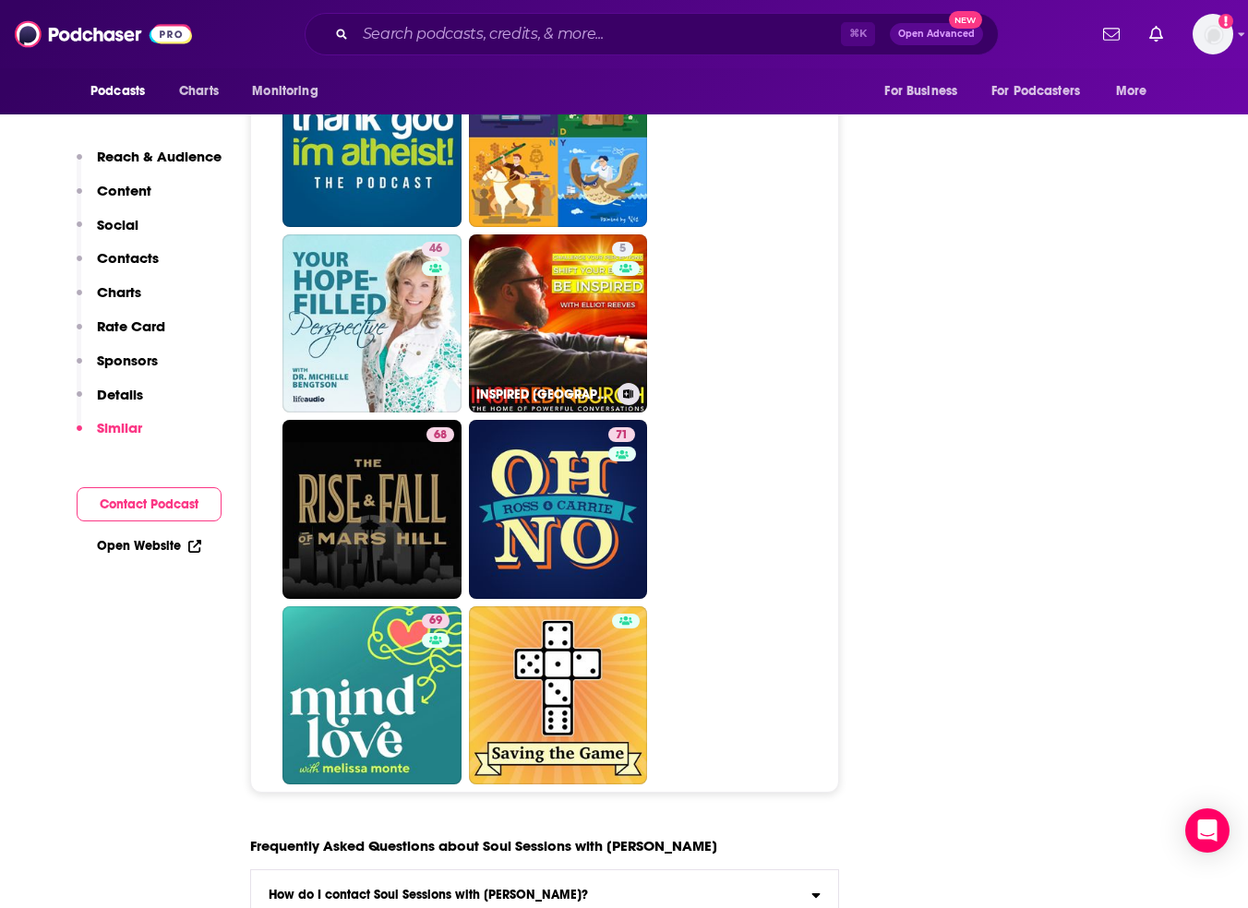
scroll to position [8527, 0]
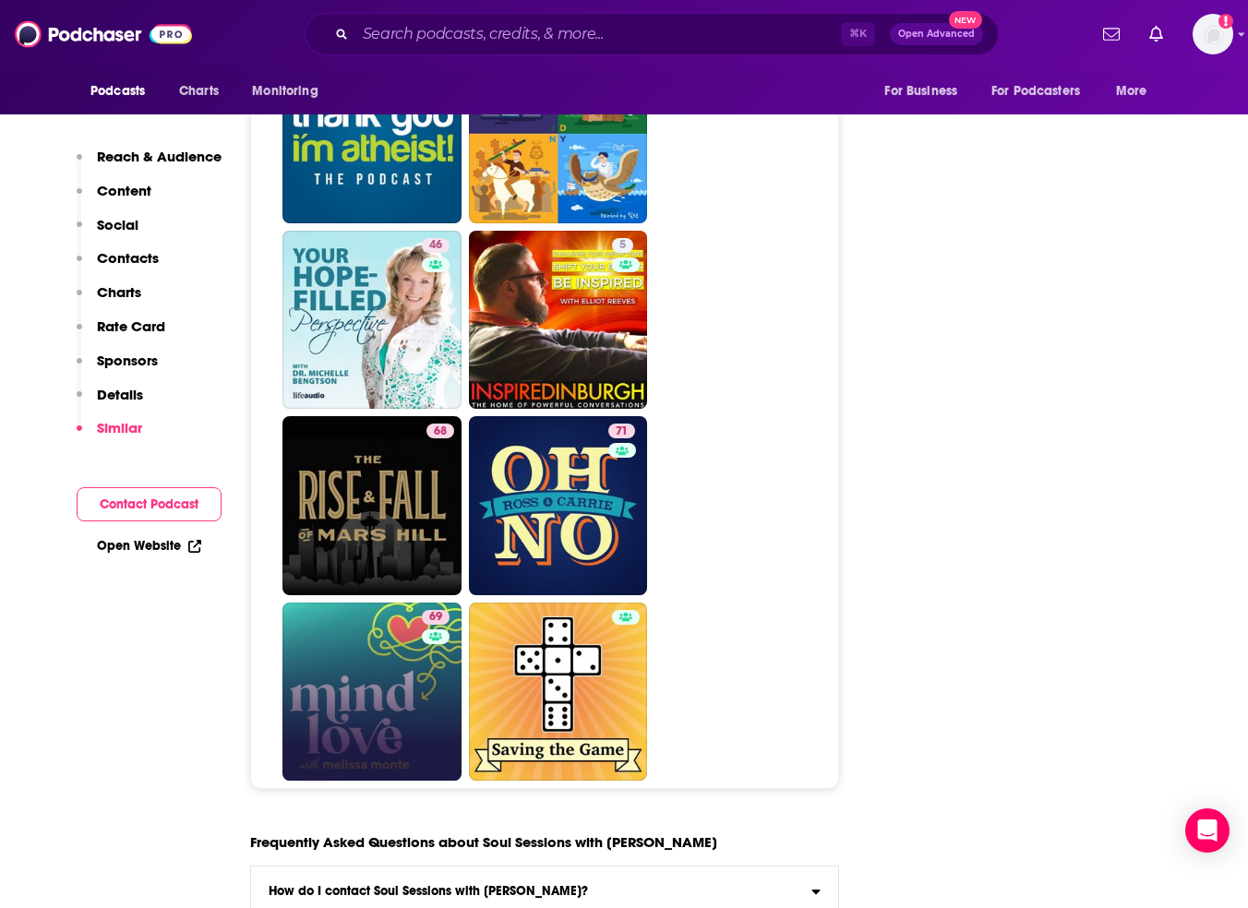
click at [408, 603] on link "69" at bounding box center [371, 692] width 179 height 179
type input "https://www.podchaser.com/podcasts/mind-love-consciousness-spirit-591692"
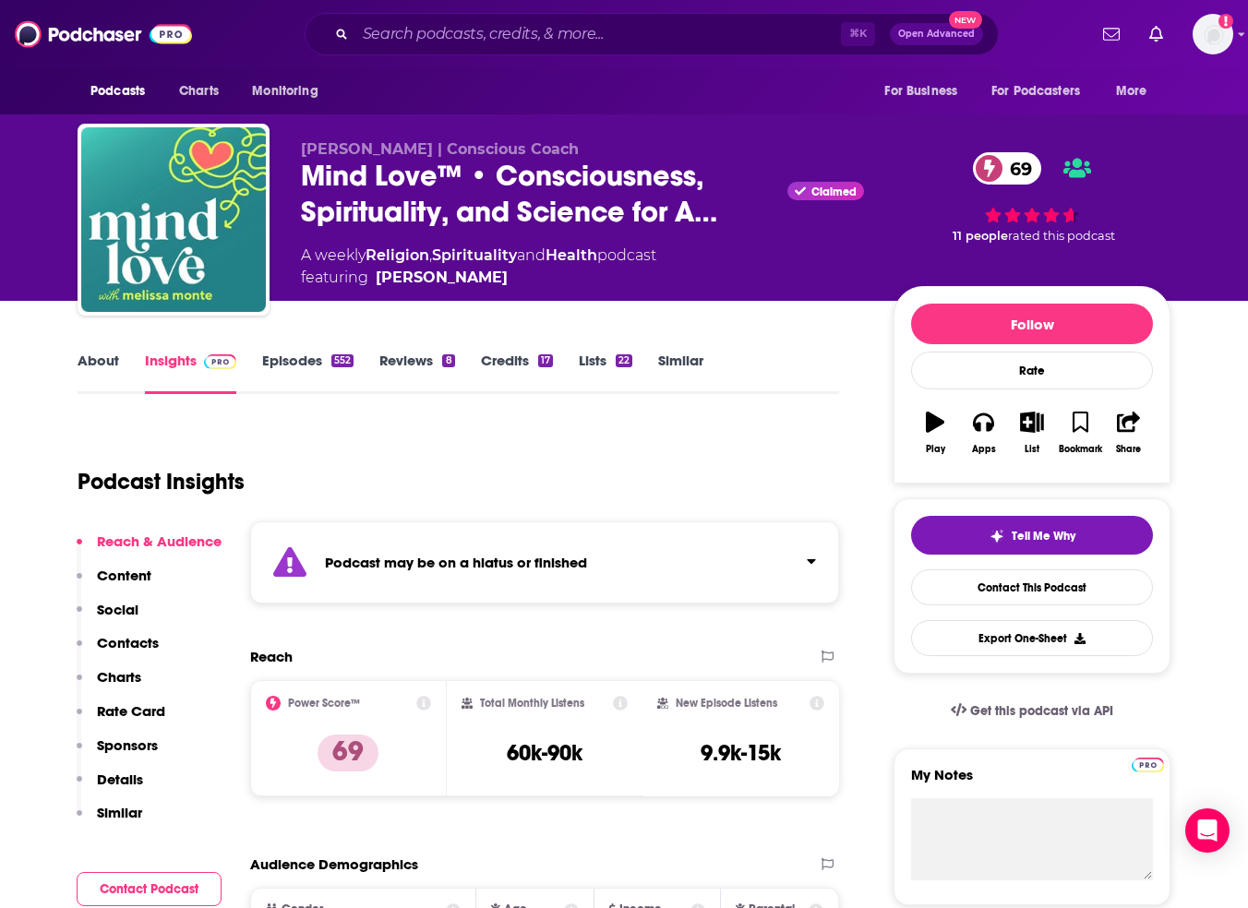
click at [322, 355] on link "Episodes 552" at bounding box center [307, 373] width 91 height 42
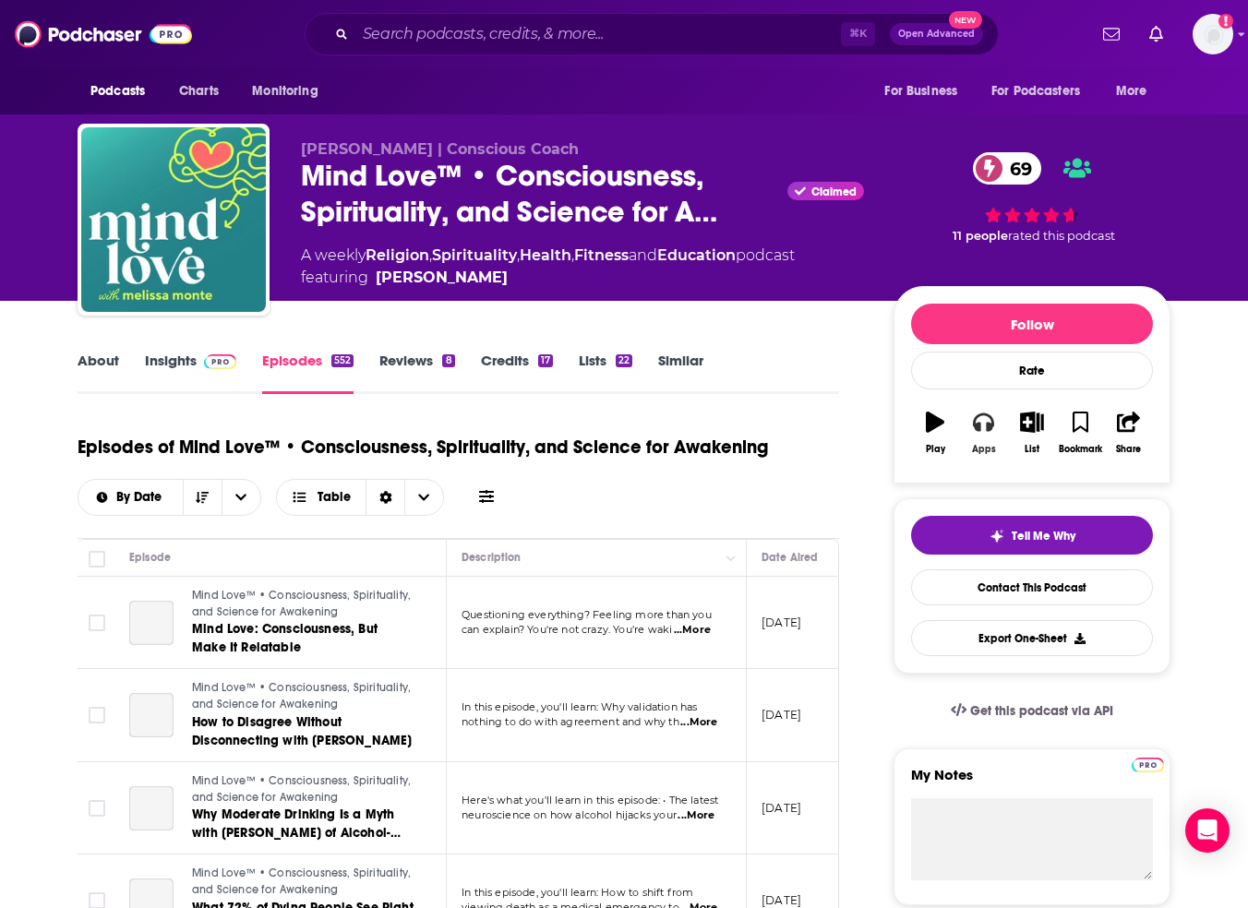
click at [992, 415] on icon "button" at bounding box center [983, 422] width 20 height 20
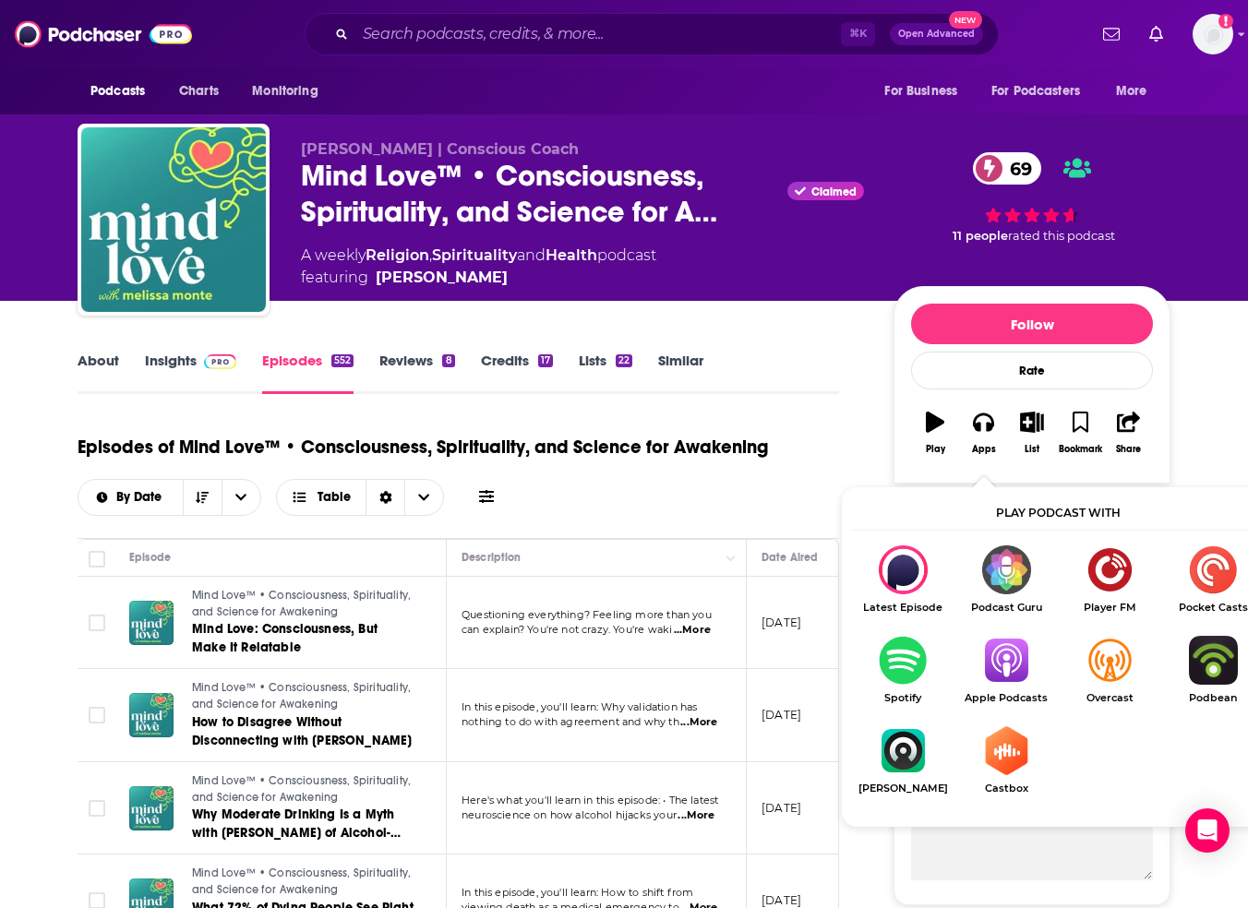
click at [1008, 688] on link "Apple Podcasts" at bounding box center [1005, 670] width 103 height 68
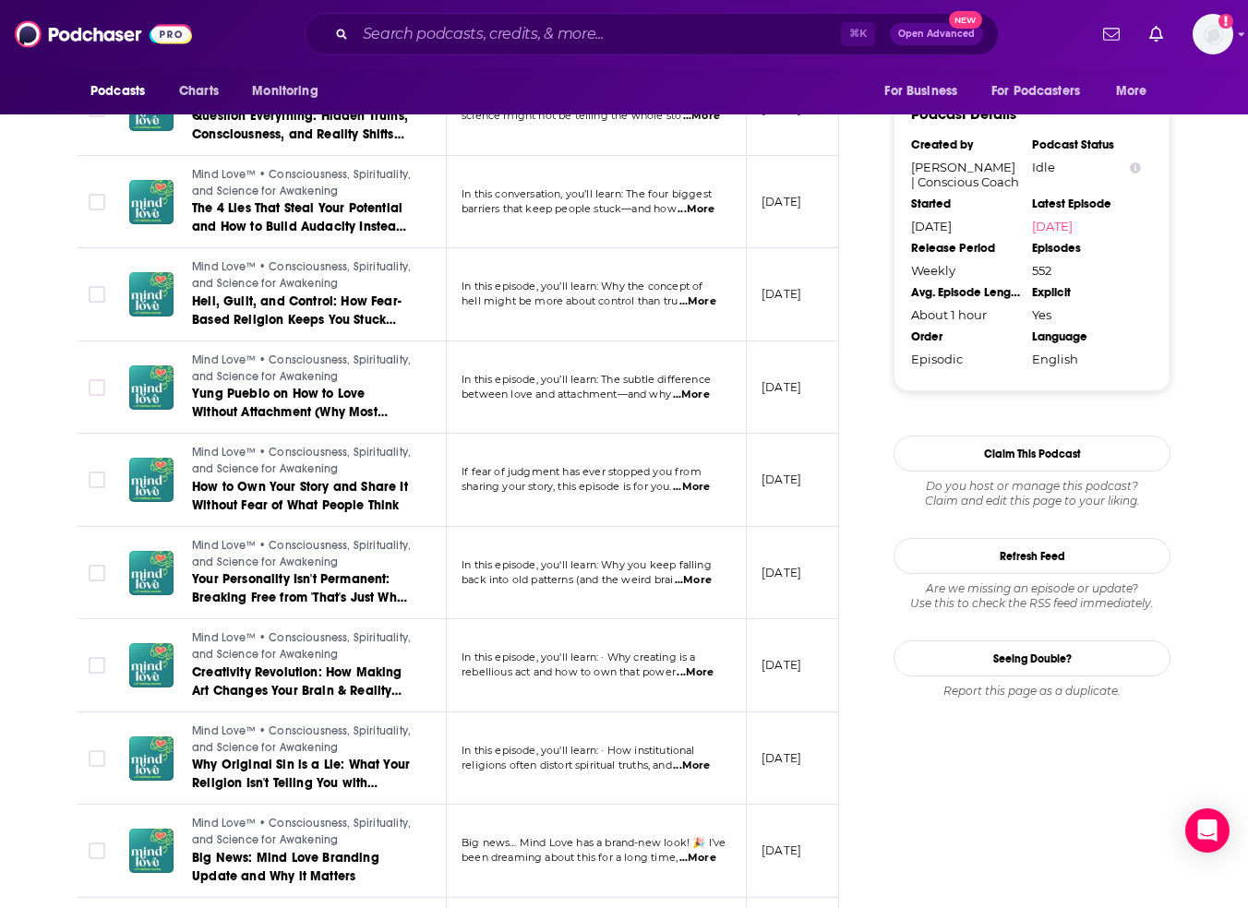
scroll to position [1906, 0]
click at [1065, 558] on button "Refresh Feed" at bounding box center [1031, 555] width 277 height 36
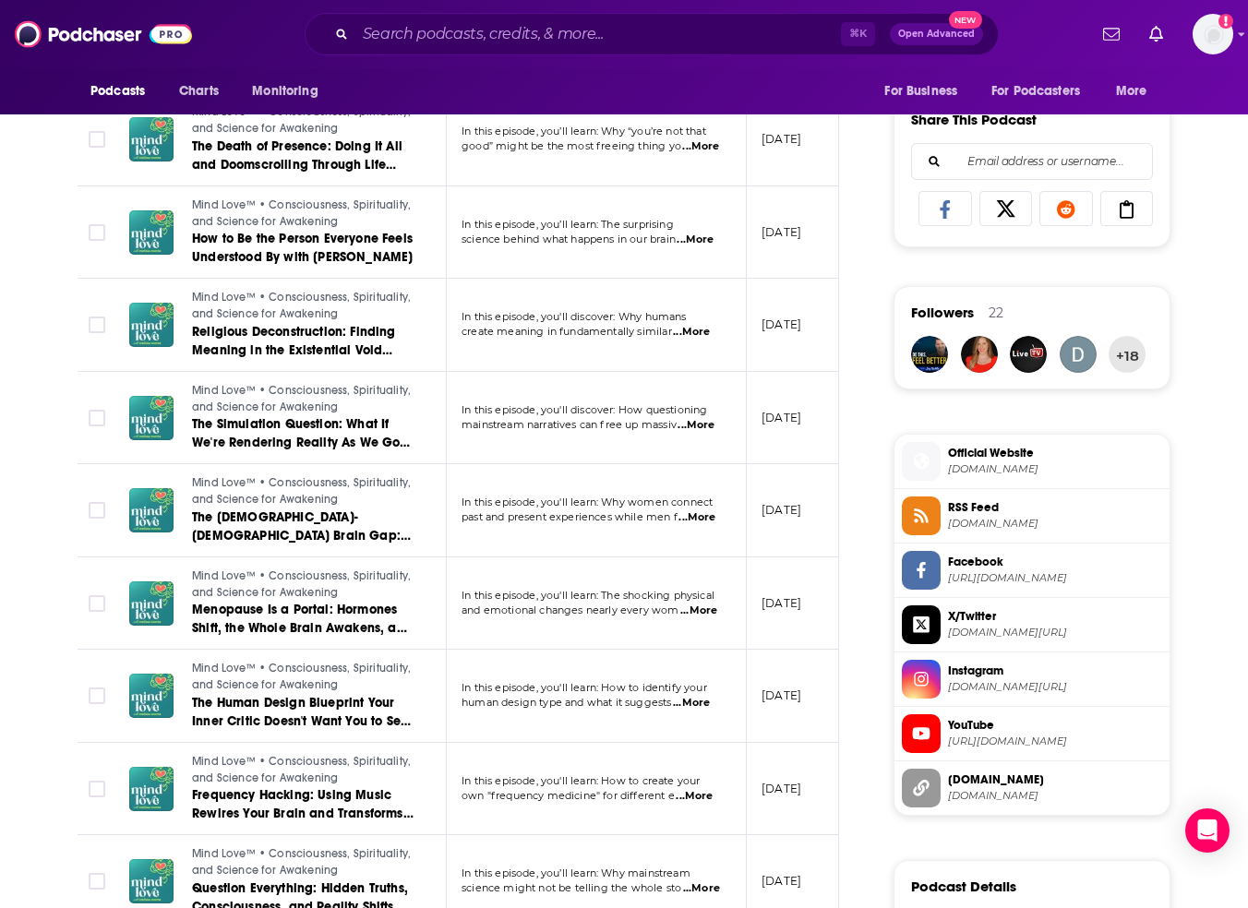
scroll to position [0, 0]
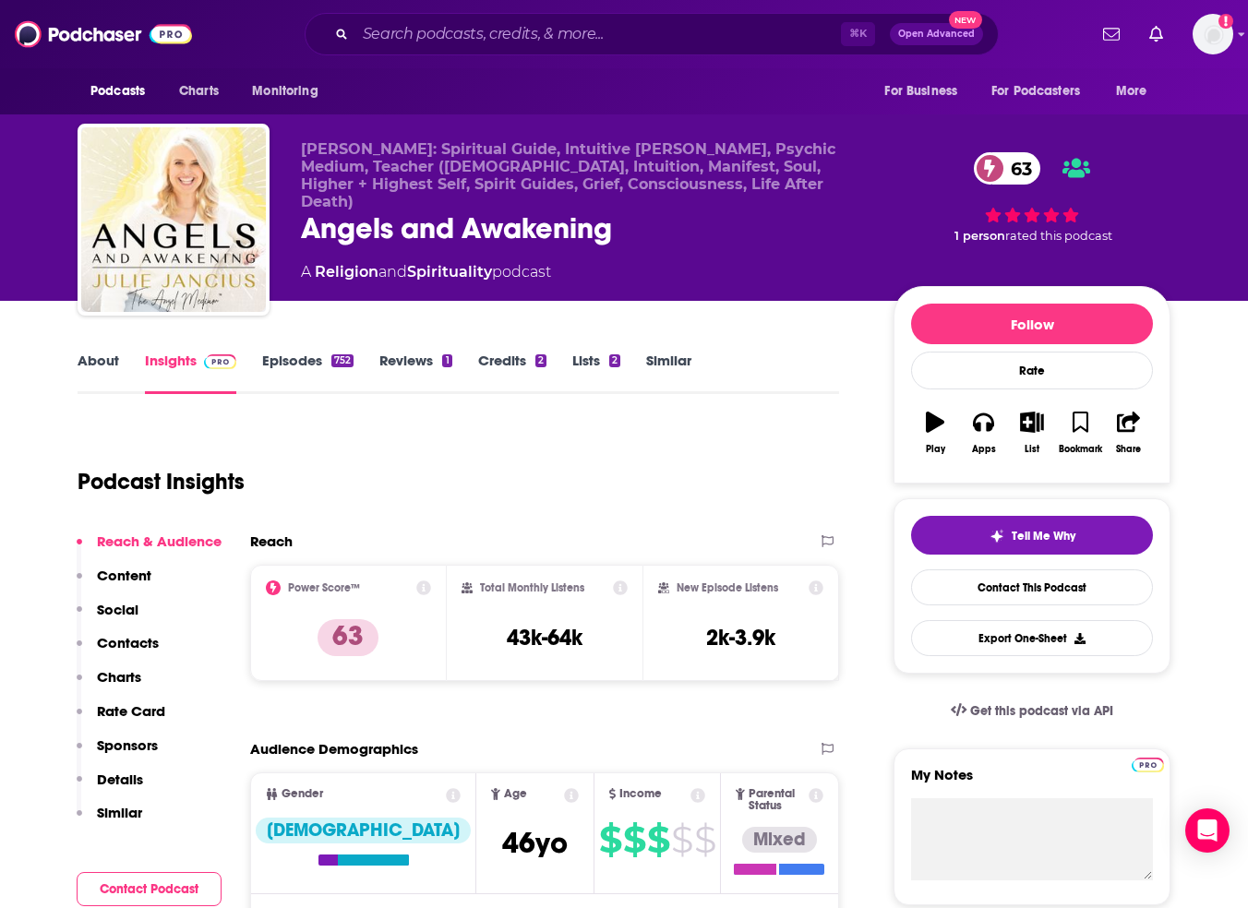
click at [106, 372] on link "About" at bounding box center [99, 373] width 42 height 42
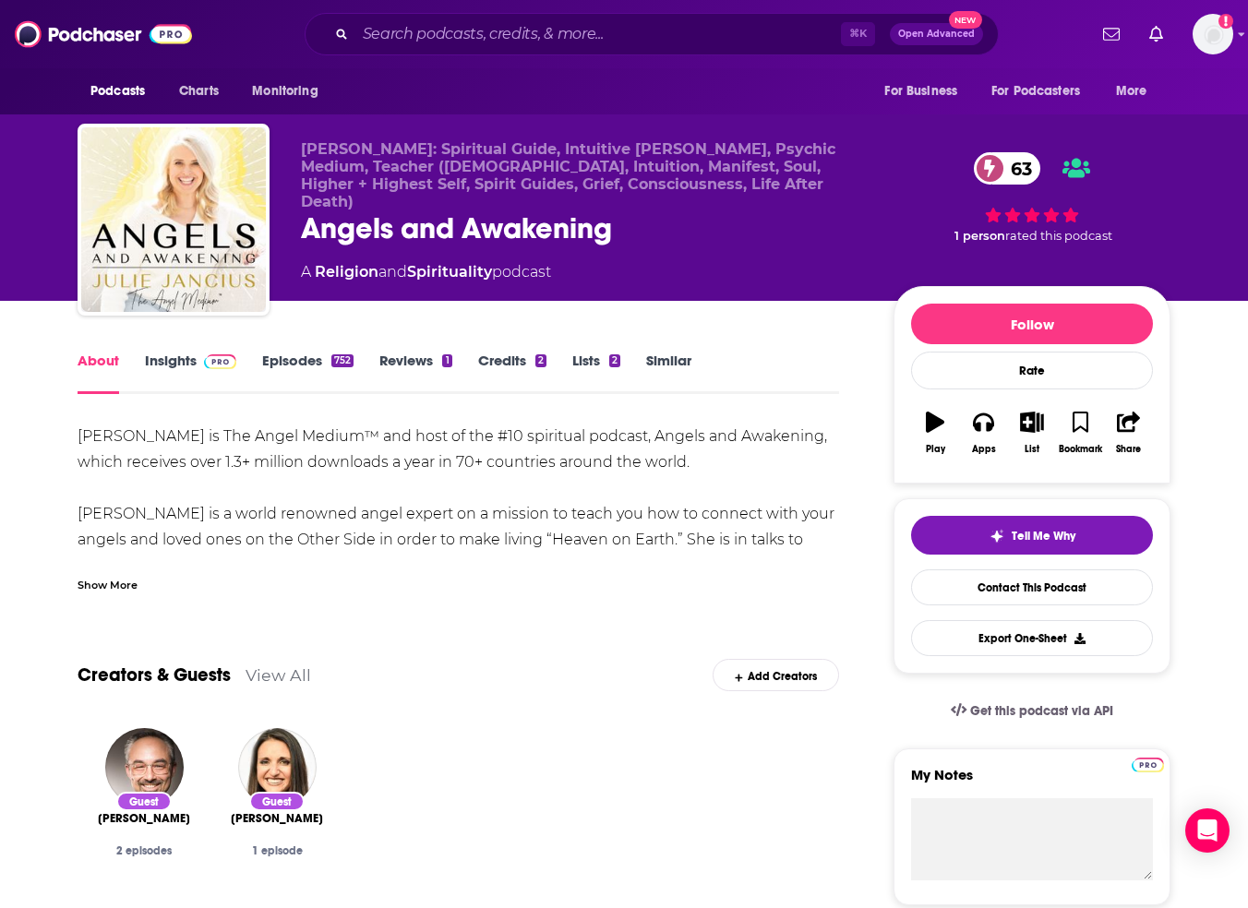
click at [121, 571] on div "Show More" at bounding box center [459, 577] width 762 height 31
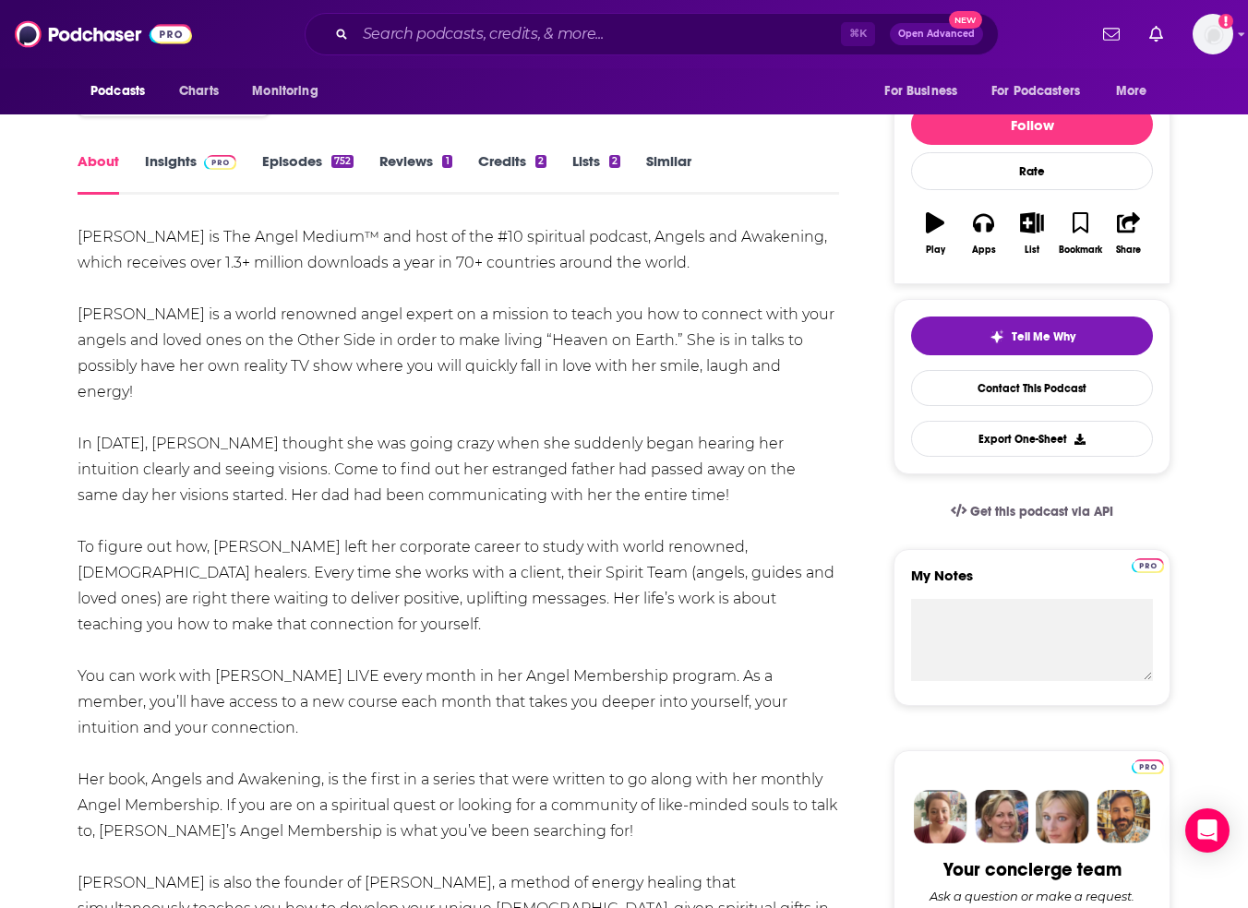
scroll to position [229, 0]
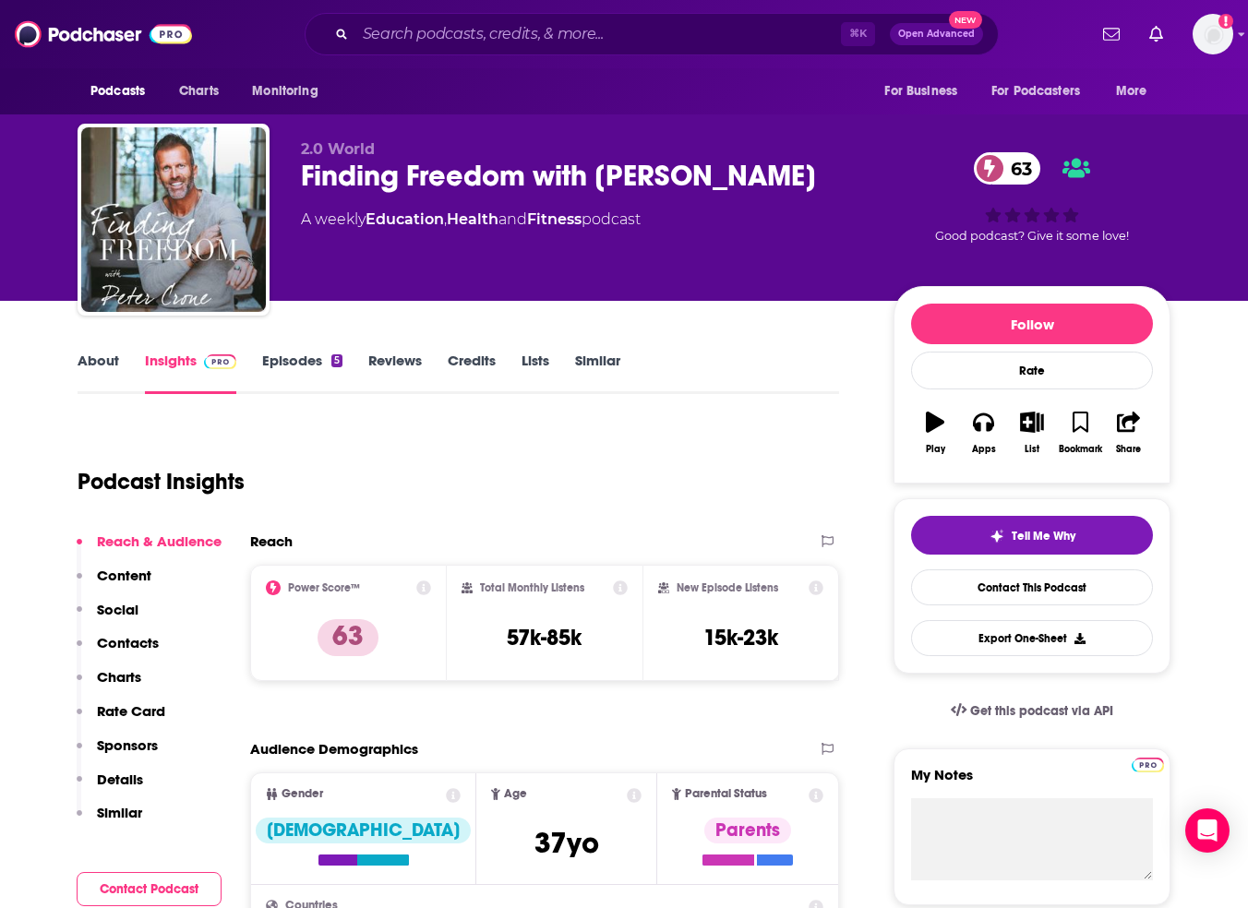
click at [107, 361] on link "About" at bounding box center [99, 373] width 42 height 42
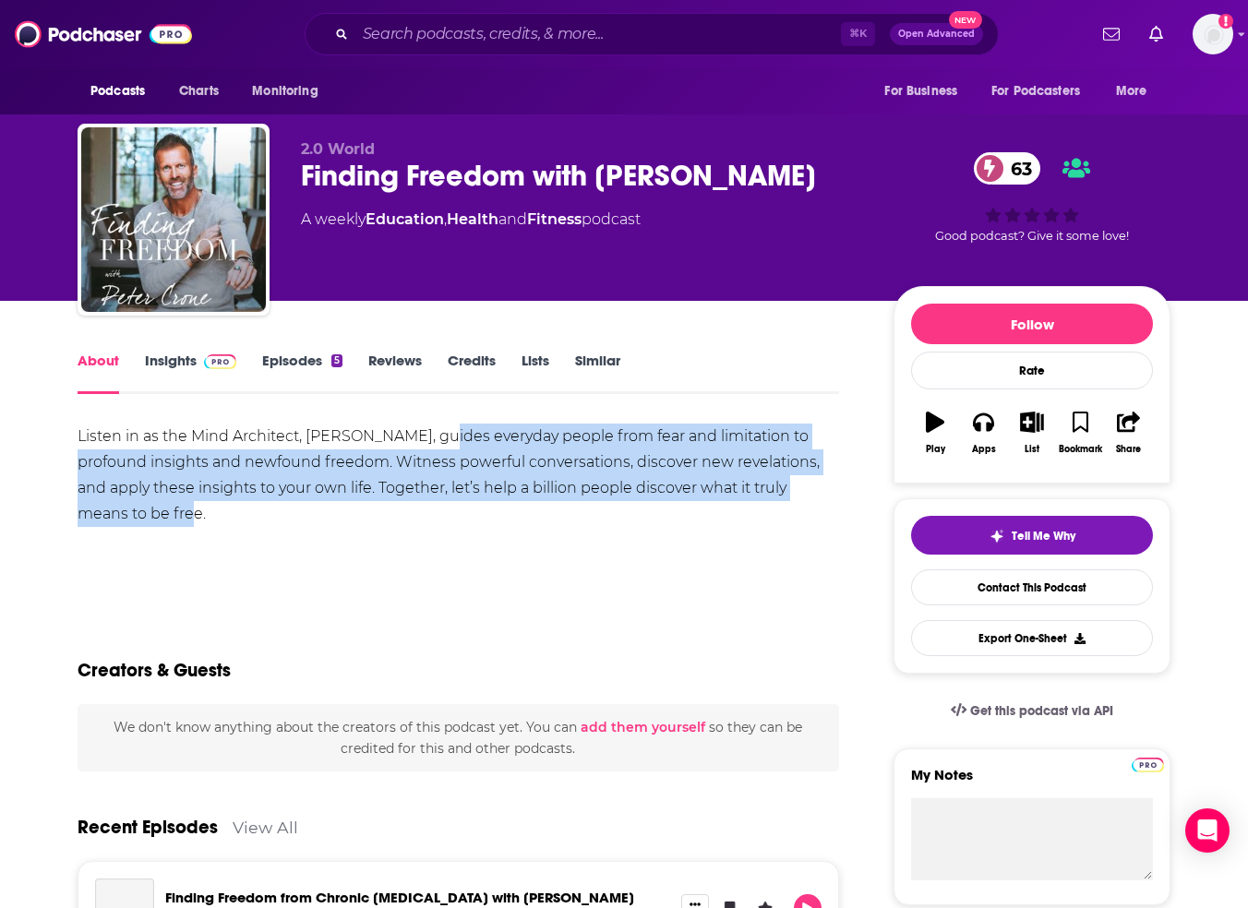
drag, startPoint x: 446, startPoint y: 445, endPoint x: 533, endPoint y: 523, distance: 117.0
click at [533, 523] on div "Listen in as the Mind Architect, Peter Crone, guides everyday people from fear …" at bounding box center [459, 475] width 762 height 103
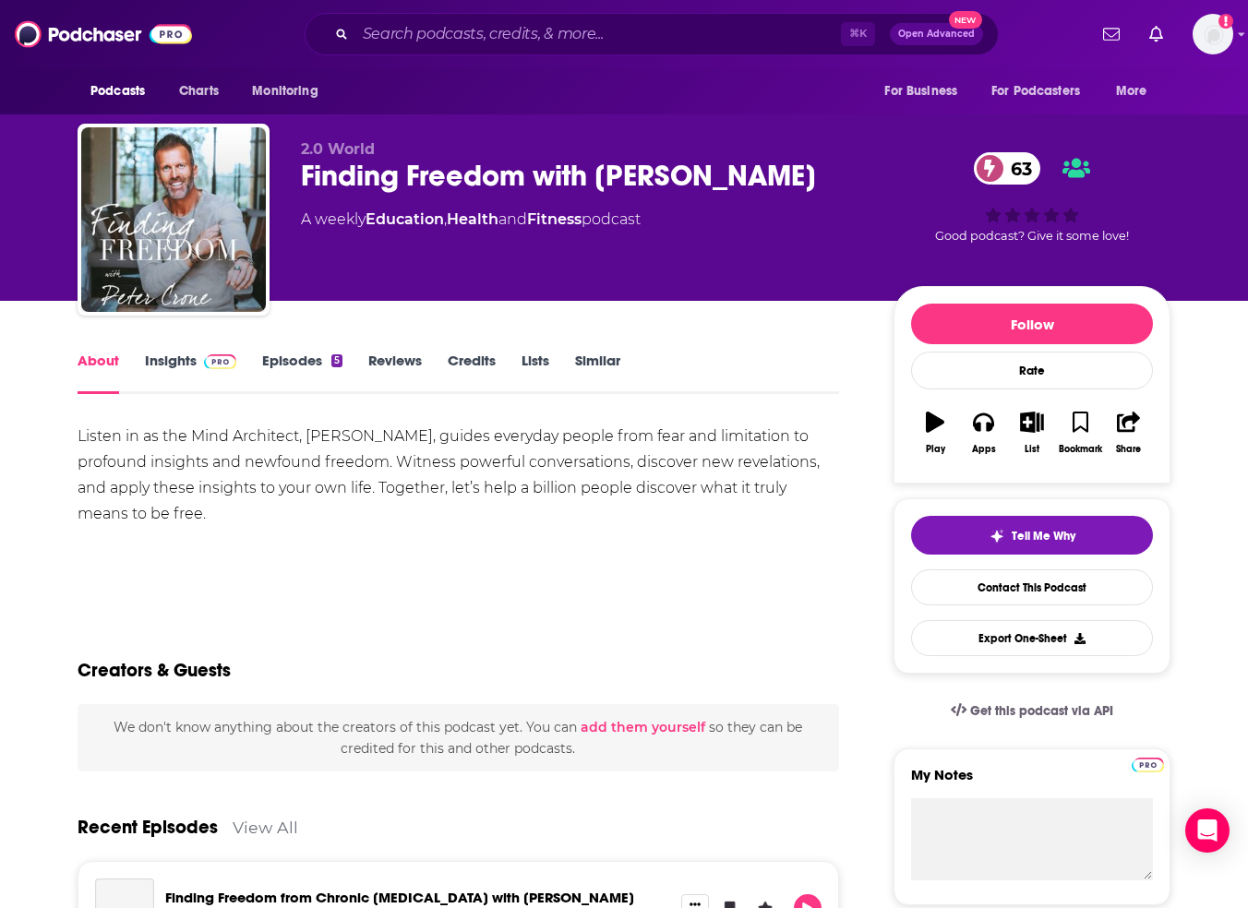
drag, startPoint x: 533, startPoint y: 523, endPoint x: 523, endPoint y: 520, distance: 9.9
click at [533, 523] on div "Listen in as the Mind Architect, Peter Crone, guides everyday people from fear …" at bounding box center [459, 475] width 762 height 103
click at [204, 364] on img at bounding box center [220, 361] width 32 height 15
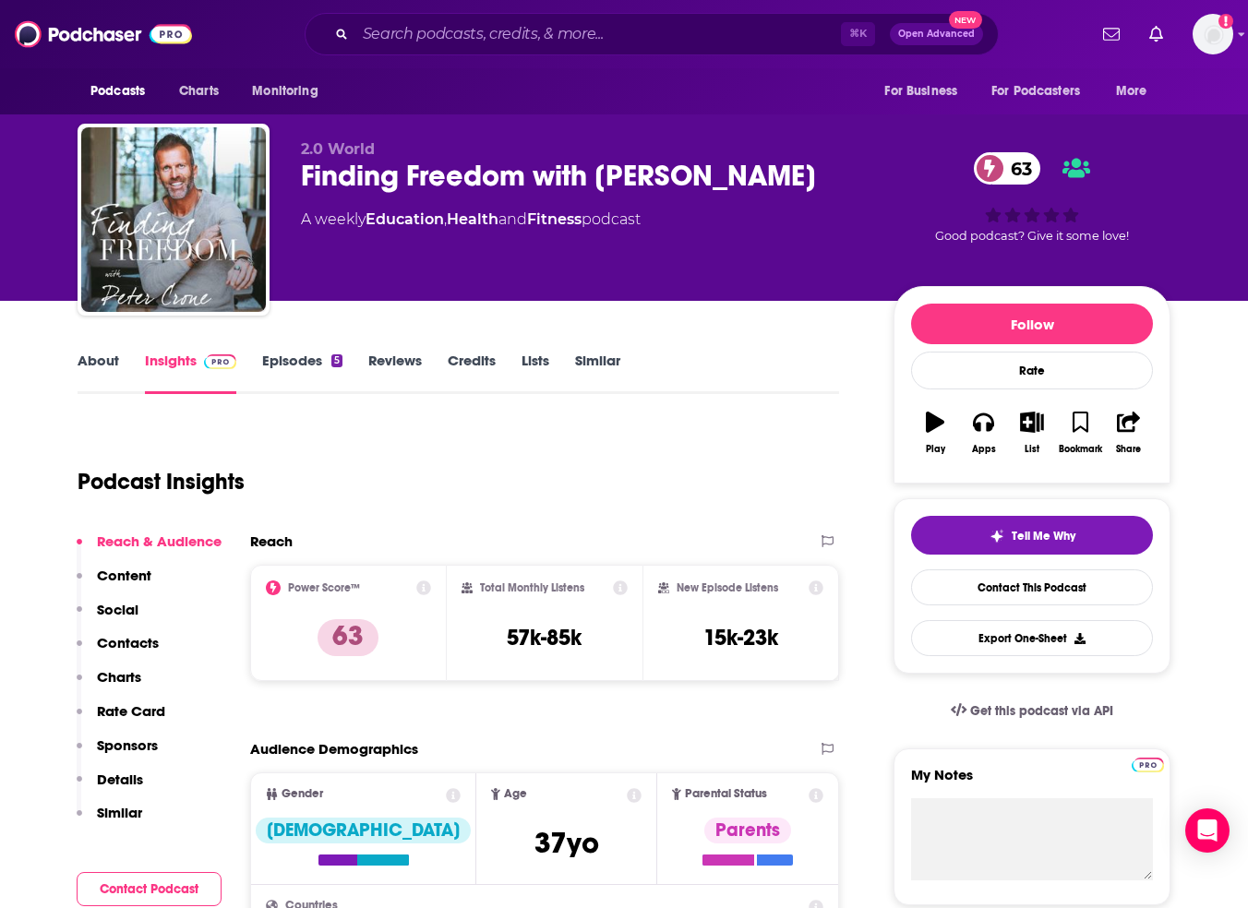
click at [282, 364] on link "Episodes 5" at bounding box center [302, 373] width 80 height 42
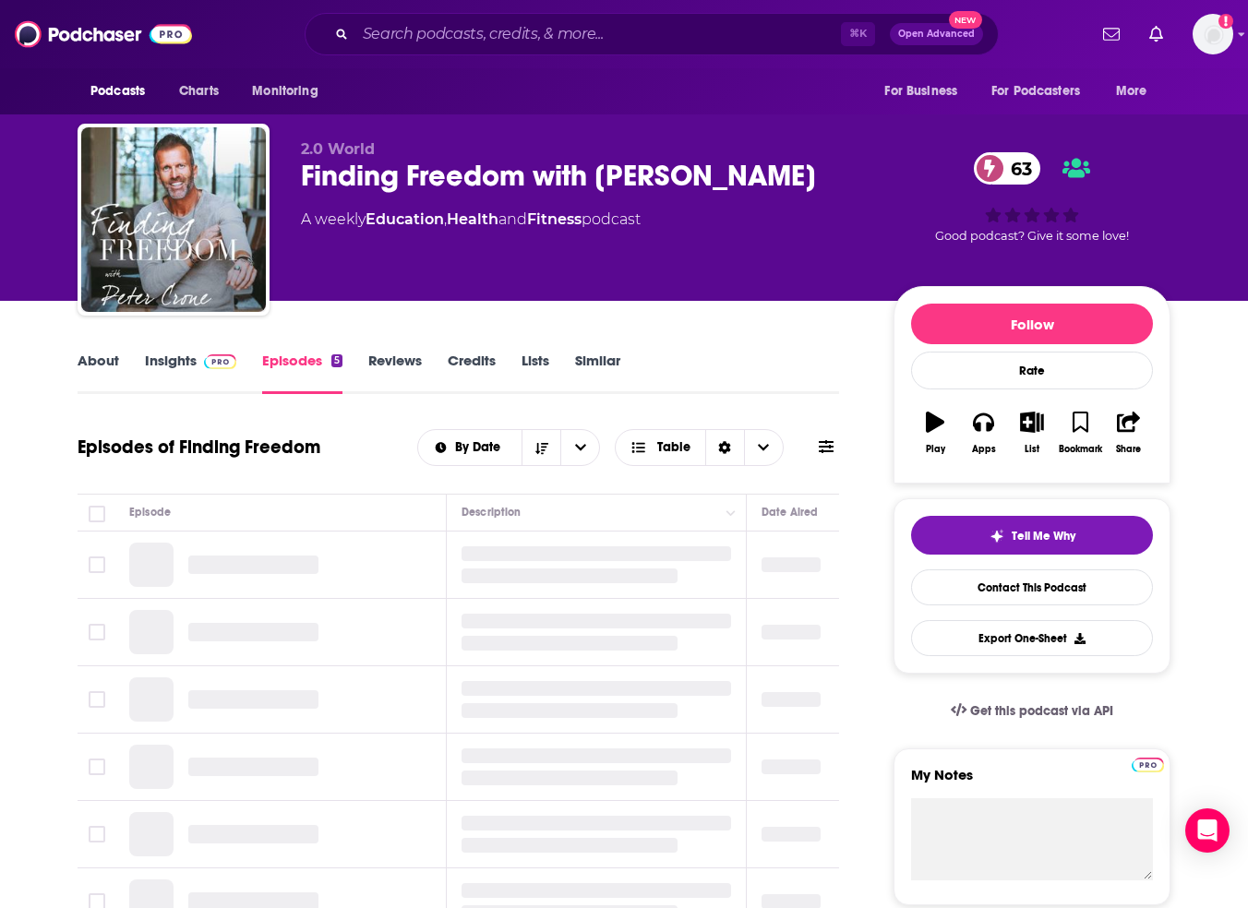
click at [169, 364] on link "Insights" at bounding box center [190, 373] width 91 height 42
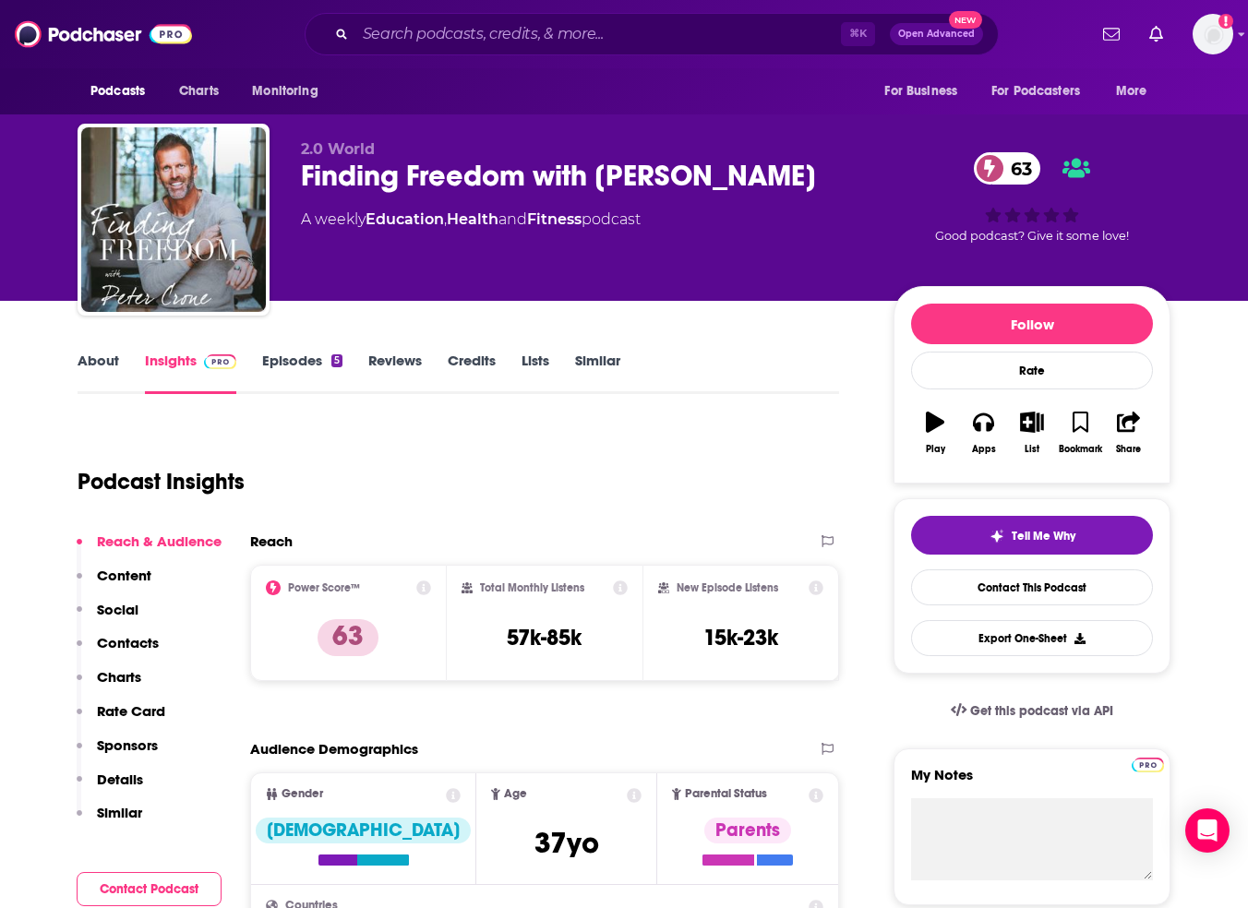
click at [303, 369] on link "Episodes 5" at bounding box center [302, 373] width 80 height 42
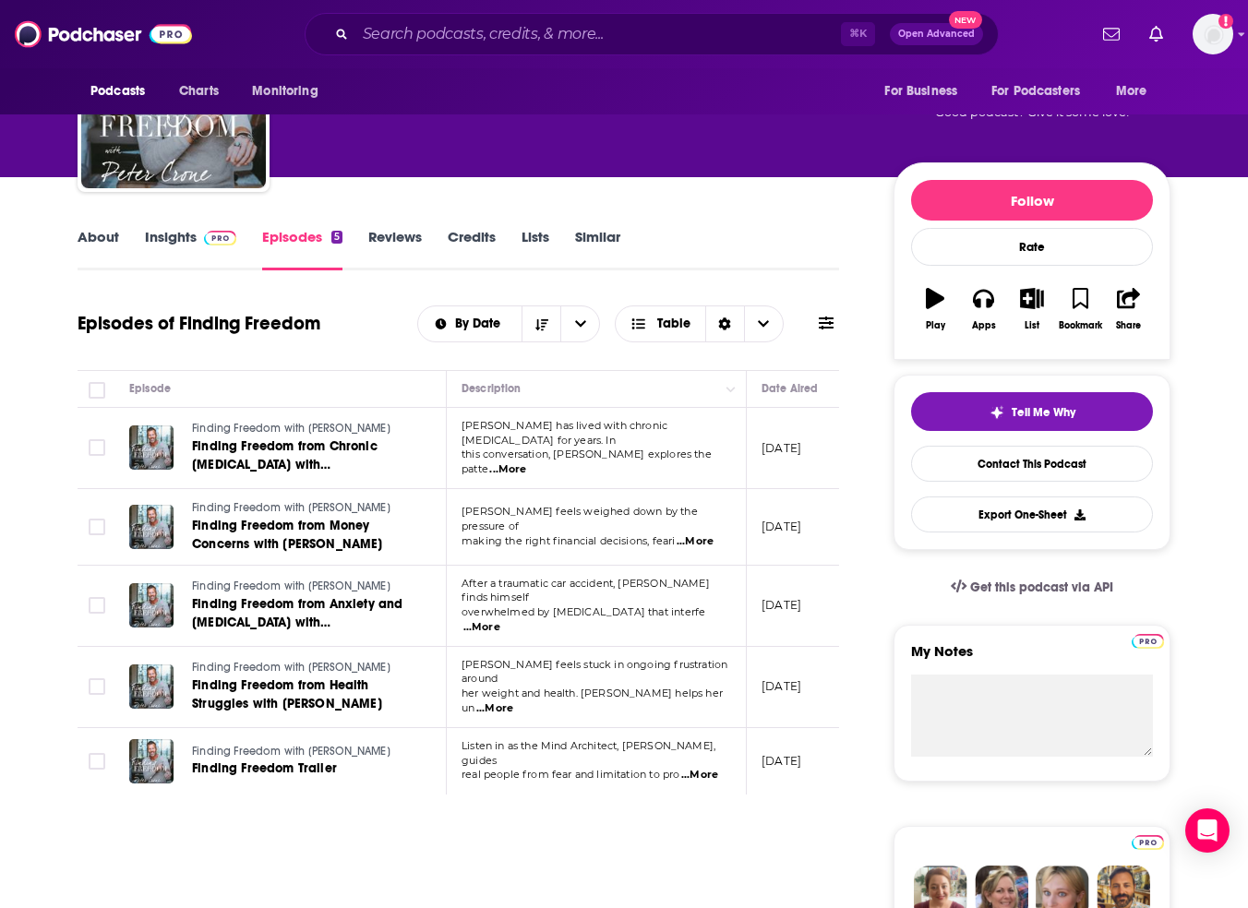
scroll to position [128, 0]
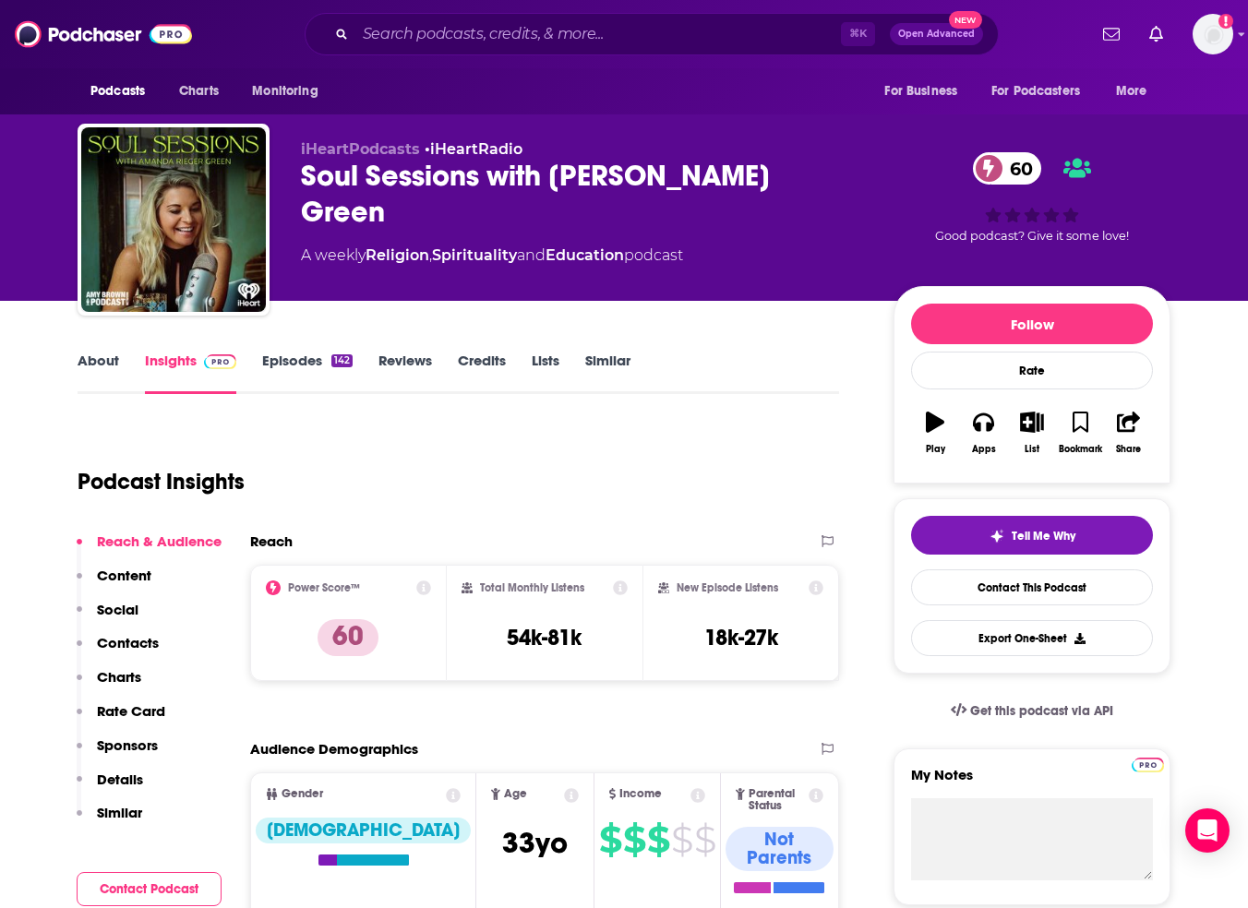
click at [99, 349] on div "About Insights Episodes 142 Reviews Credits Lists Similar" at bounding box center [459, 371] width 762 height 45
click at [104, 365] on link "About" at bounding box center [99, 373] width 42 height 42
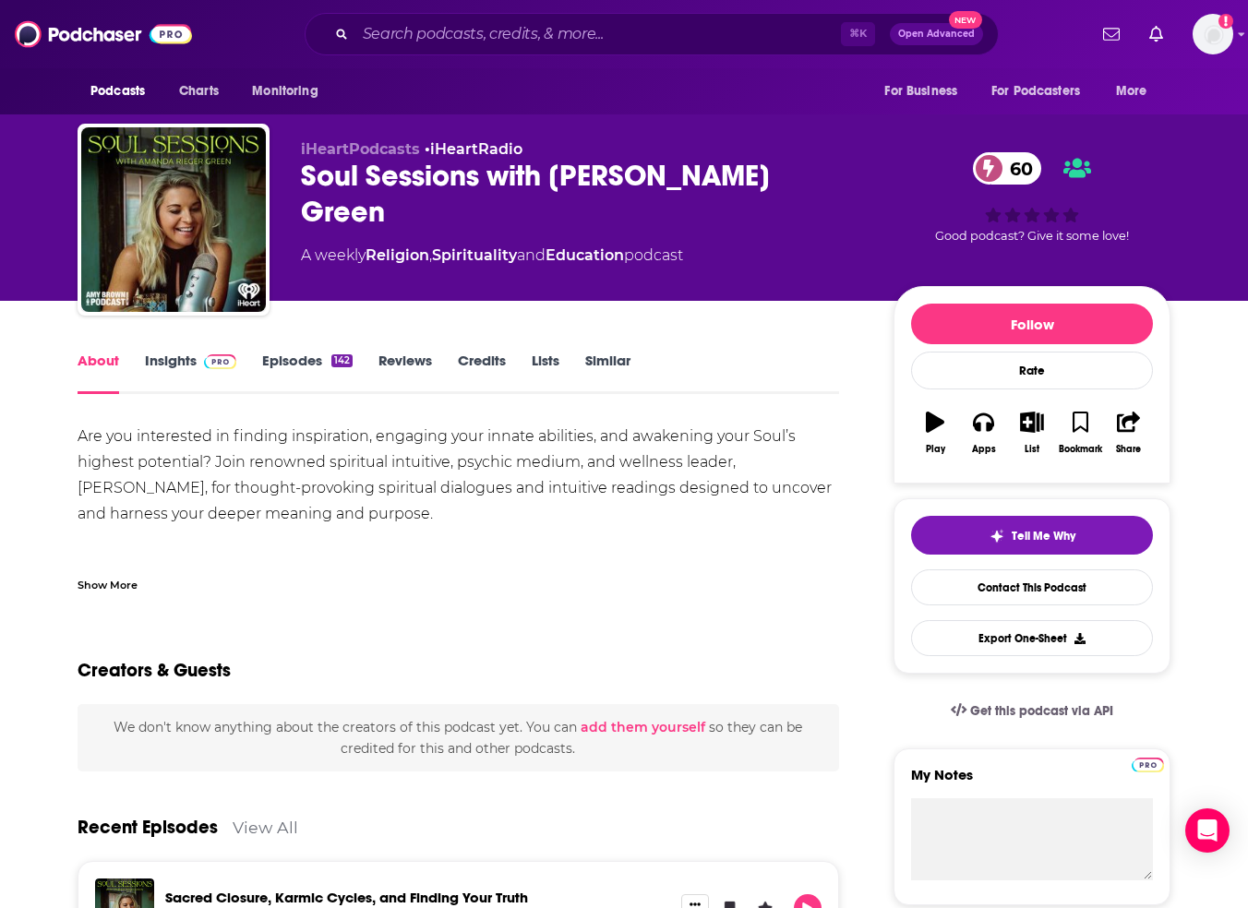
click at [204, 367] on img at bounding box center [220, 361] width 32 height 15
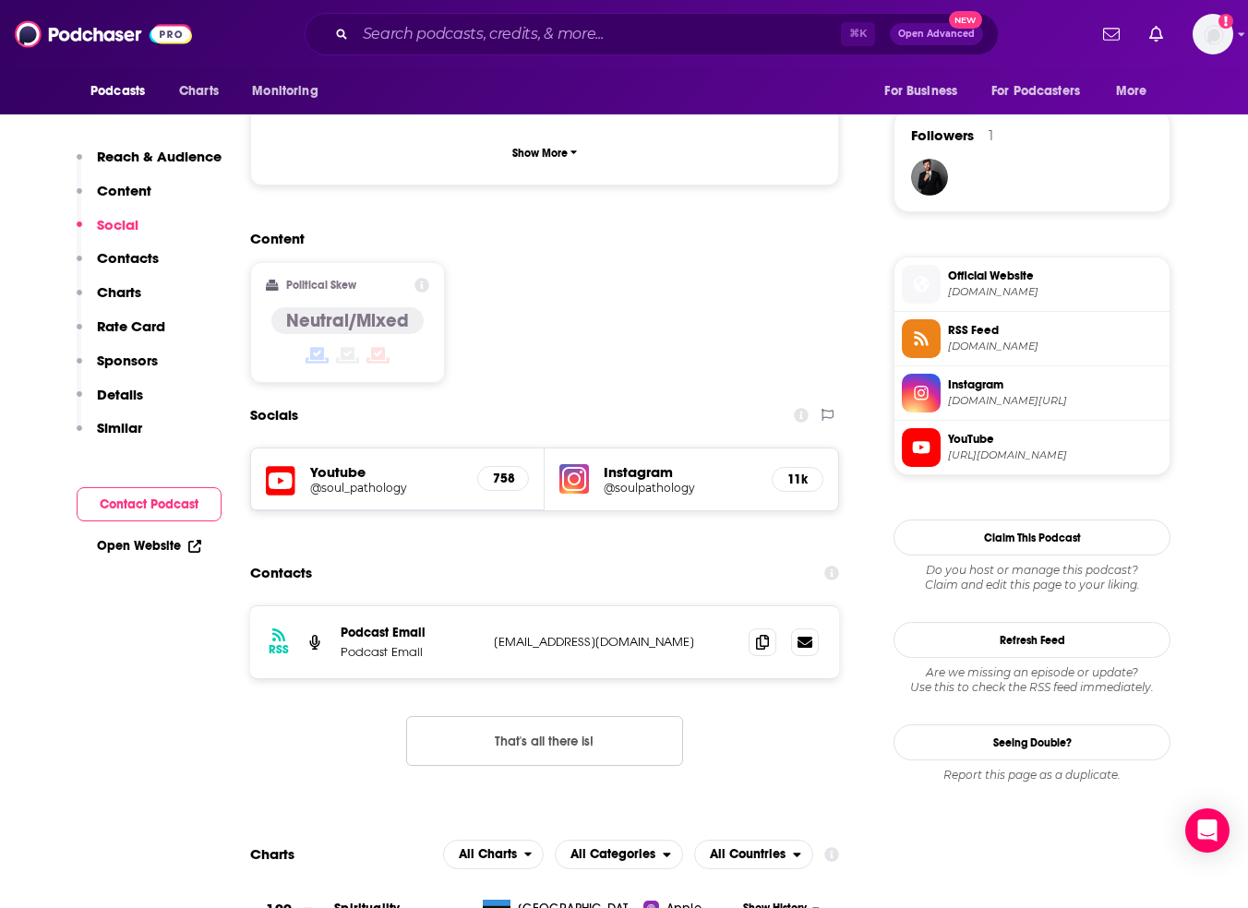
scroll to position [1315, 0]
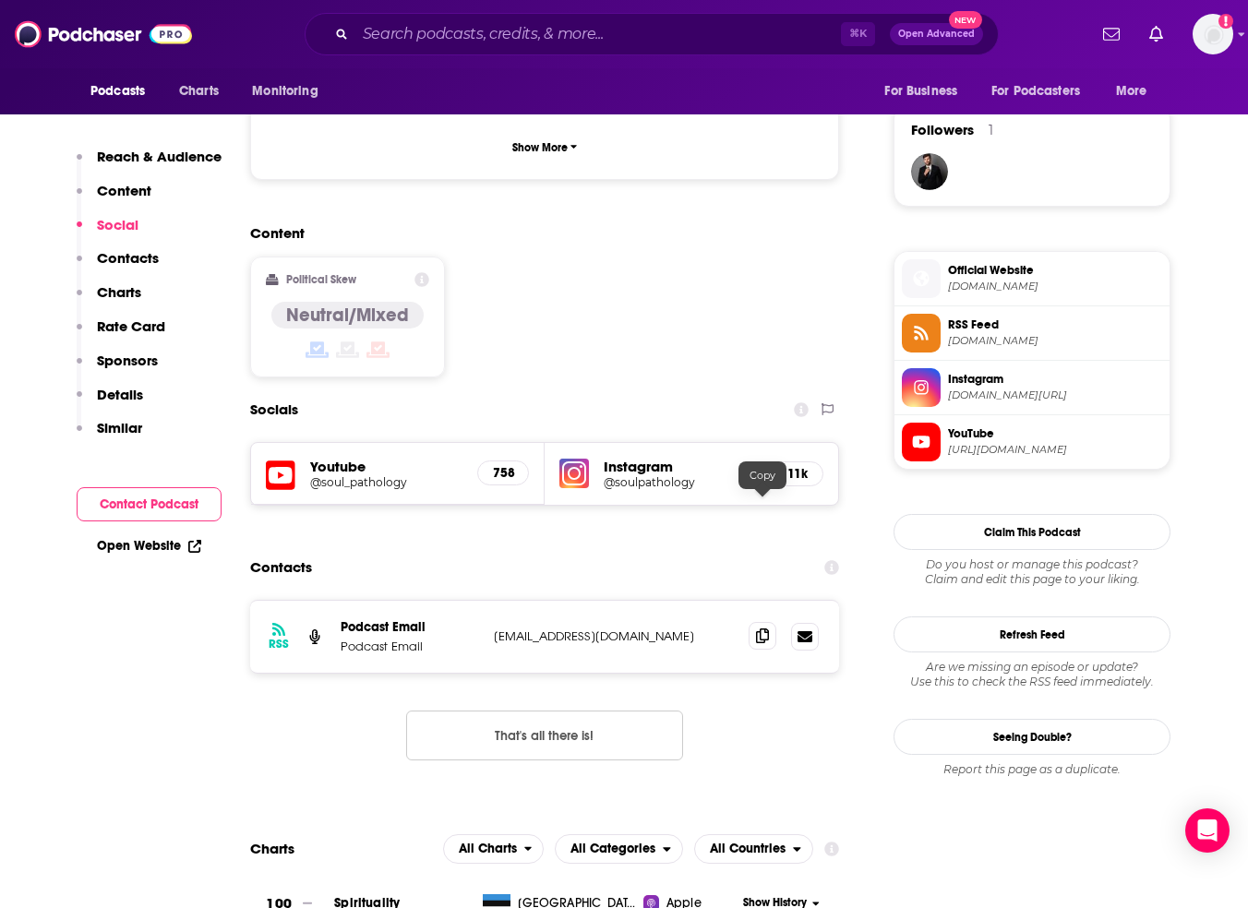
click at [768, 629] on icon at bounding box center [762, 636] width 13 height 15
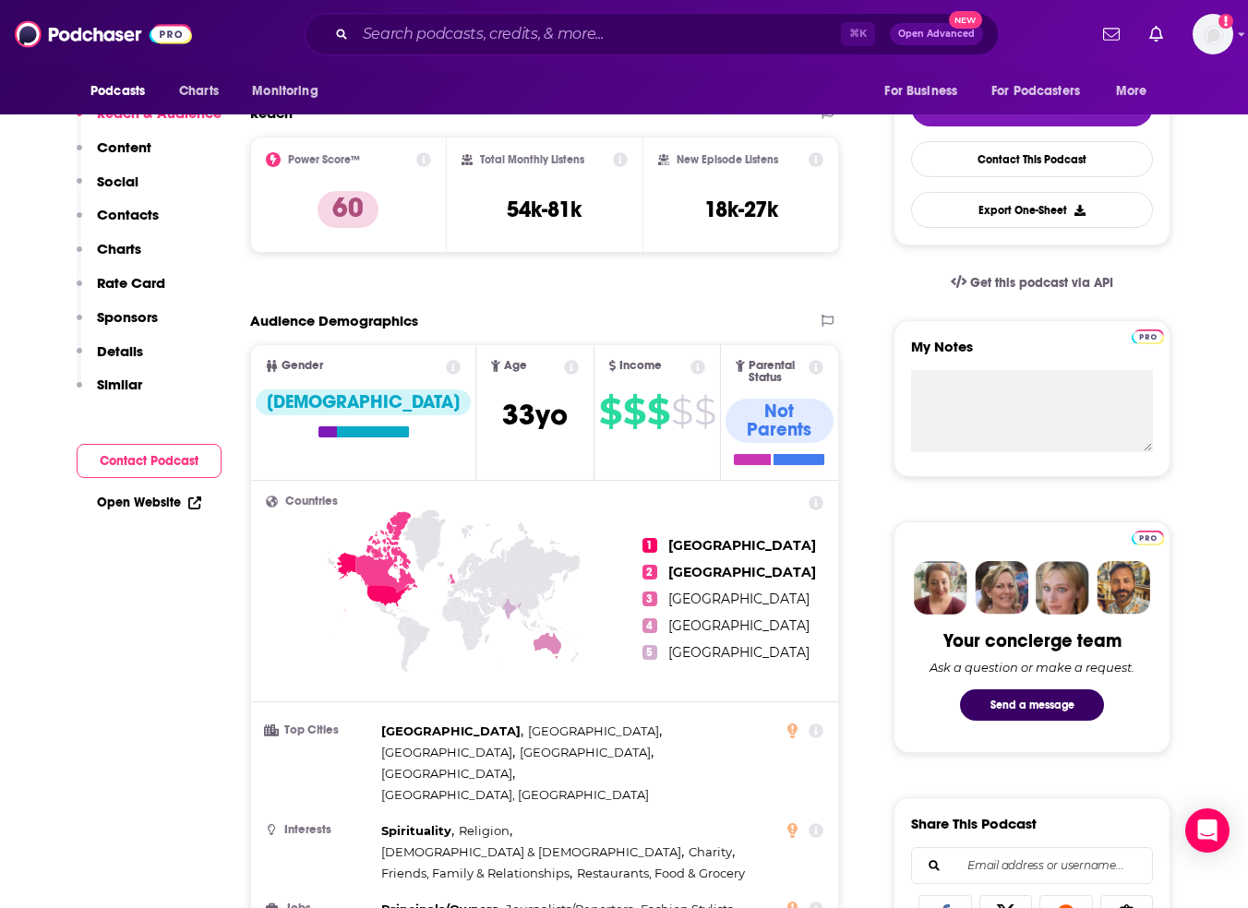
scroll to position [0, 0]
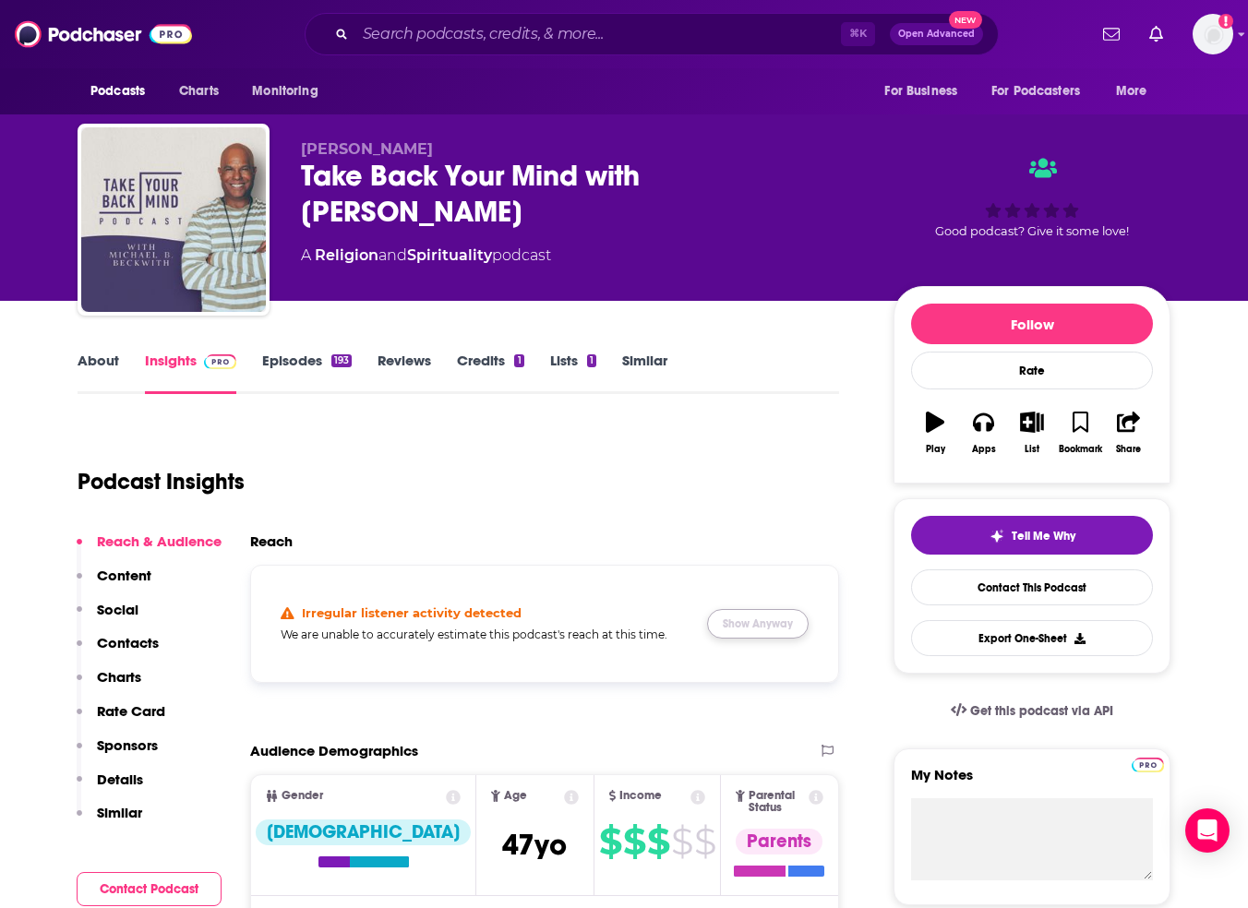
click at [771, 629] on button "Show Anyway" at bounding box center [758, 624] width 102 height 30
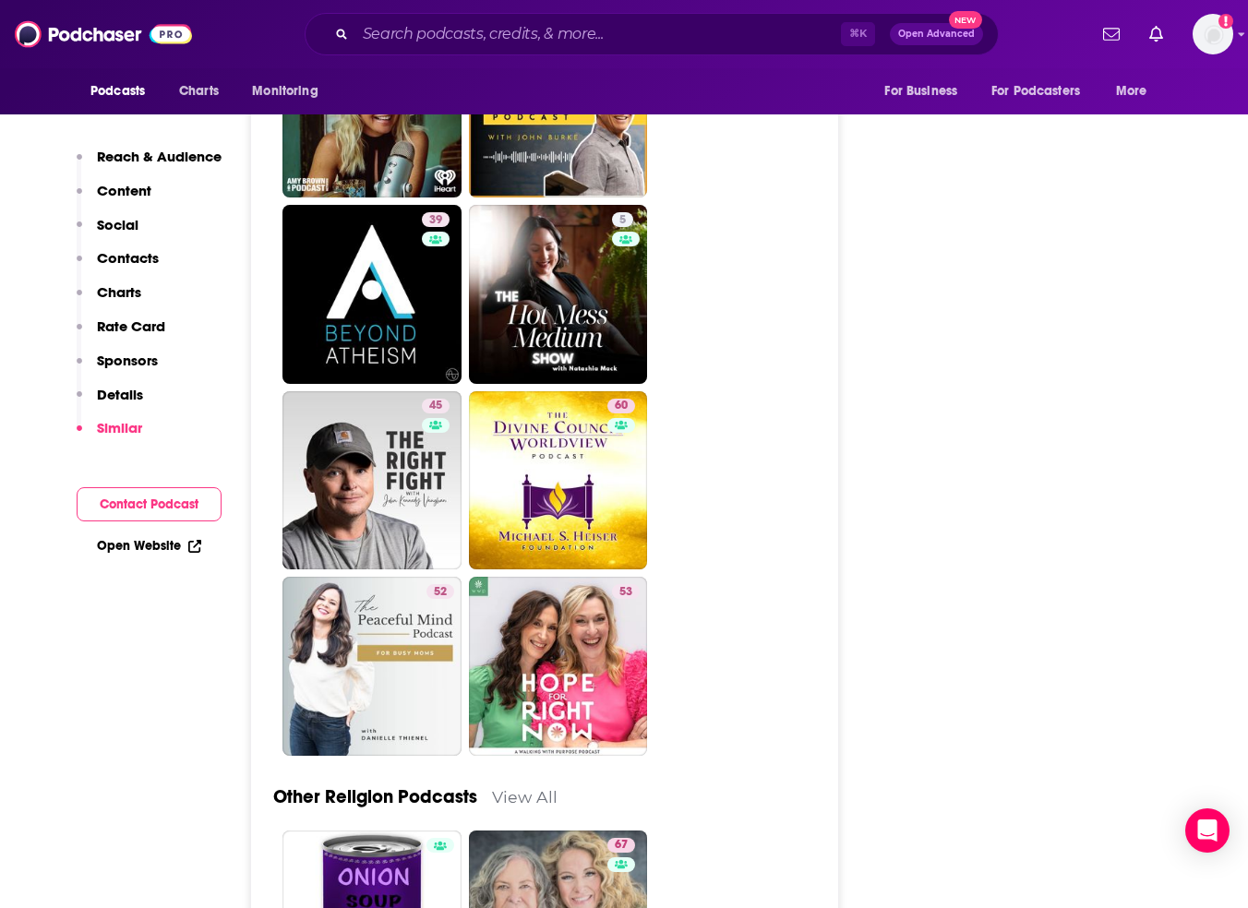
scroll to position [4829, 0]
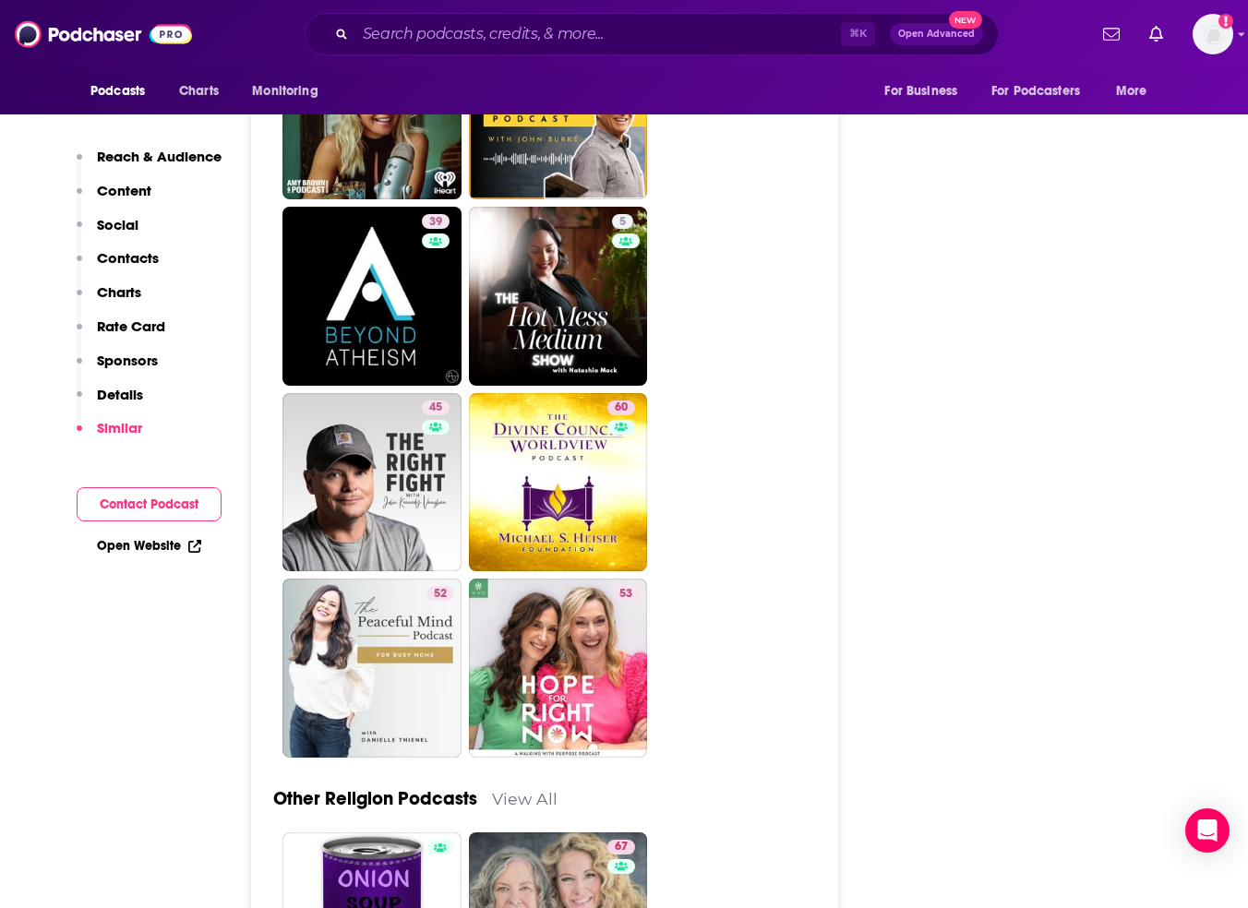
drag, startPoint x: 359, startPoint y: 552, endPoint x: 1067, endPoint y: 16, distance: 888.2
click at [0, 0] on div "Podcasts Charts Monitoring ⌘ K Open Advanced New For Business For Podcasters Mo…" at bounding box center [624, 112] width 1248 height 9882
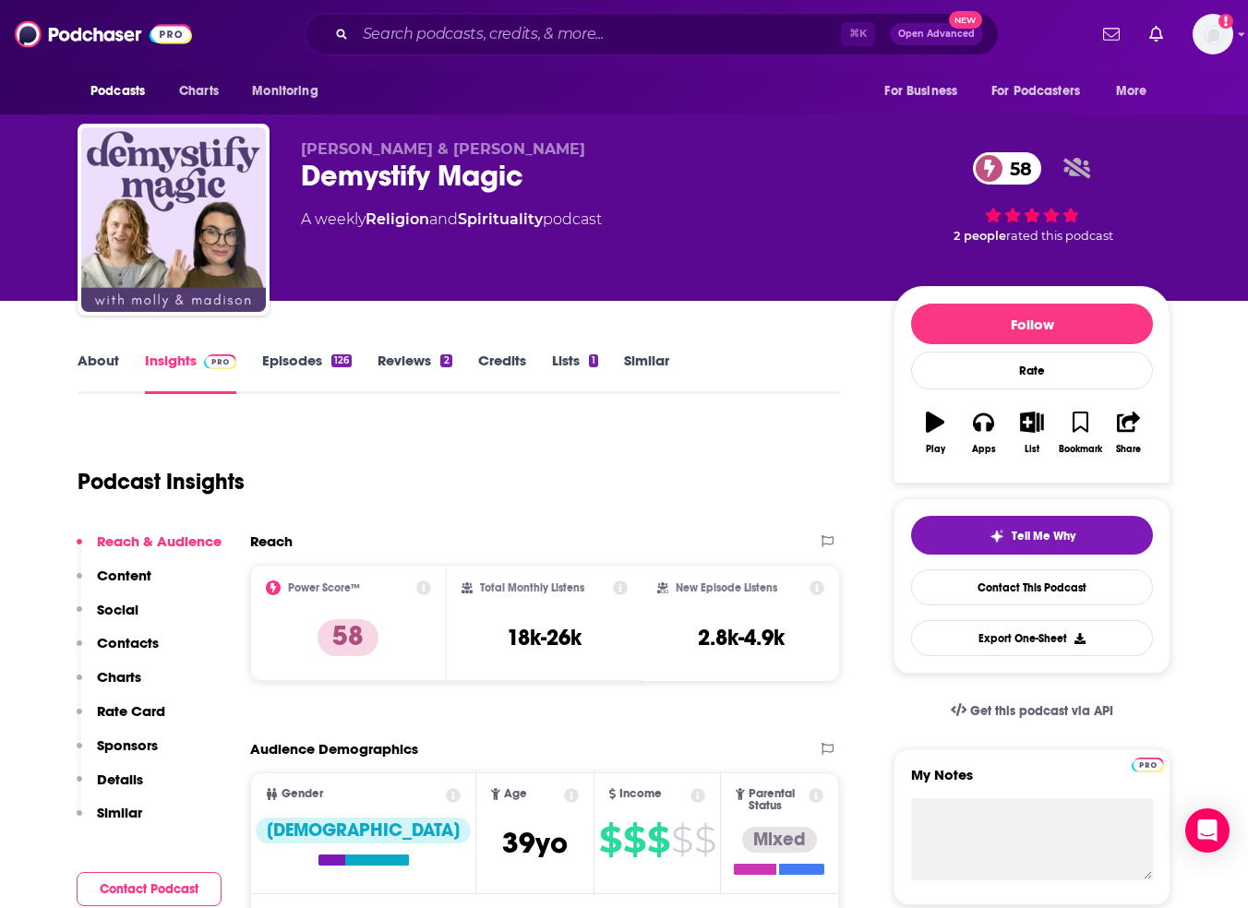
click at [90, 358] on link "About" at bounding box center [99, 373] width 42 height 42
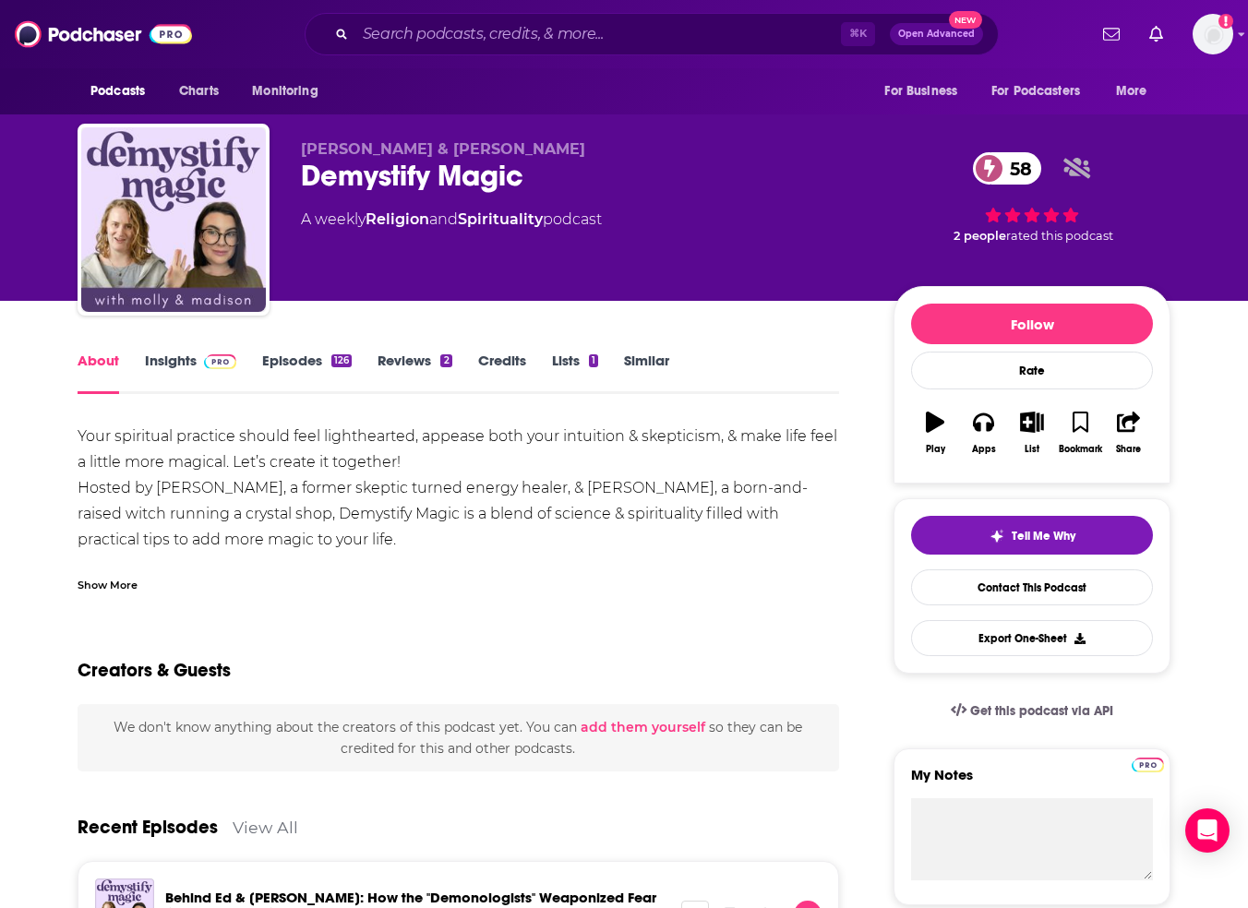
click at [176, 356] on link "Insights" at bounding box center [190, 373] width 91 height 42
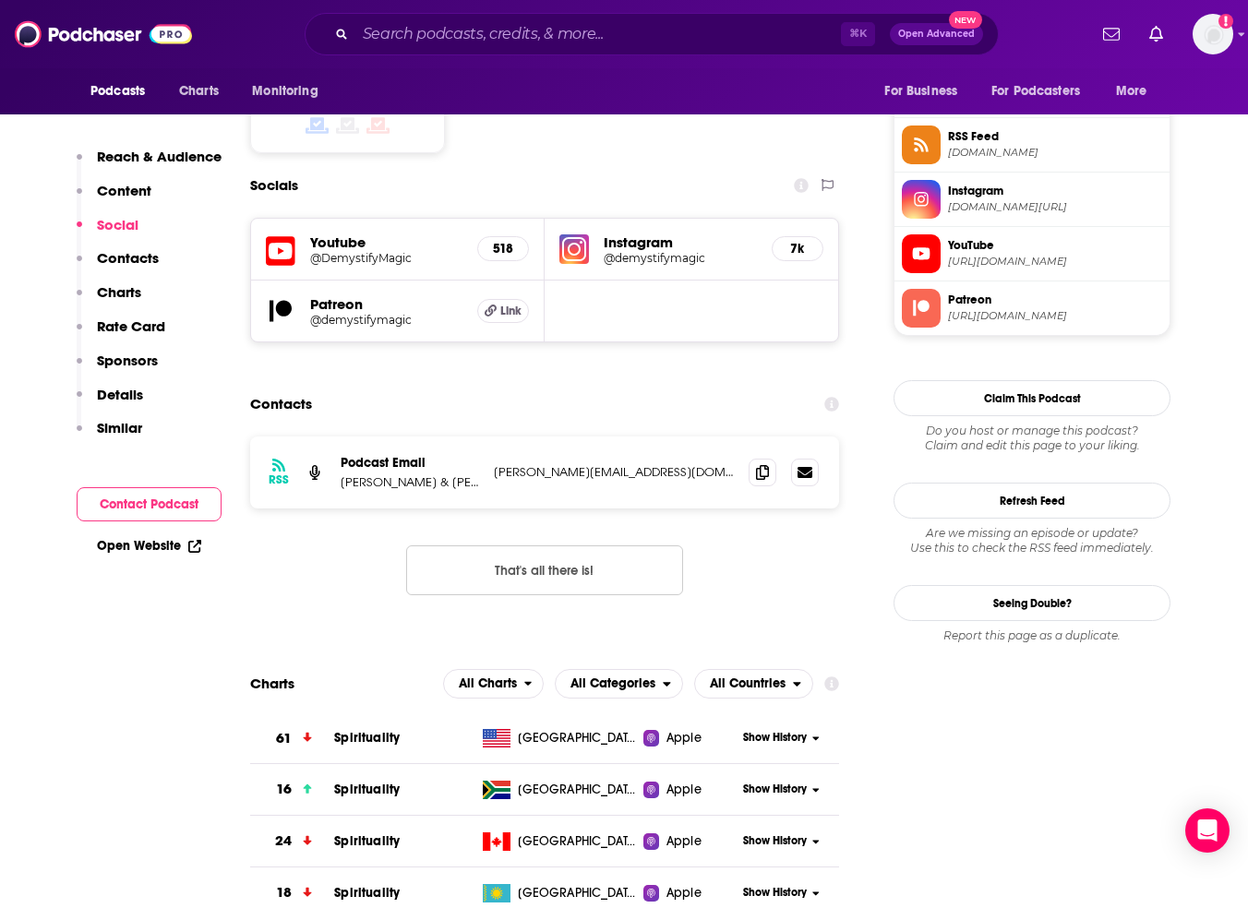
scroll to position [1517, 0]
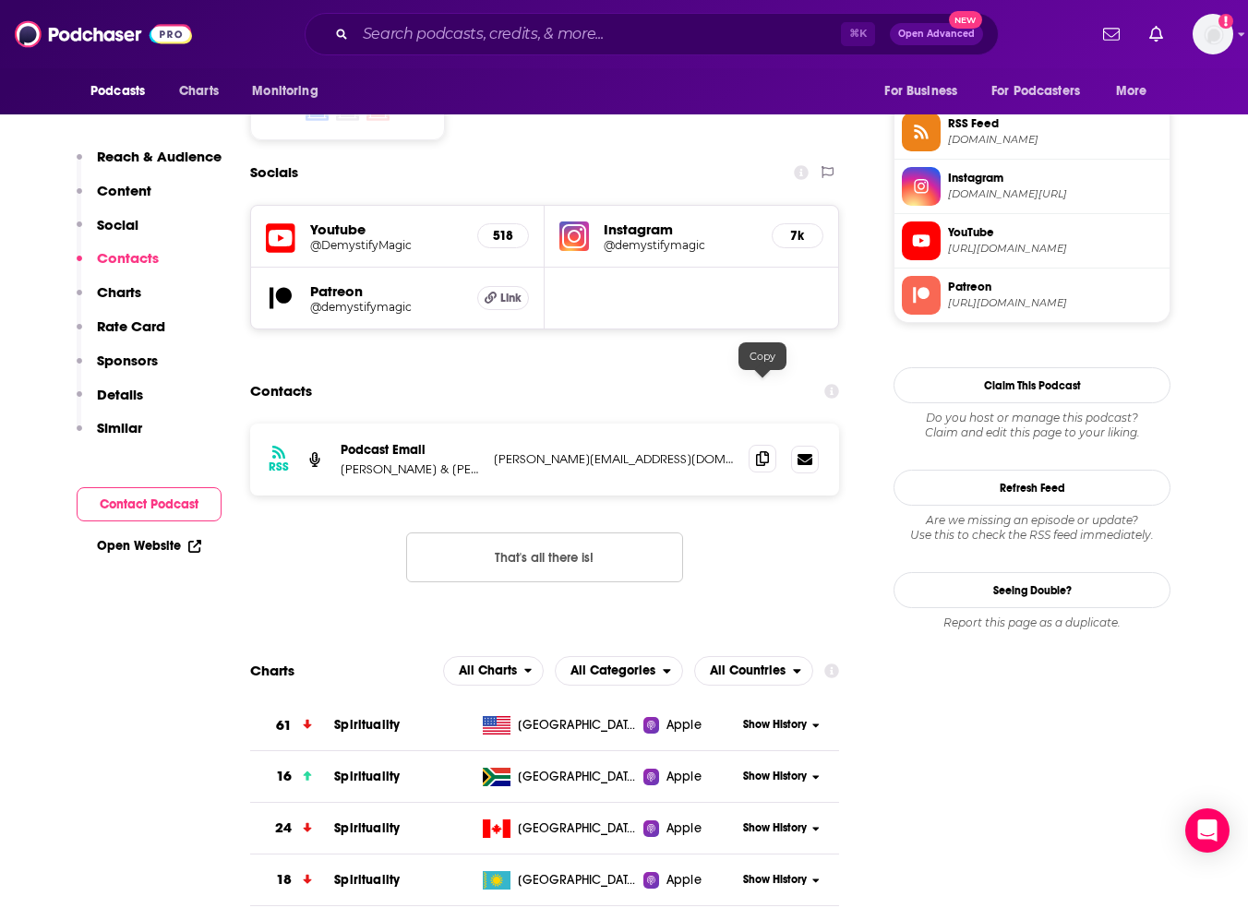
click at [760, 451] on icon at bounding box center [762, 458] width 13 height 15
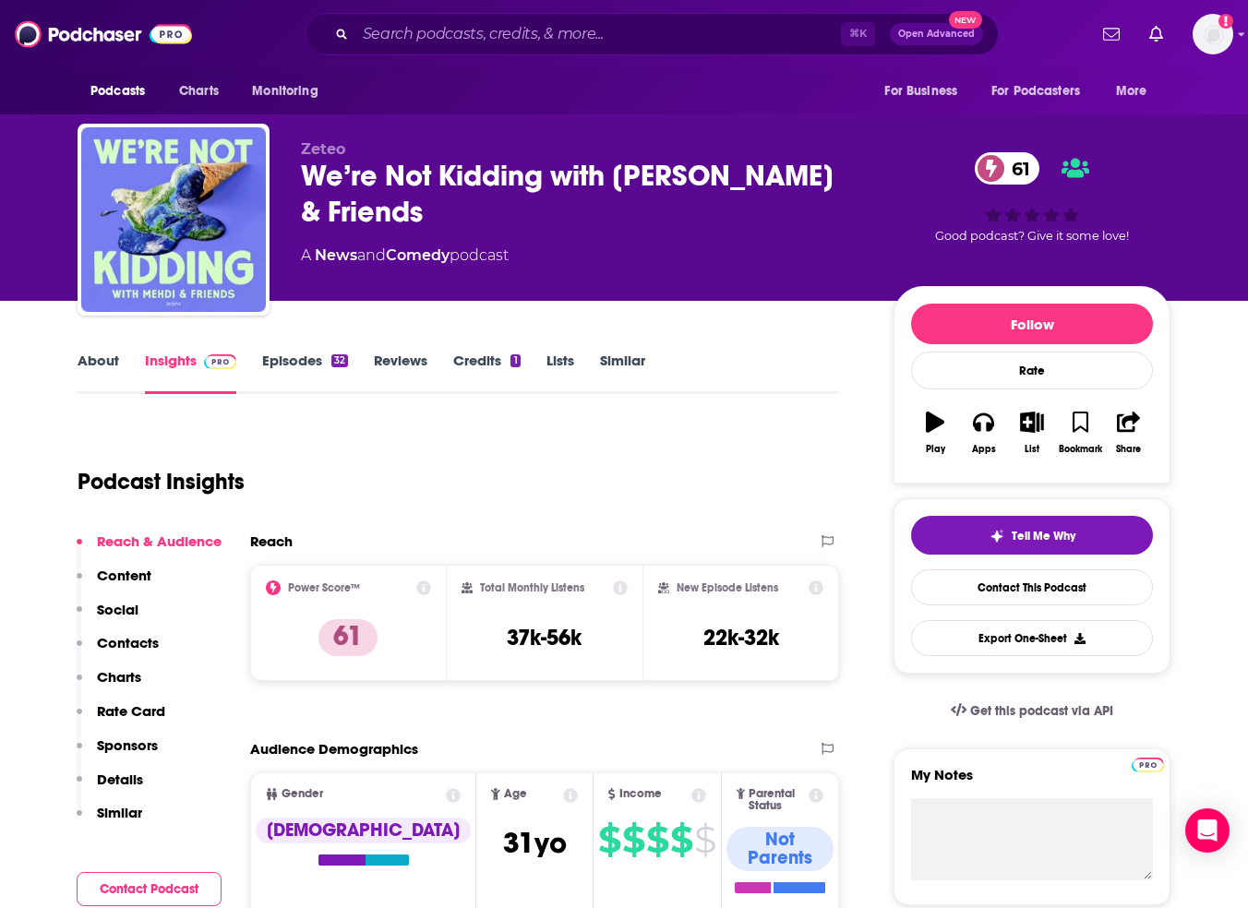
click at [99, 361] on link "About" at bounding box center [99, 373] width 42 height 42
